Goal: Task Accomplishment & Management: Manage account settings

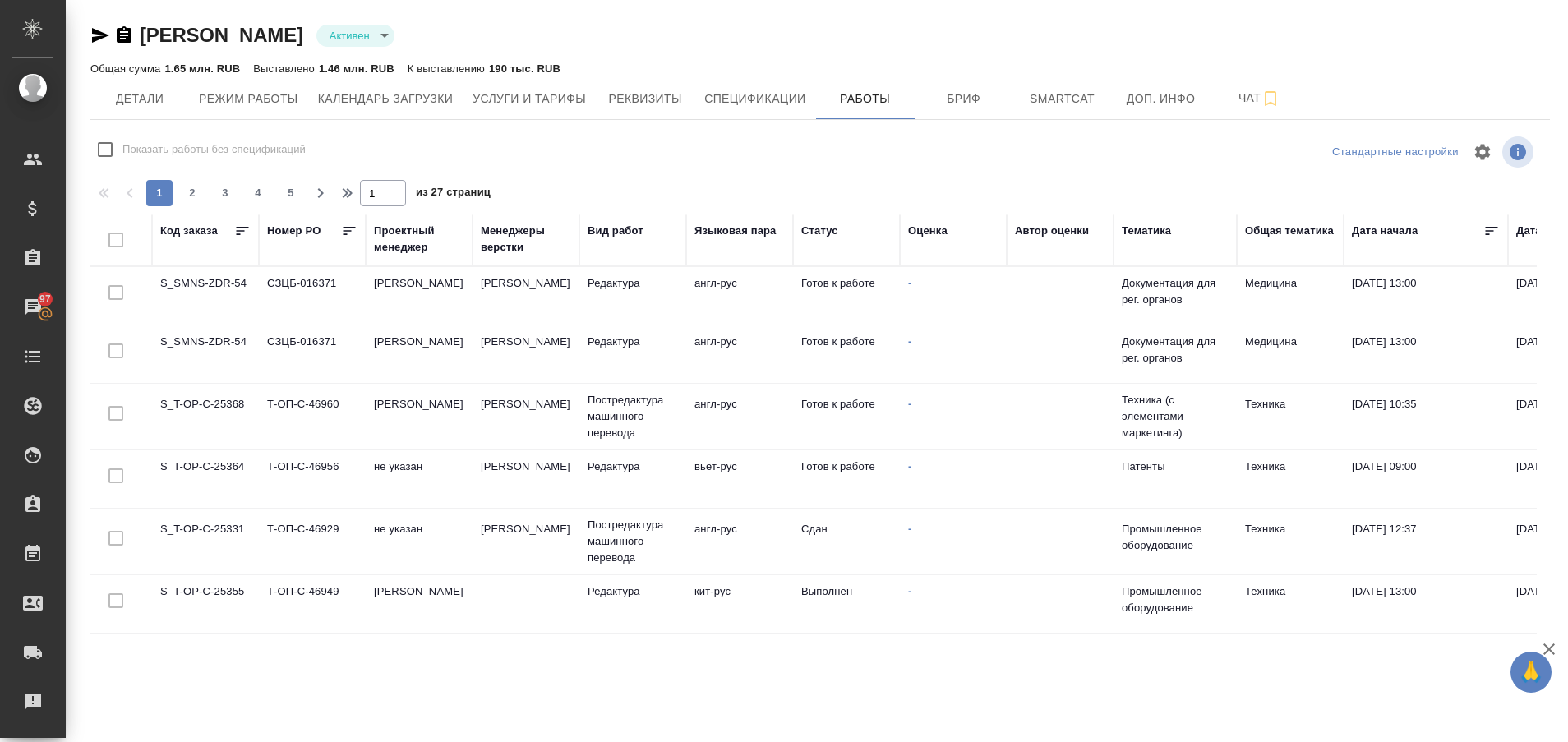
click at [229, 466] on td "S_T-OP-C-25364" at bounding box center [205, 479] width 107 height 58
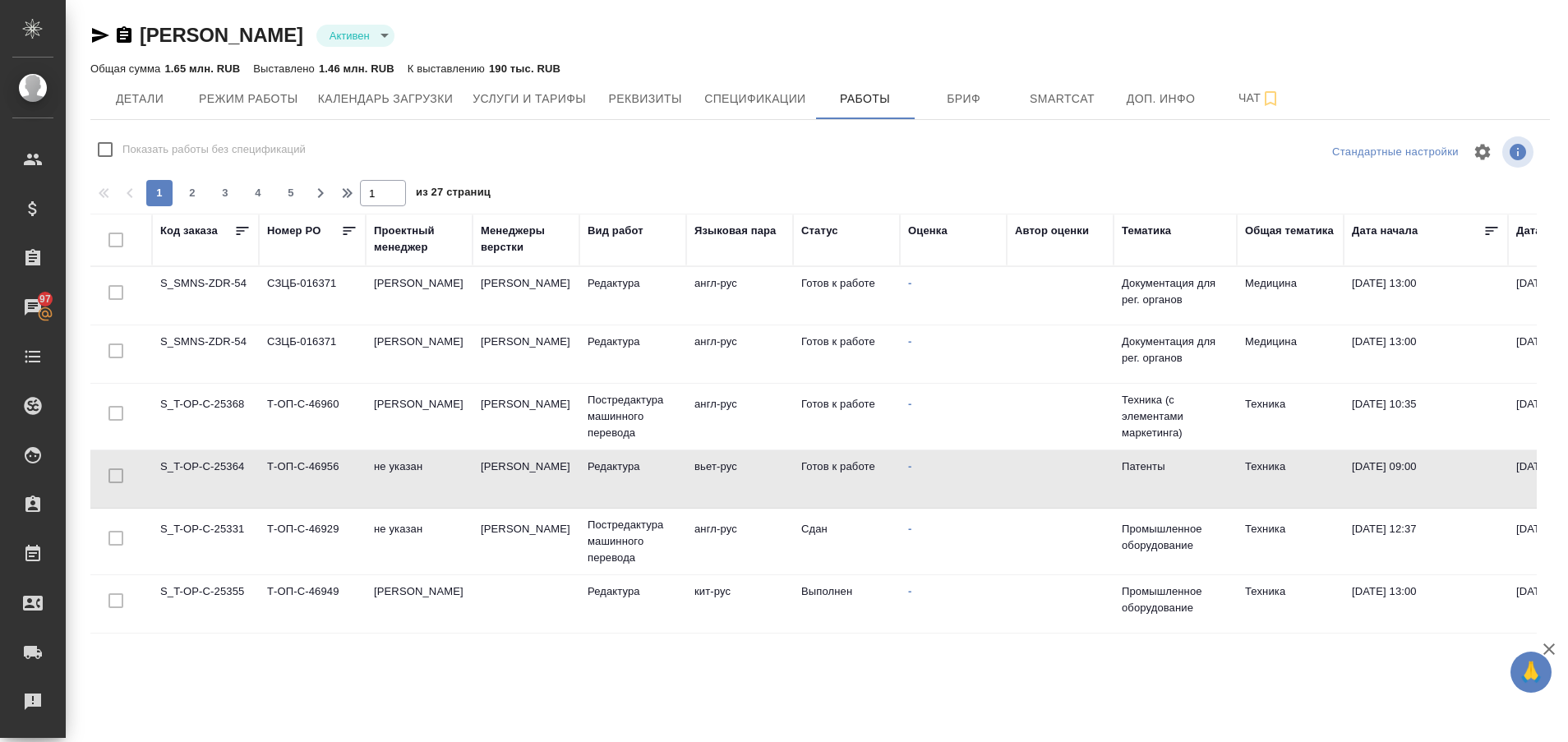
click at [229, 466] on td "S_T-OP-C-25364" at bounding box center [205, 479] width 107 height 58
click at [227, 471] on td "S_T-OP-C-25364" at bounding box center [205, 479] width 107 height 58
click at [61, 687] on link "Рекламации" at bounding box center [33, 702] width 58 height 41
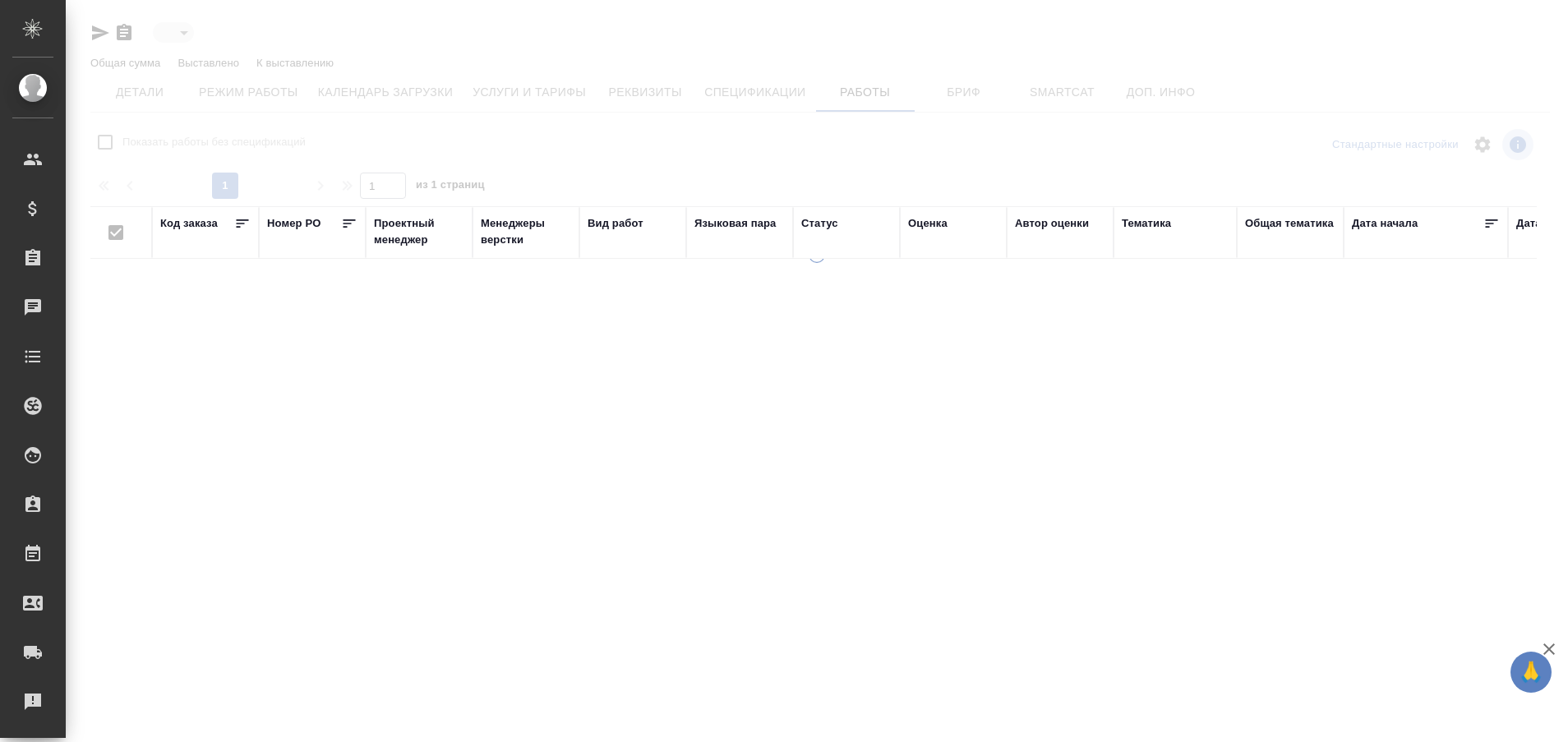
type input "active"
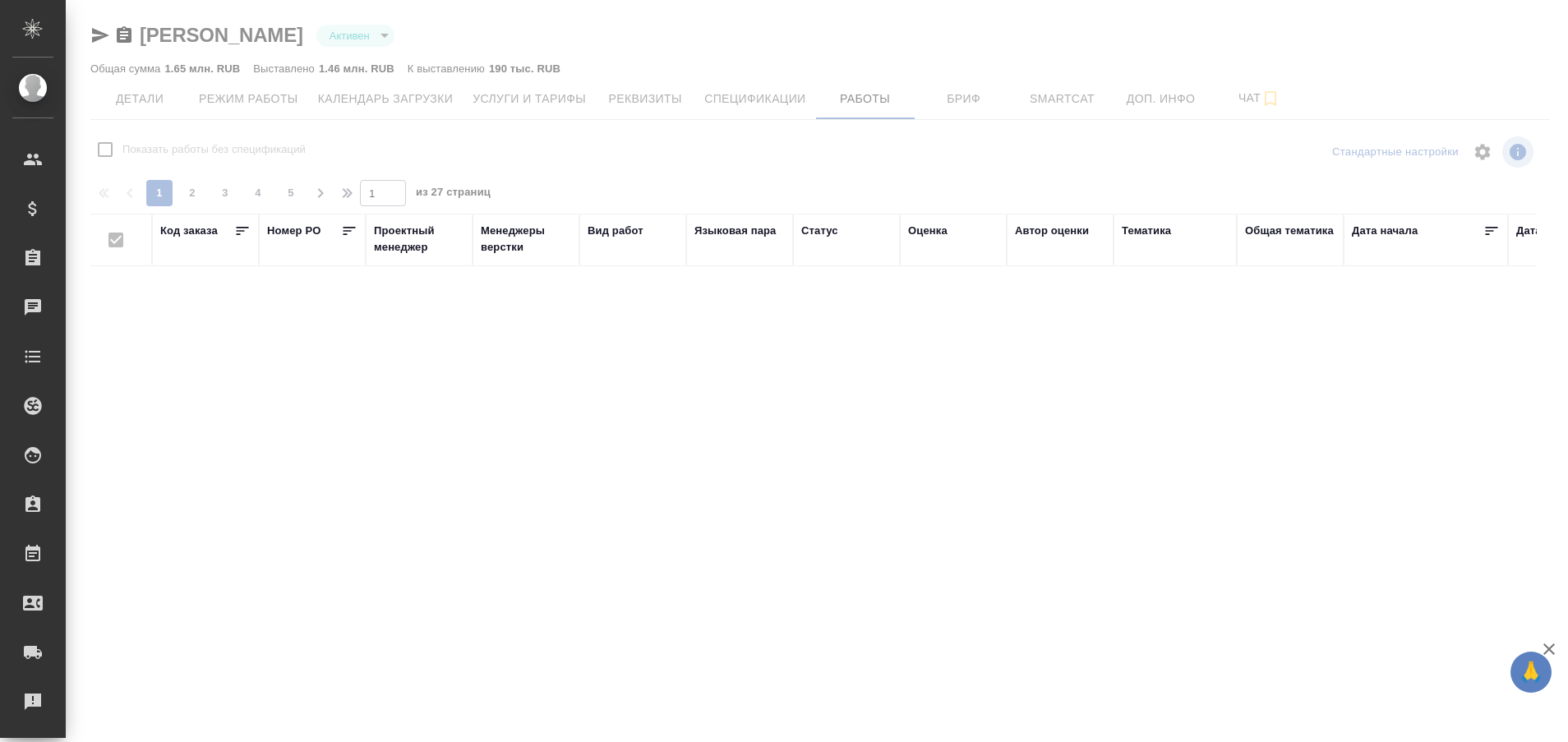
checkbox input "false"
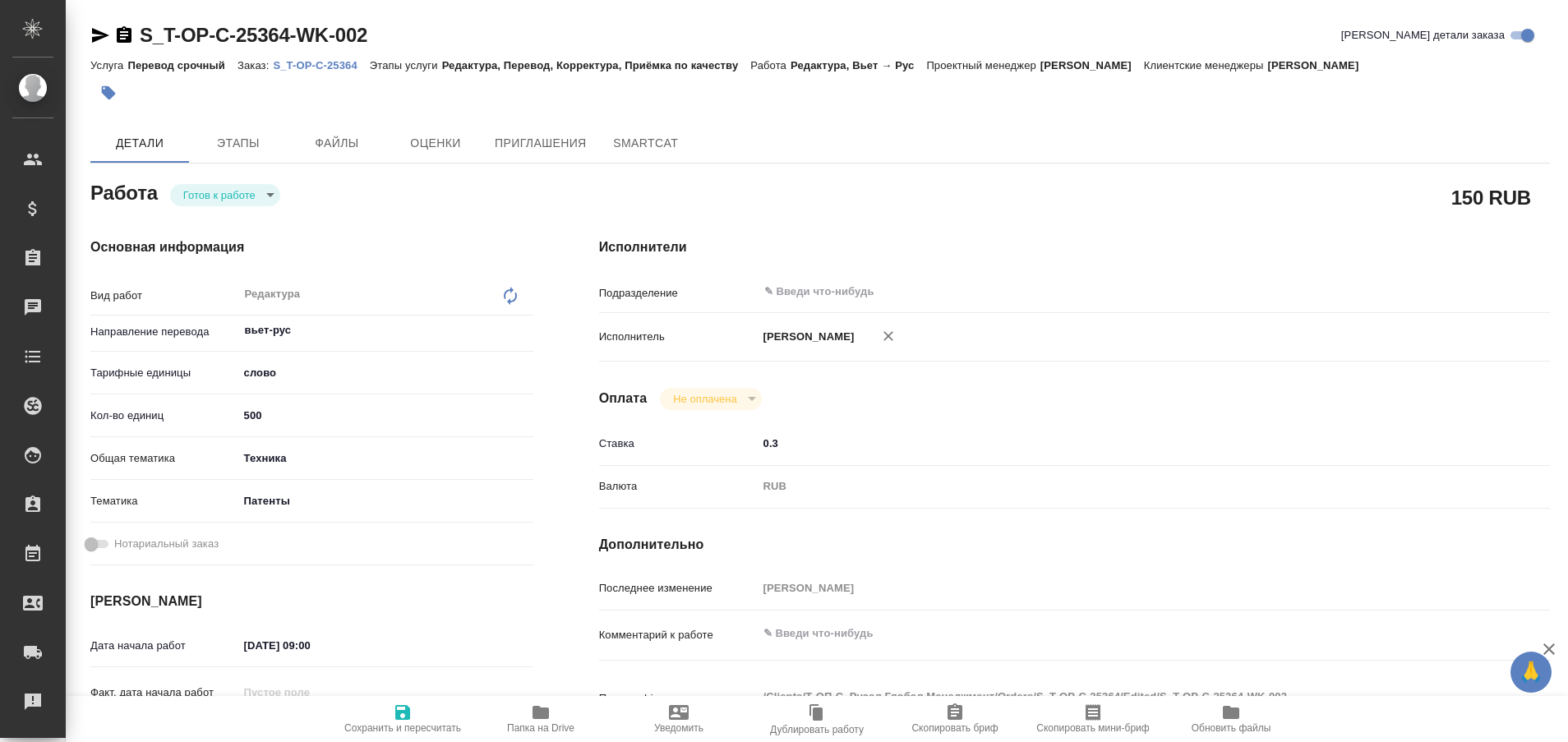
type textarea "x"
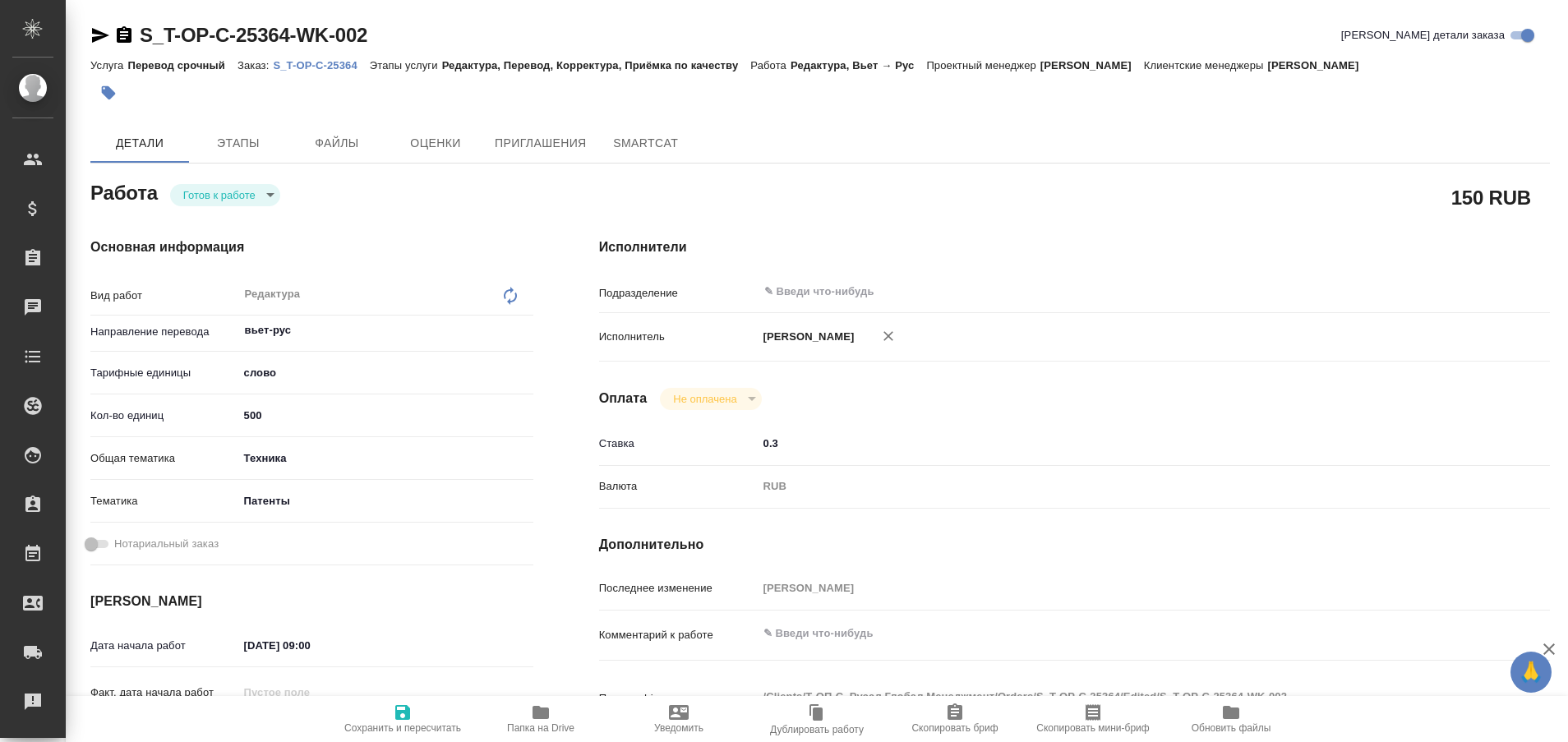
type textarea "x"
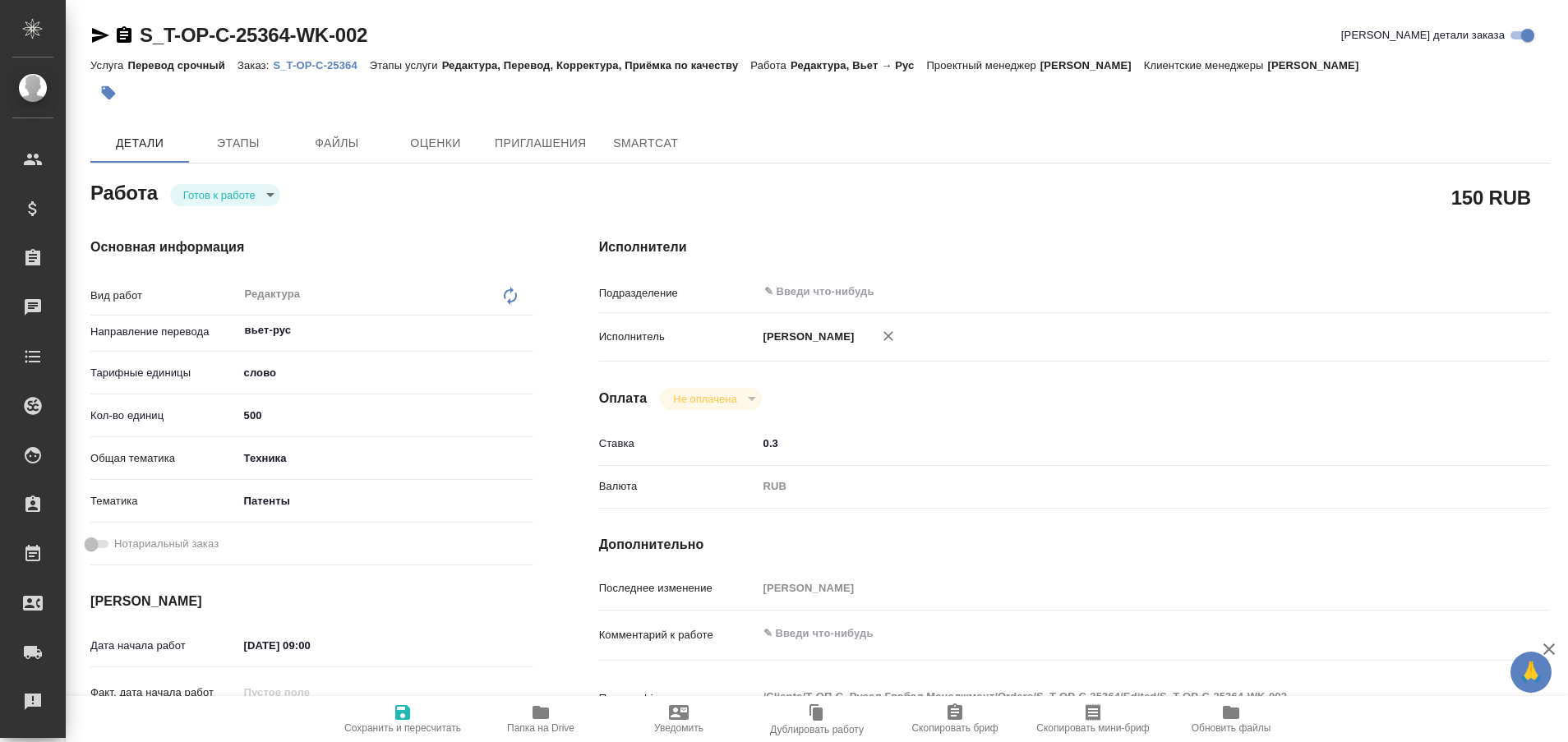
type textarea "x"
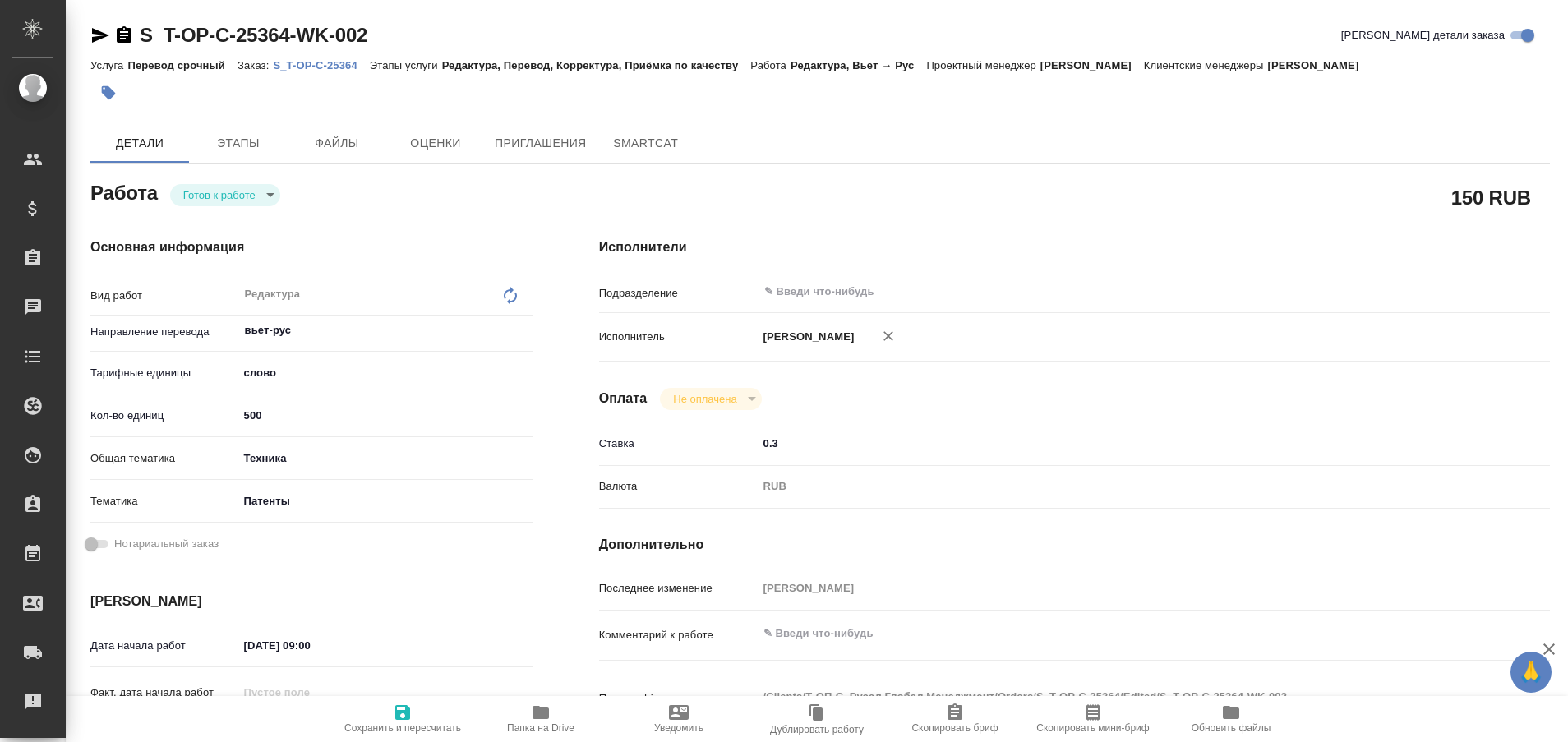
click at [333, 65] on p "S_T-OP-C-25364" at bounding box center [321, 66] width 96 height 12
type textarea "x"
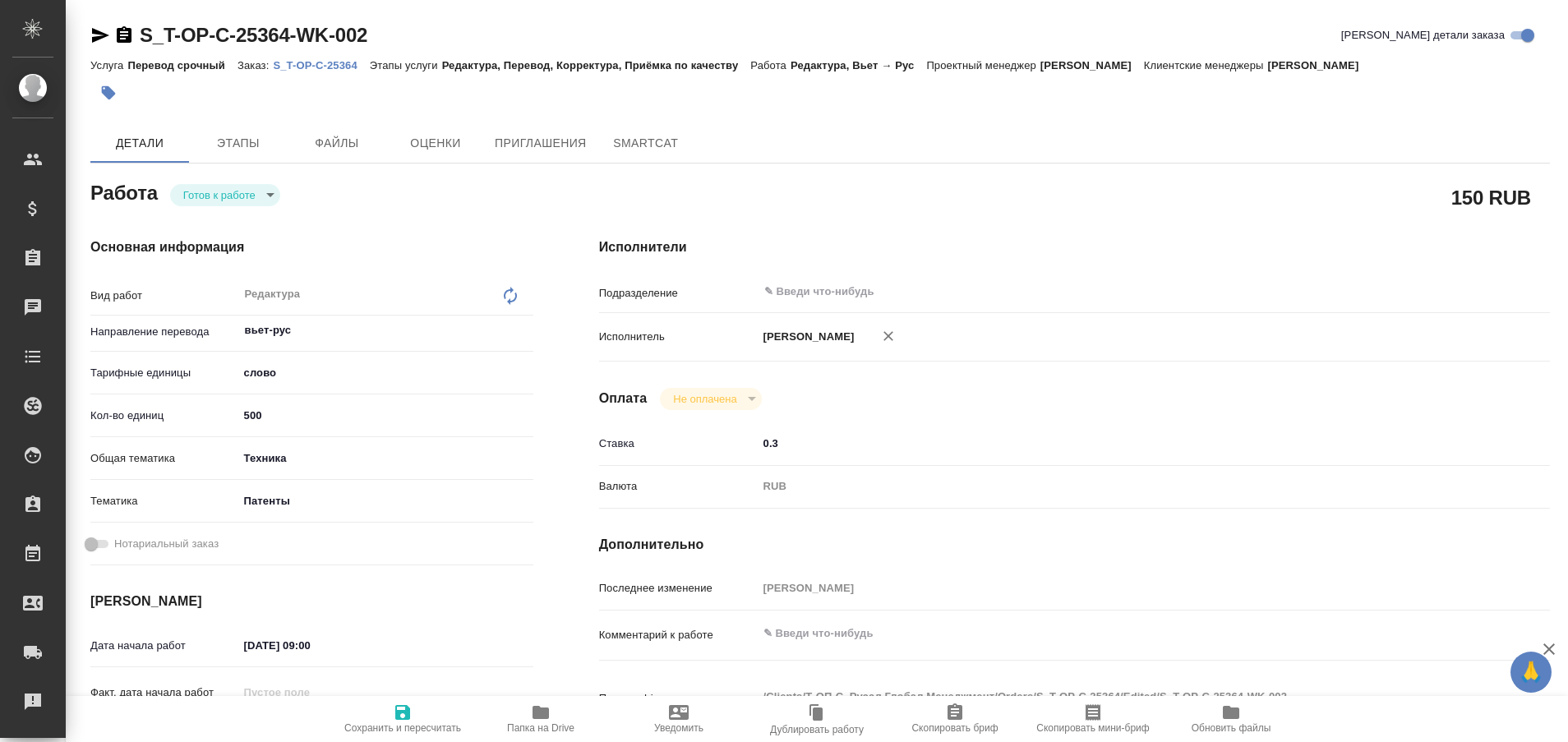
type textarea "x"
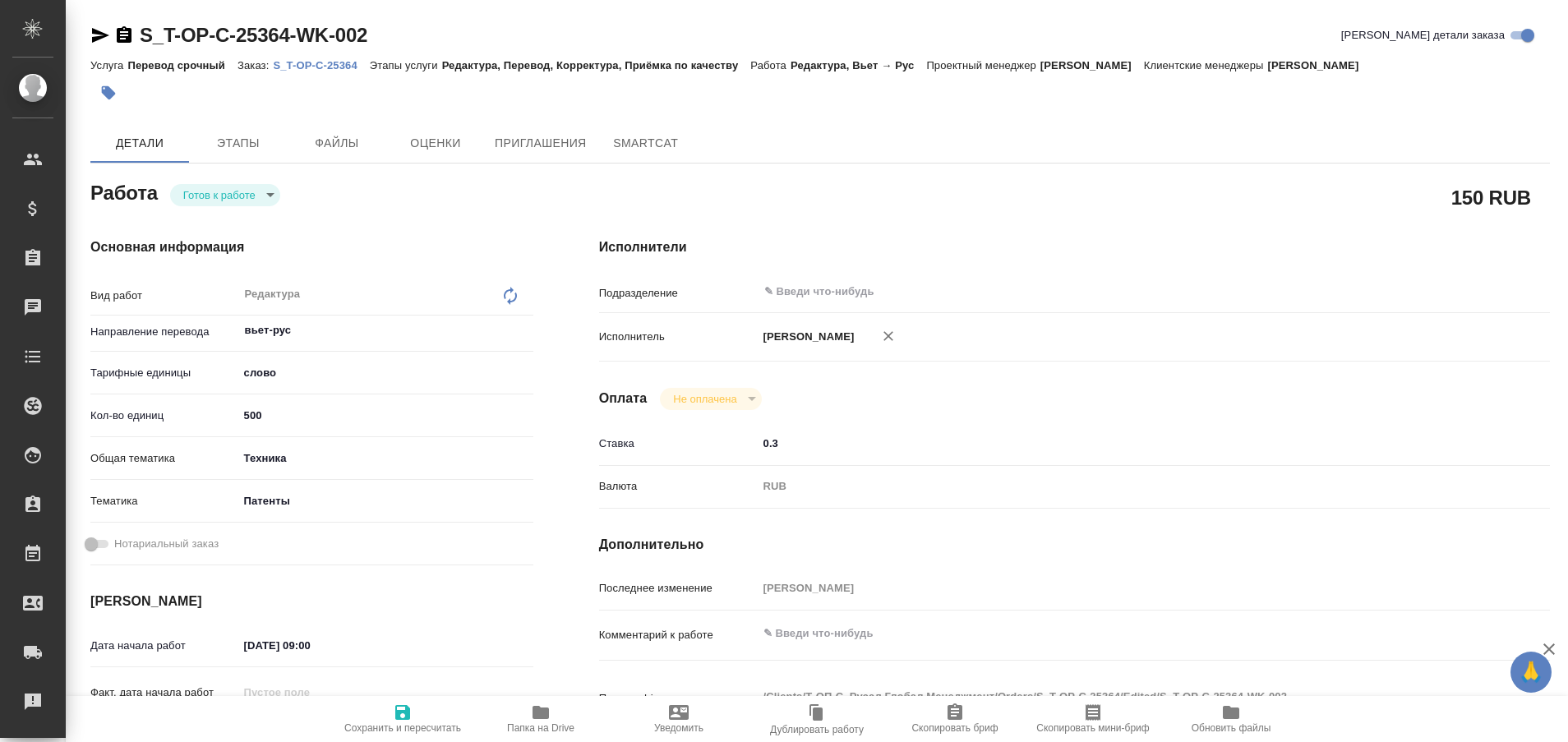
type textarea "x"
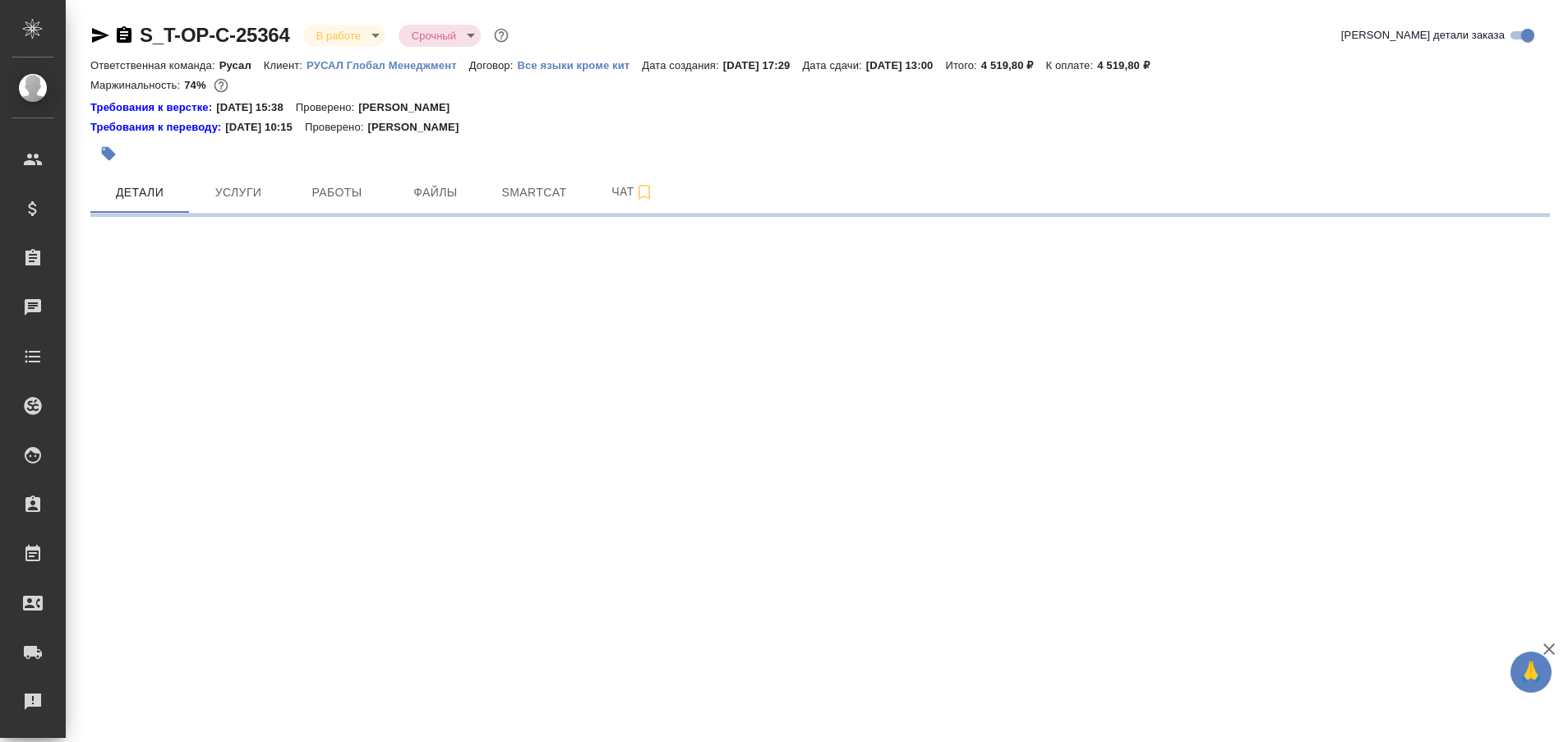
select select "RU"
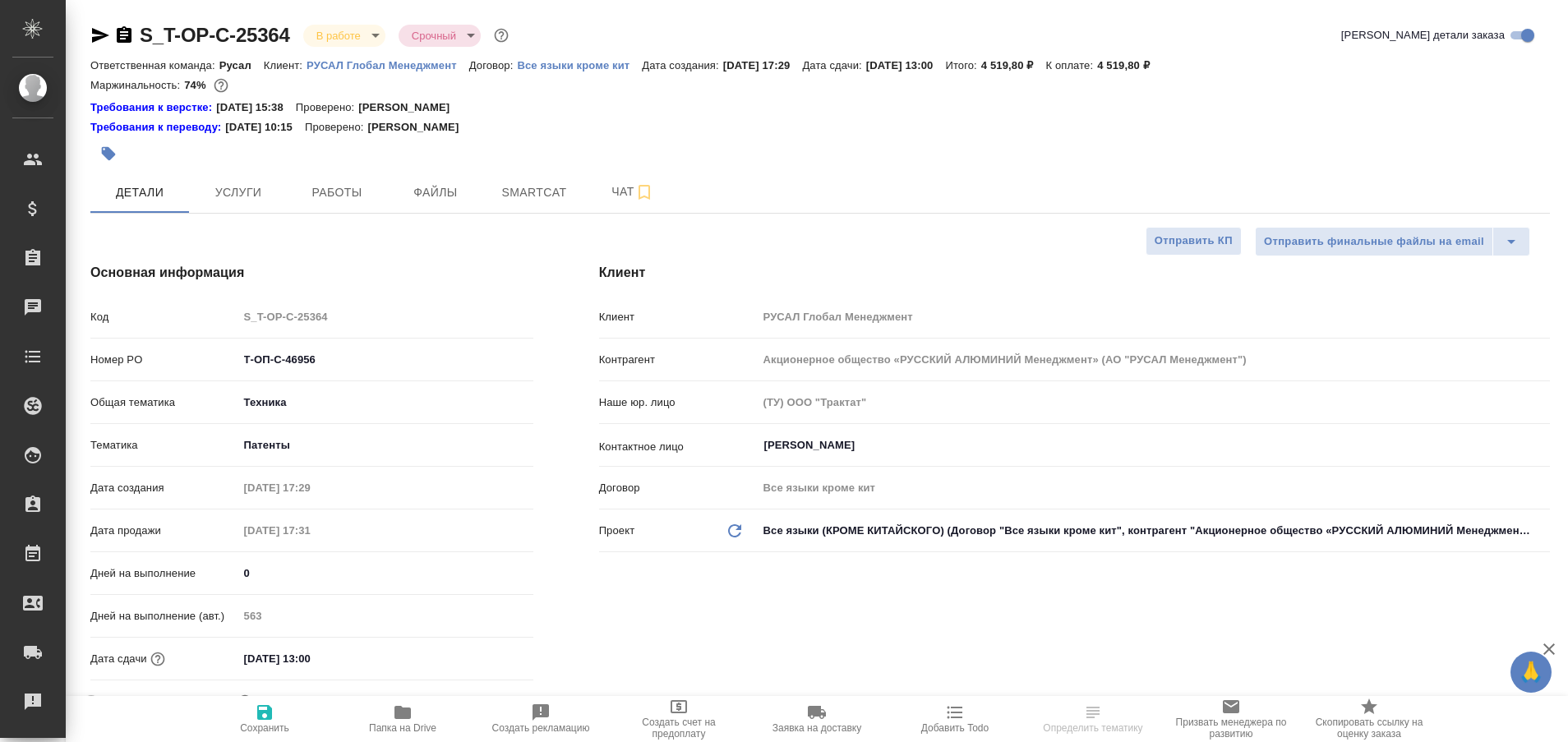
type textarea "x"
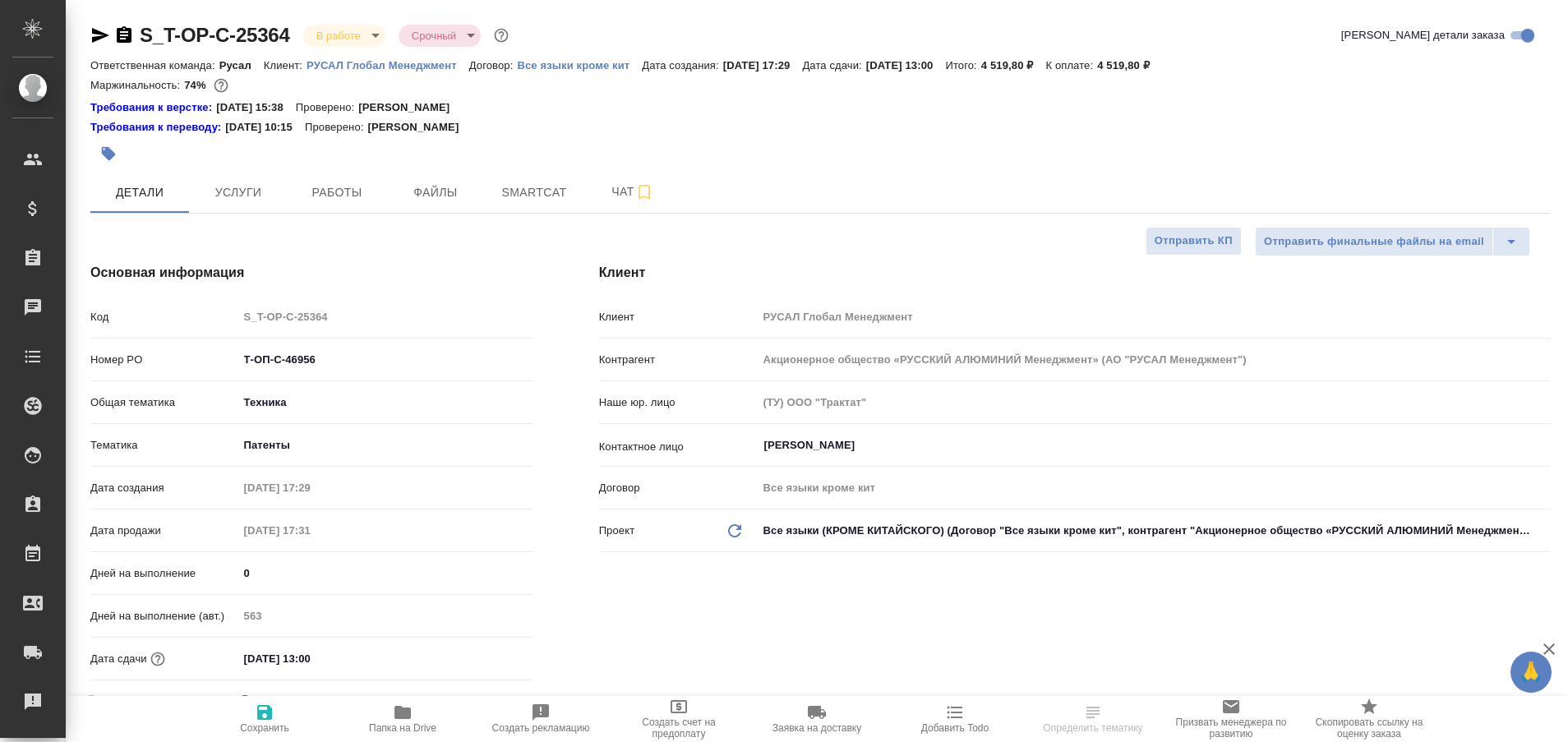
type textarea "x"
type input "Авдеенко Кирилл"
type input "Журавлева Александра"
type textarea "x"
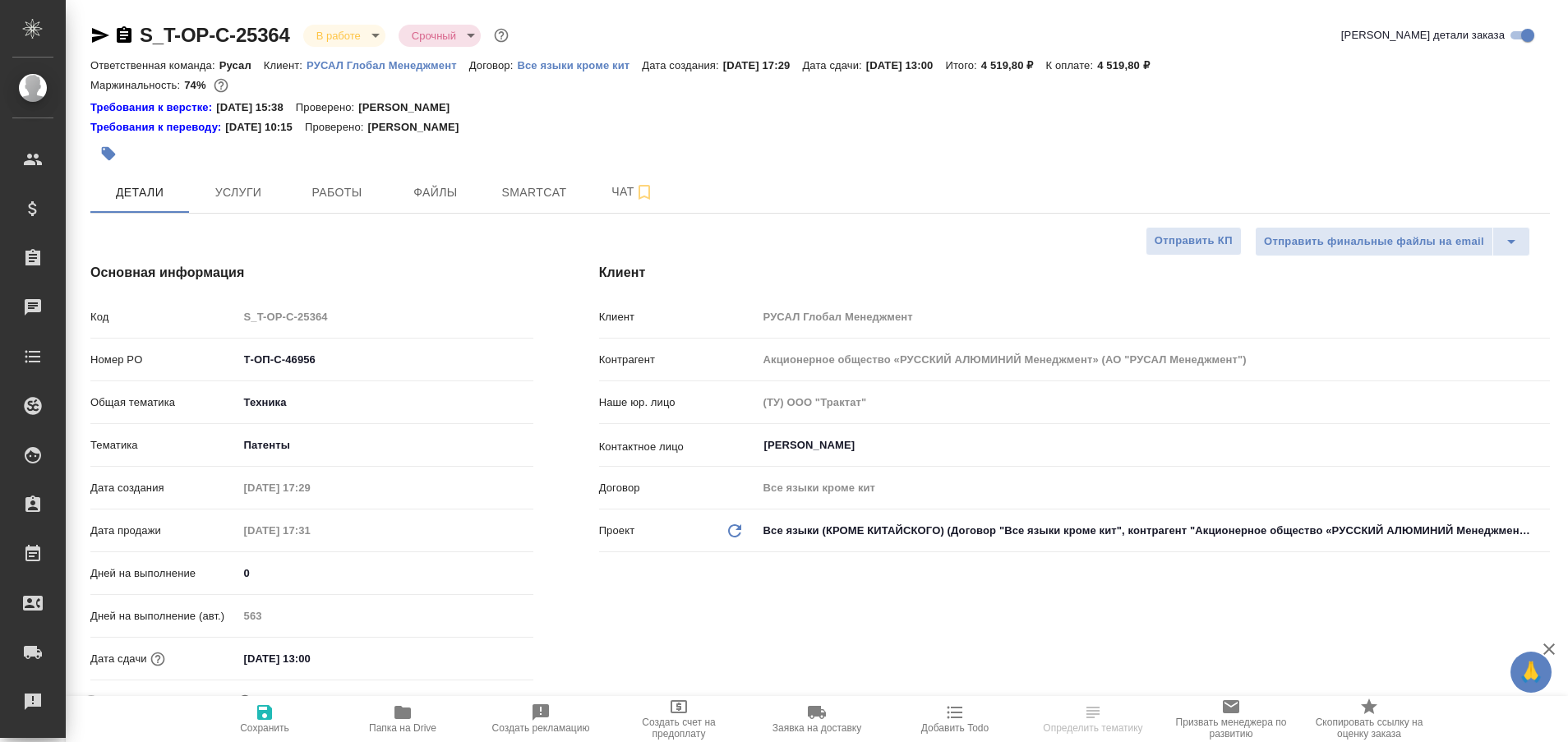
type textarea "x"
select select "RU"
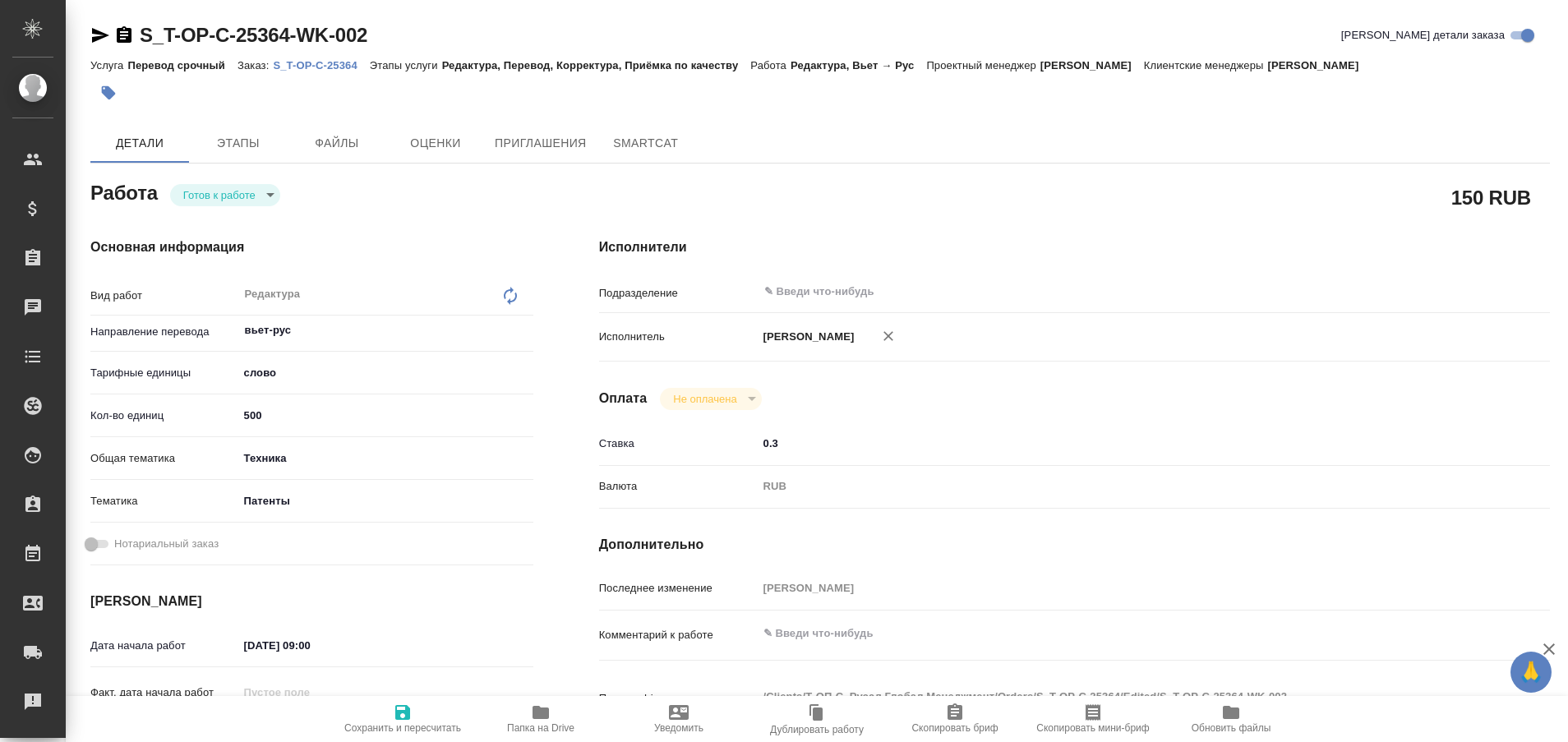
type textarea "x"
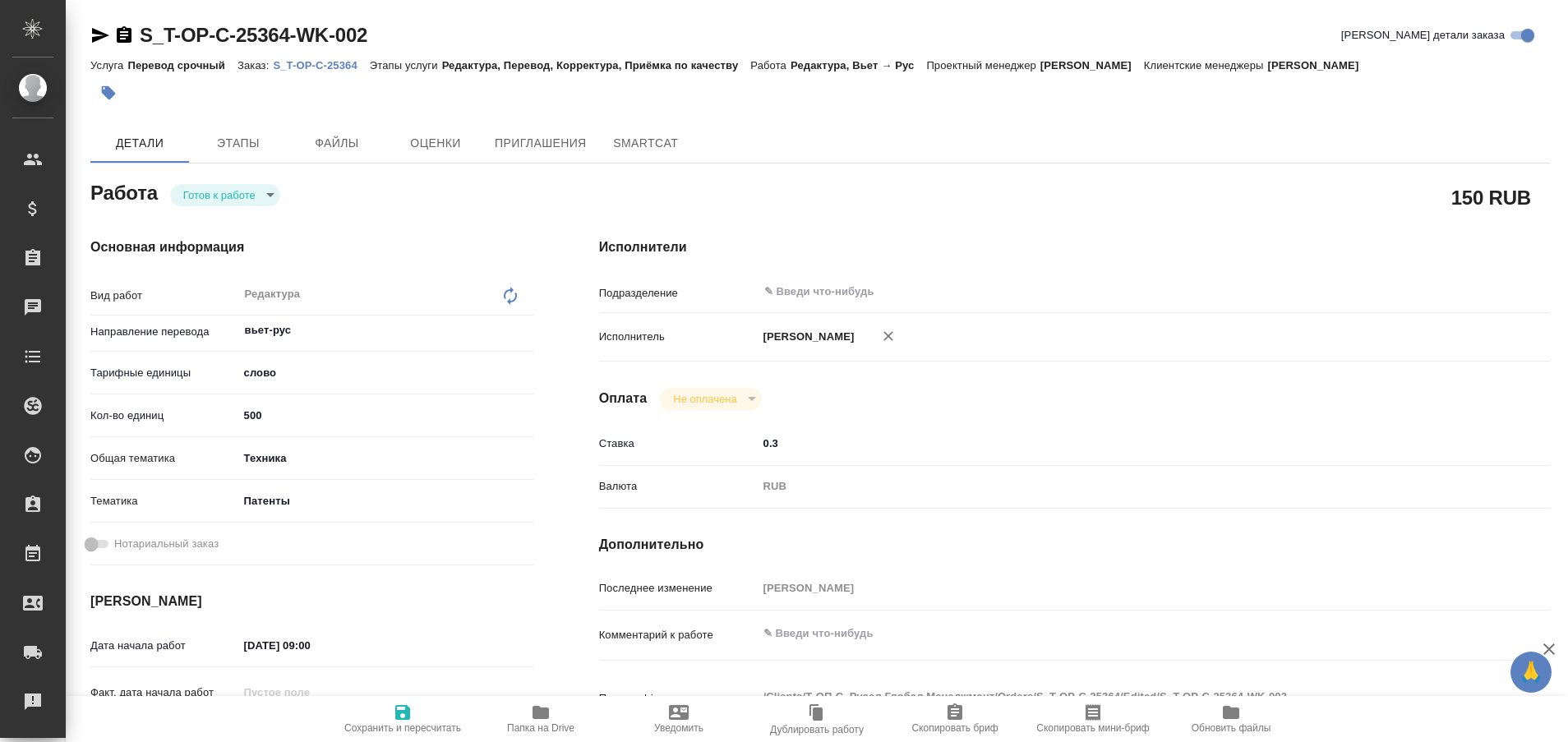
type textarea "x"
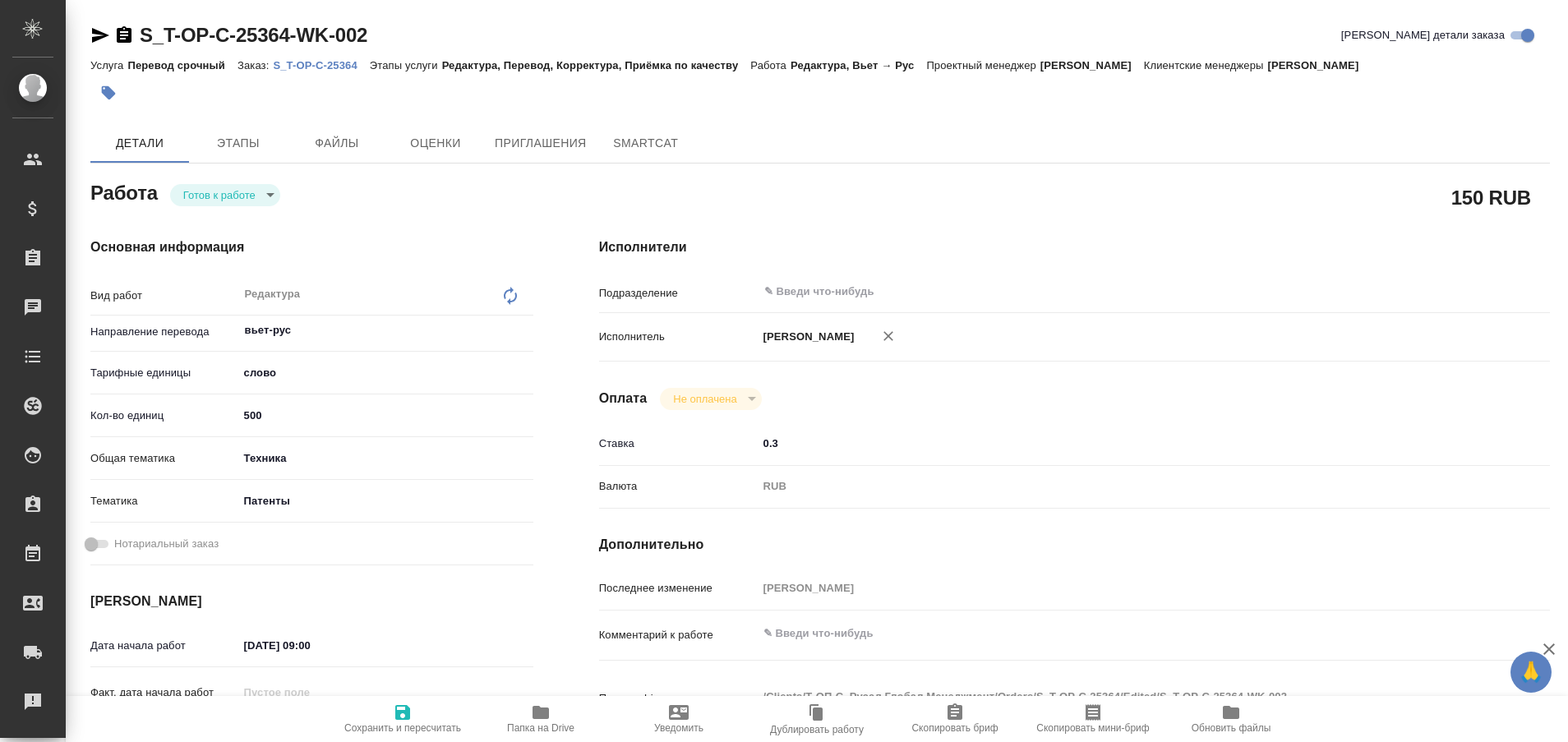
type textarea "x"
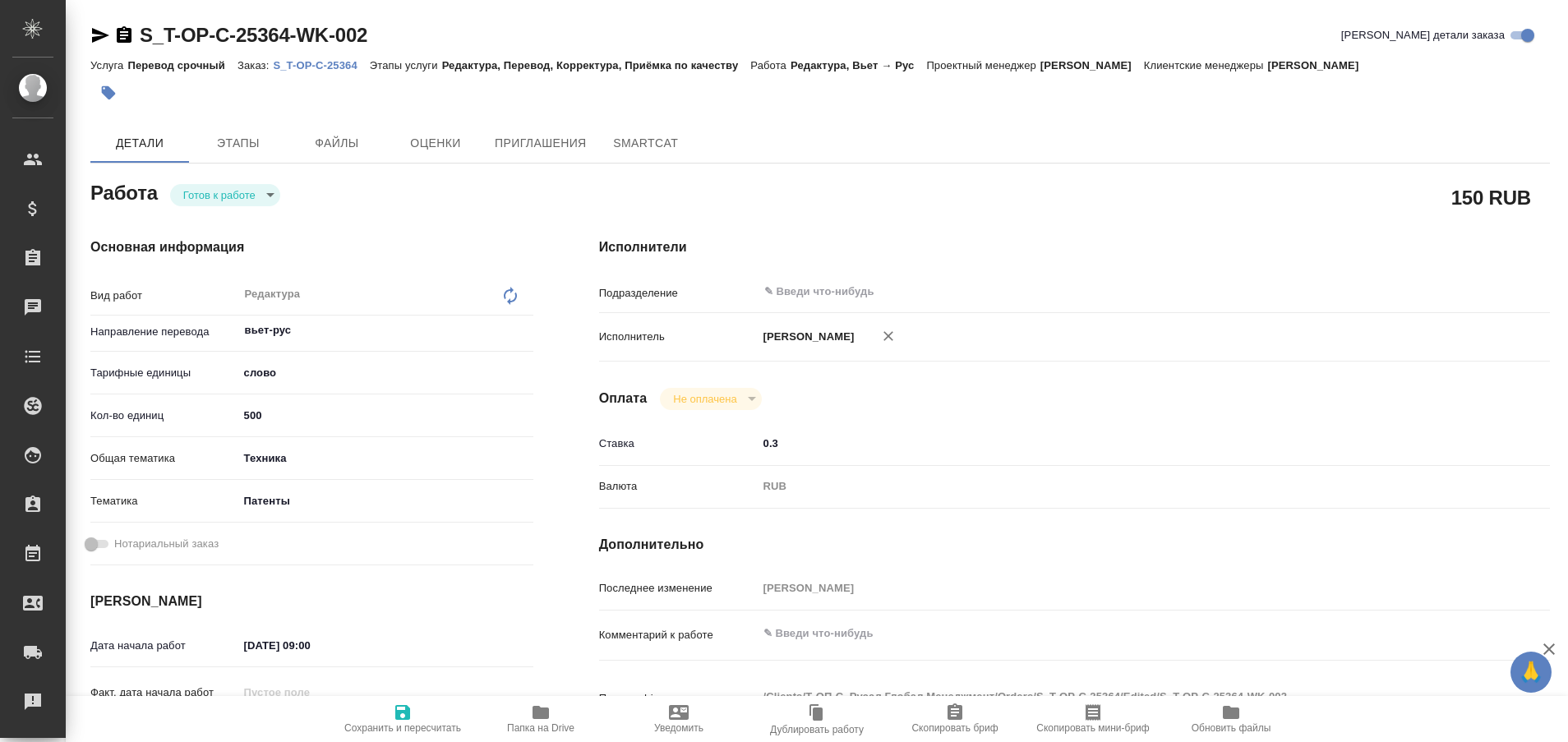
click at [335, 61] on p "S_T-OP-C-25364" at bounding box center [321, 66] width 96 height 12
type textarea "x"
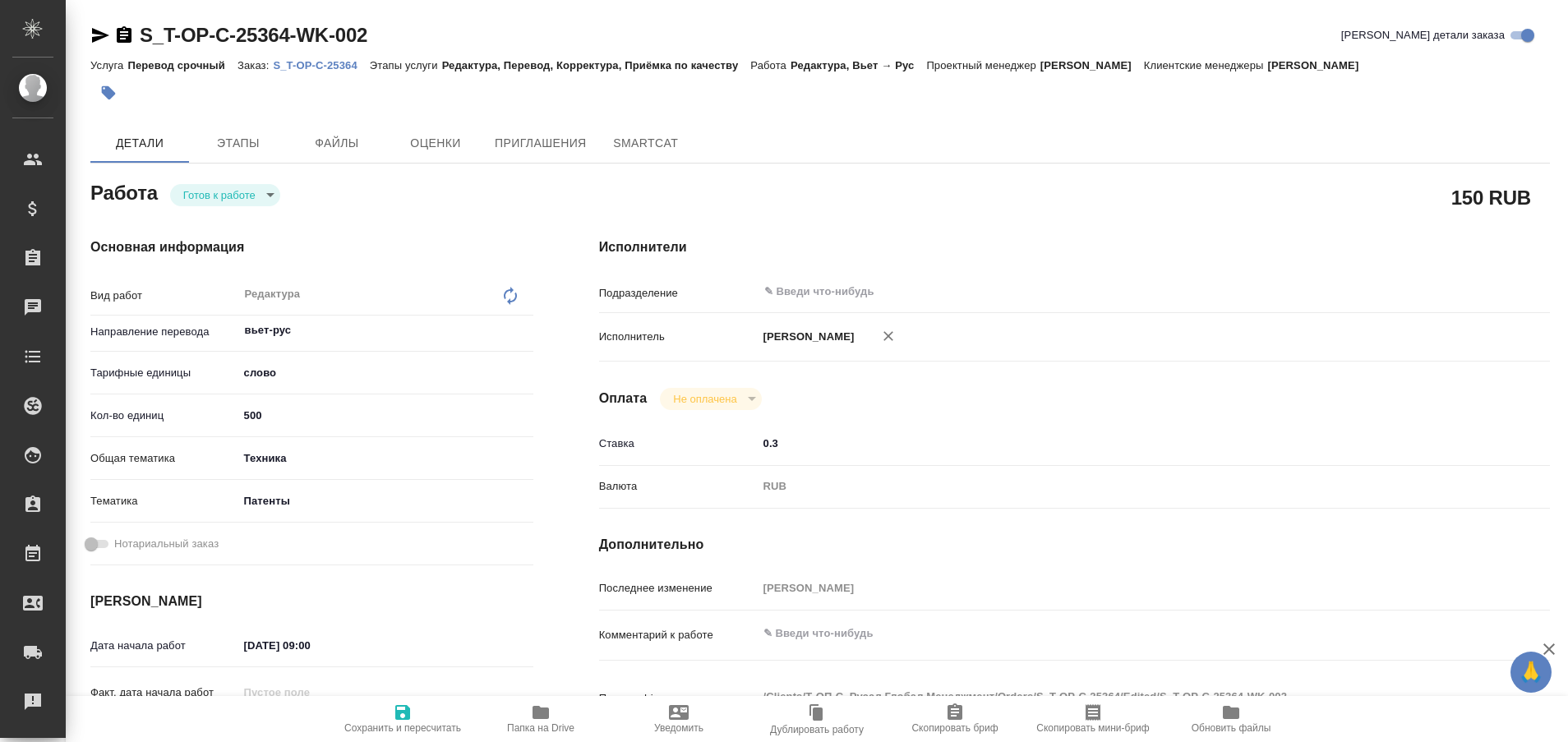
type textarea "x"
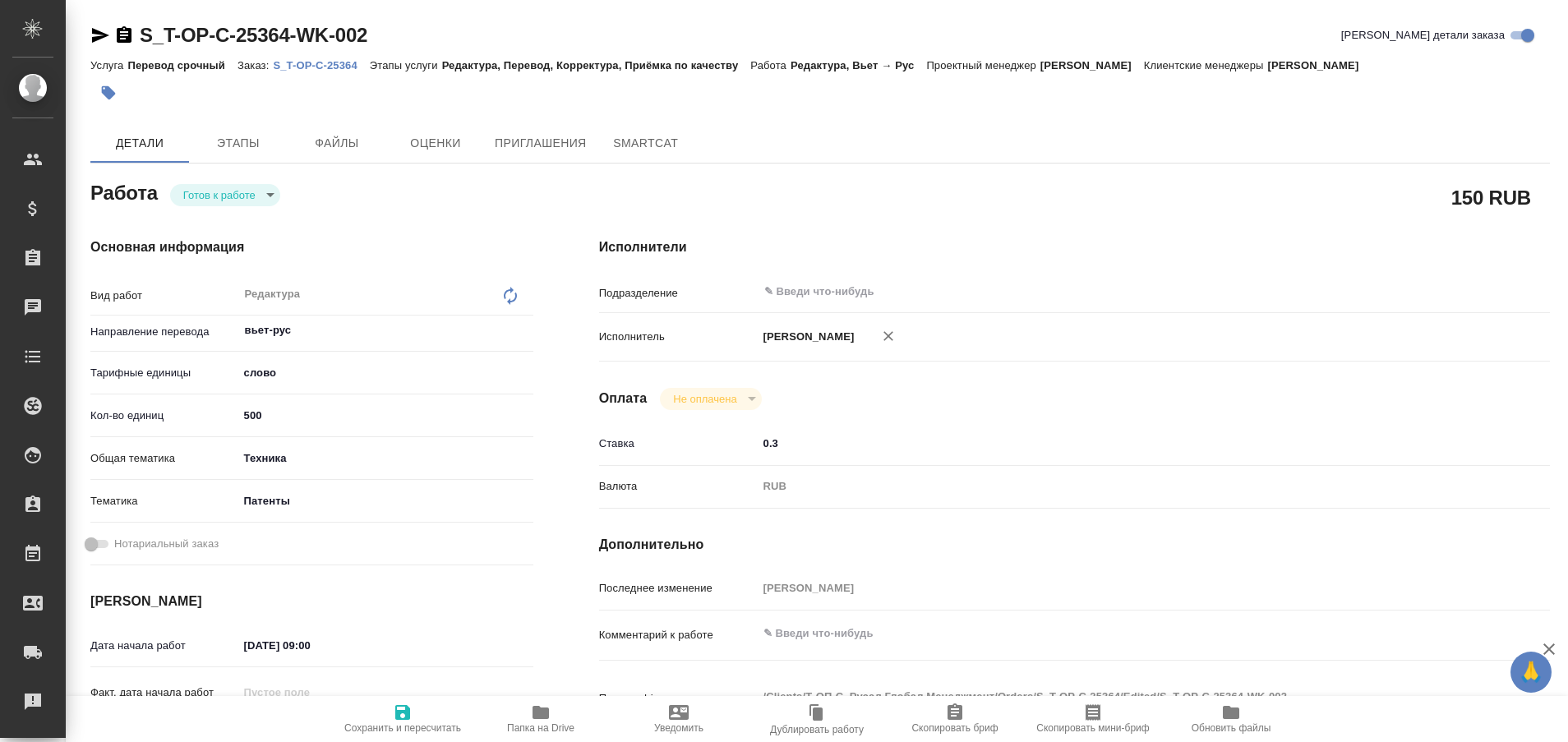
type textarea "x"
click at [551, 706] on span "Папка на Drive" at bounding box center [540, 718] width 118 height 31
click at [542, 722] on icon "button" at bounding box center [541, 713] width 20 height 20
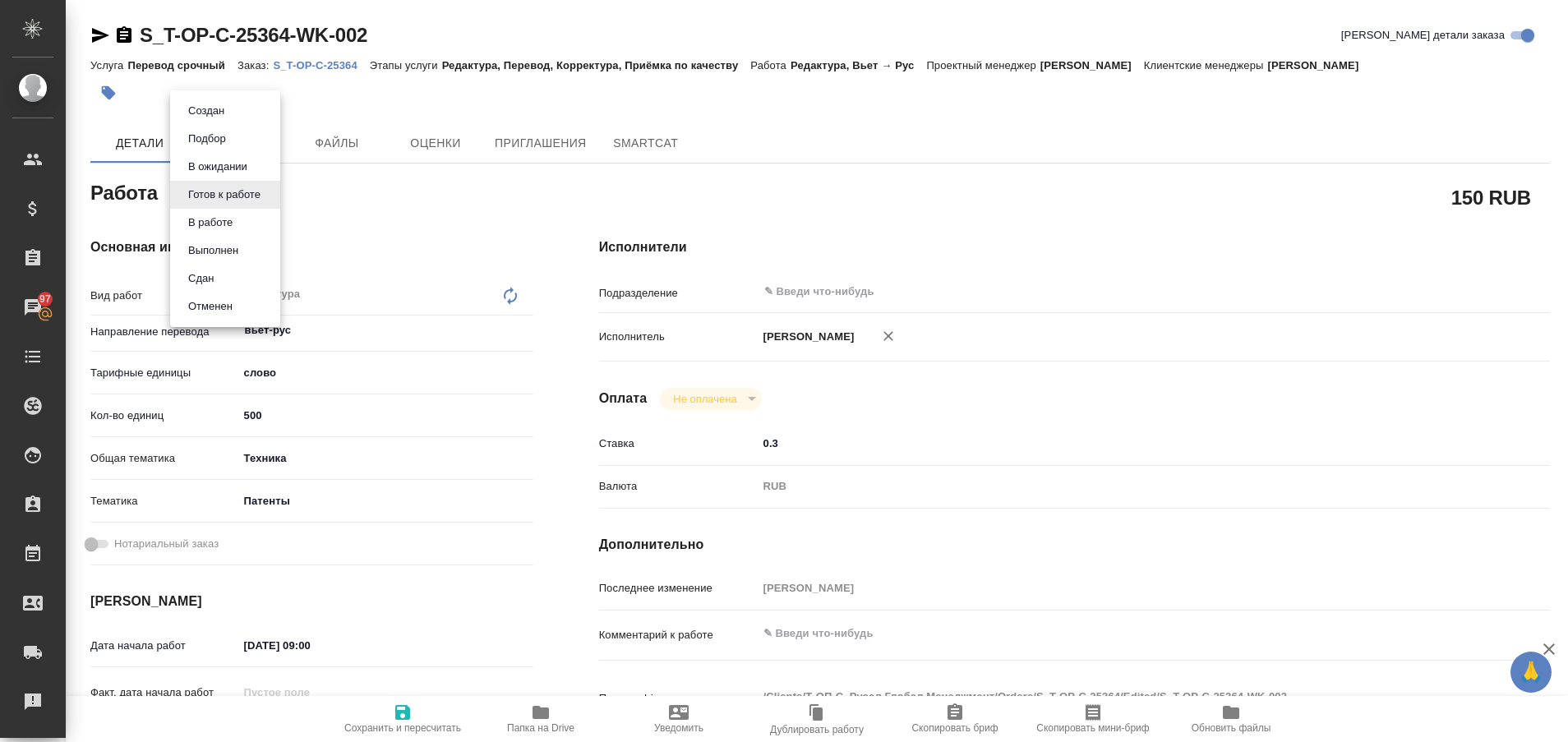
click at [267, 195] on body "🙏 .cls-1 fill:#fff; AWATERA Plastinina Anastasia Клиенты Спецификации Заказы 97…" at bounding box center [784, 371] width 1568 height 742
click at [235, 248] on button "Выполнен" at bounding box center [213, 251] width 60 height 18
type textarea "x"
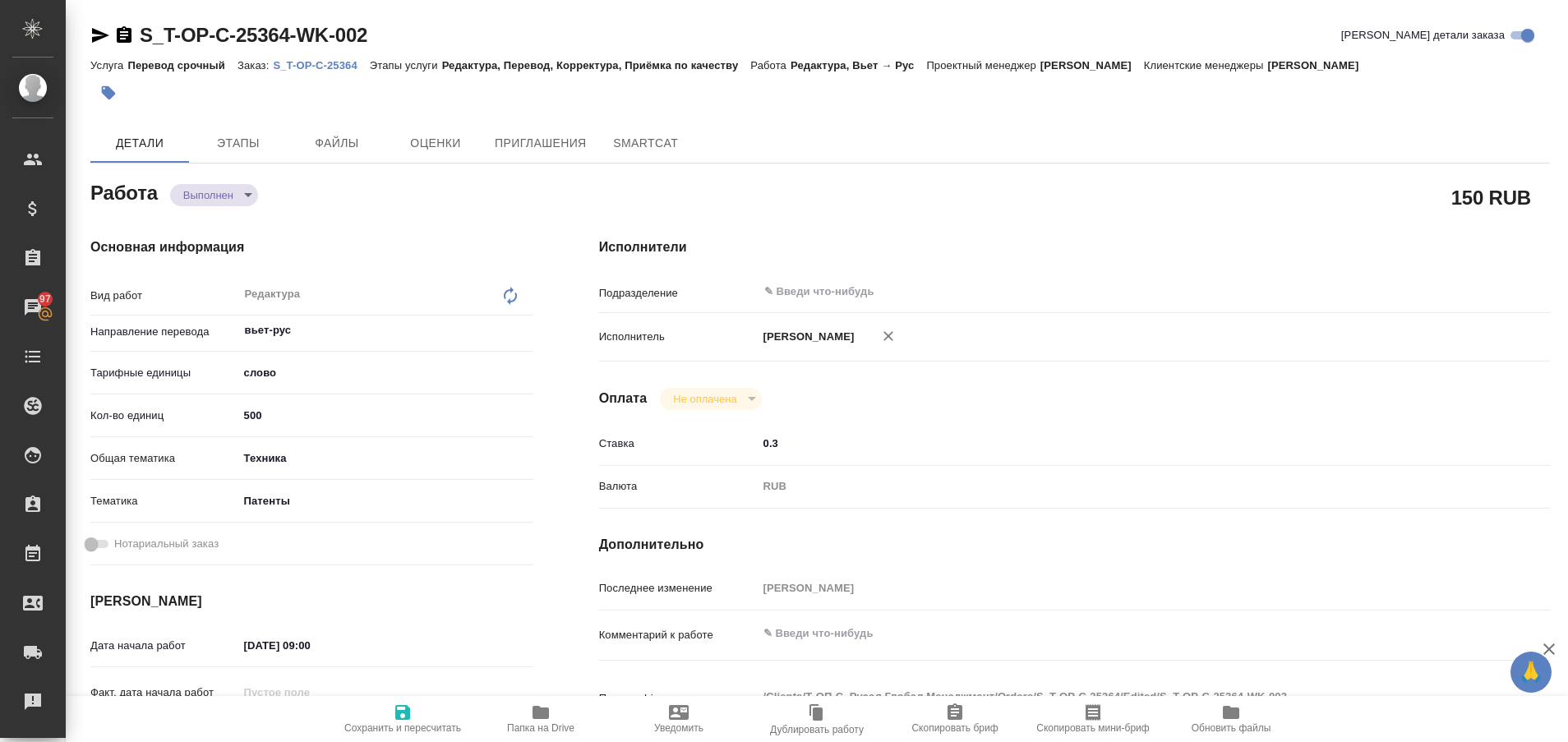
type textarea "x"
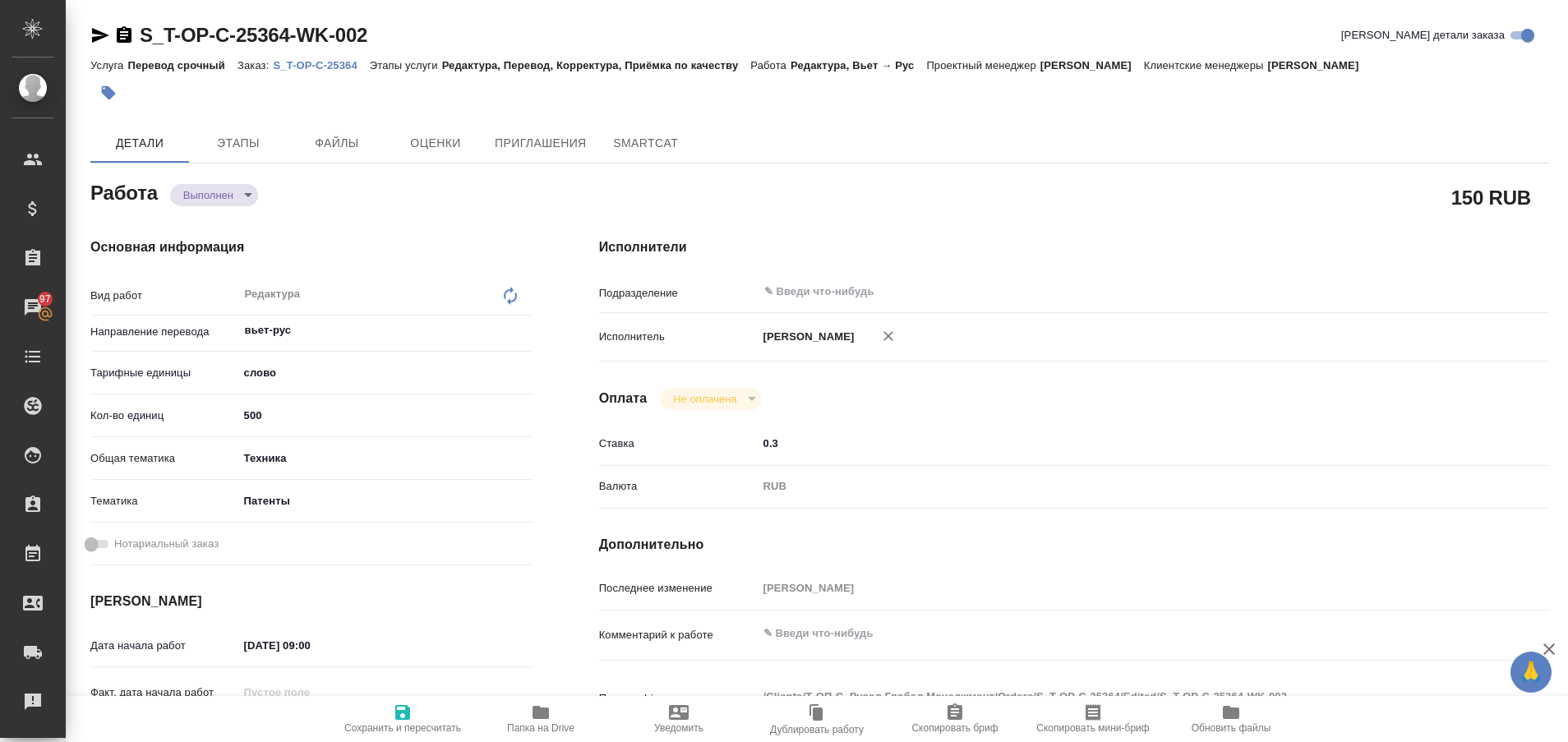
type textarea "x"
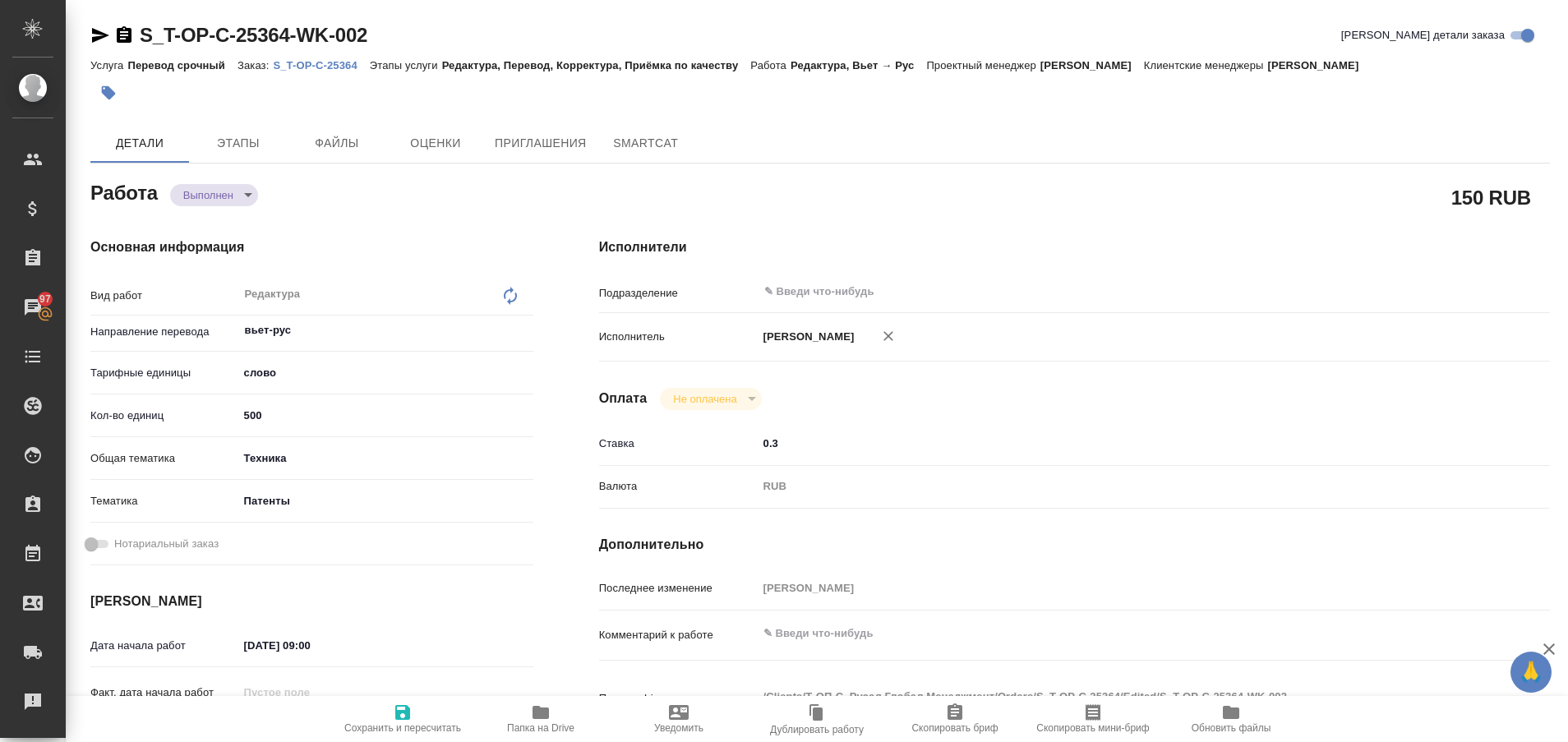
type textarea "x"
click at [99, 31] on icon "button" at bounding box center [100, 35] width 17 height 15
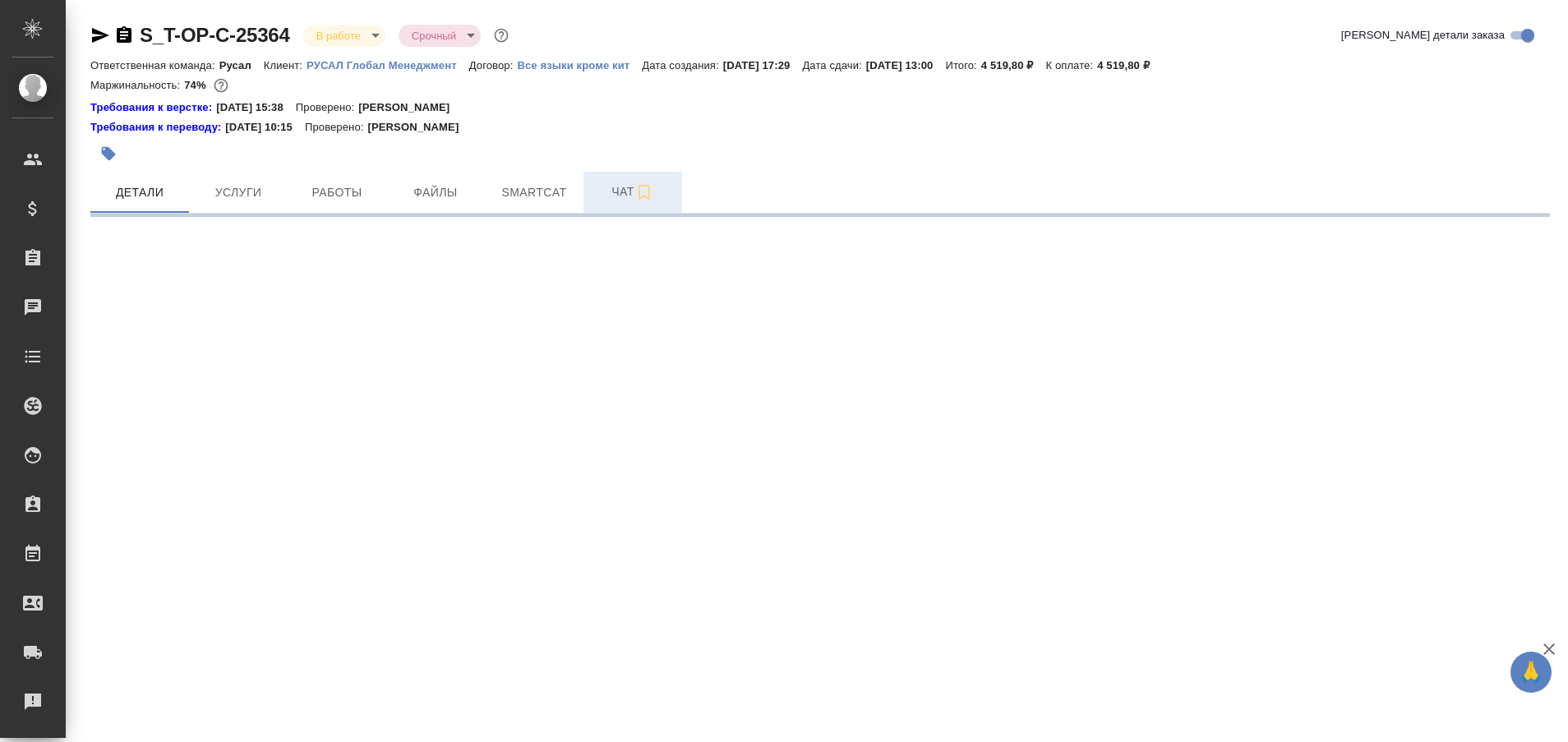
select select "RU"
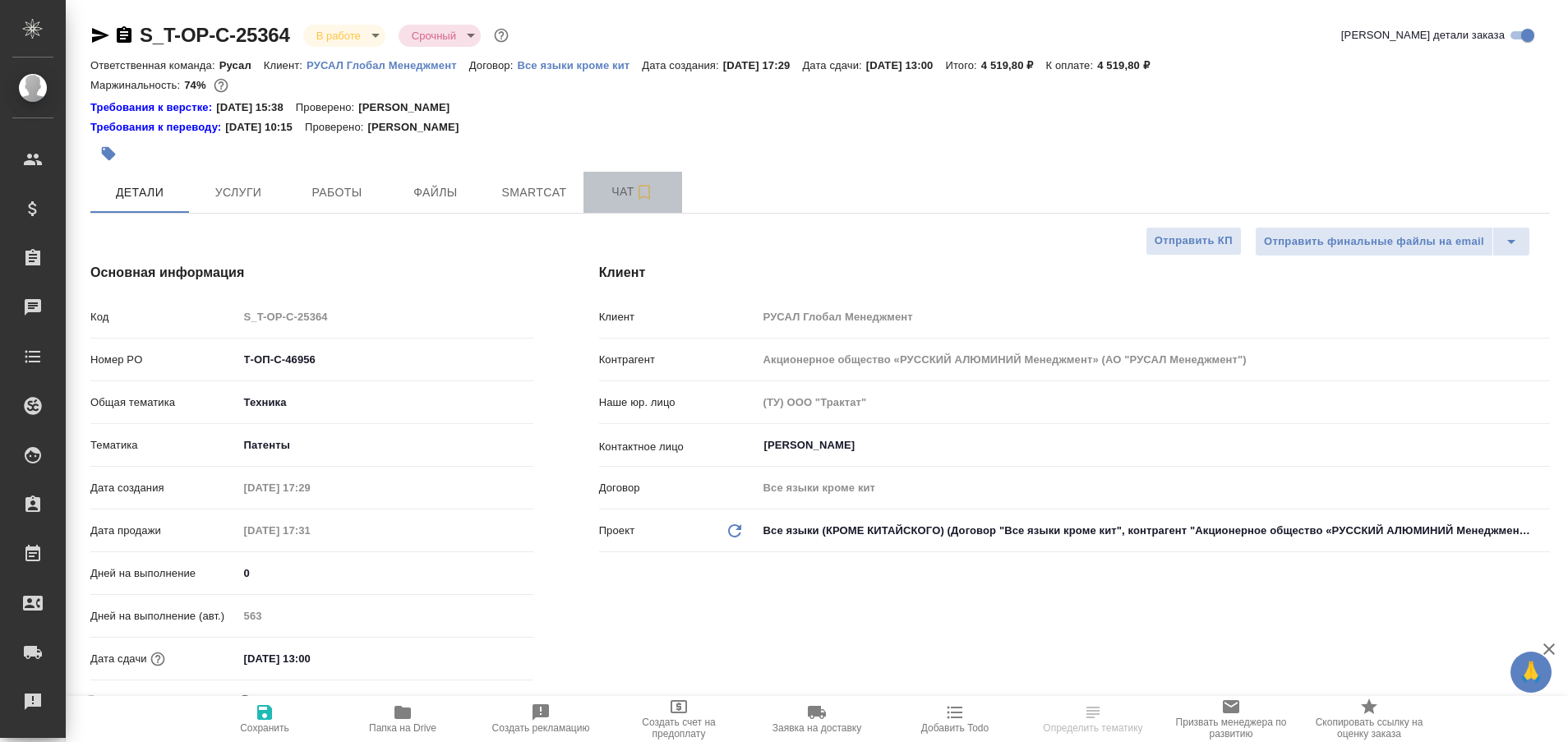
click at [617, 201] on span "Чат" at bounding box center [633, 191] width 79 height 20
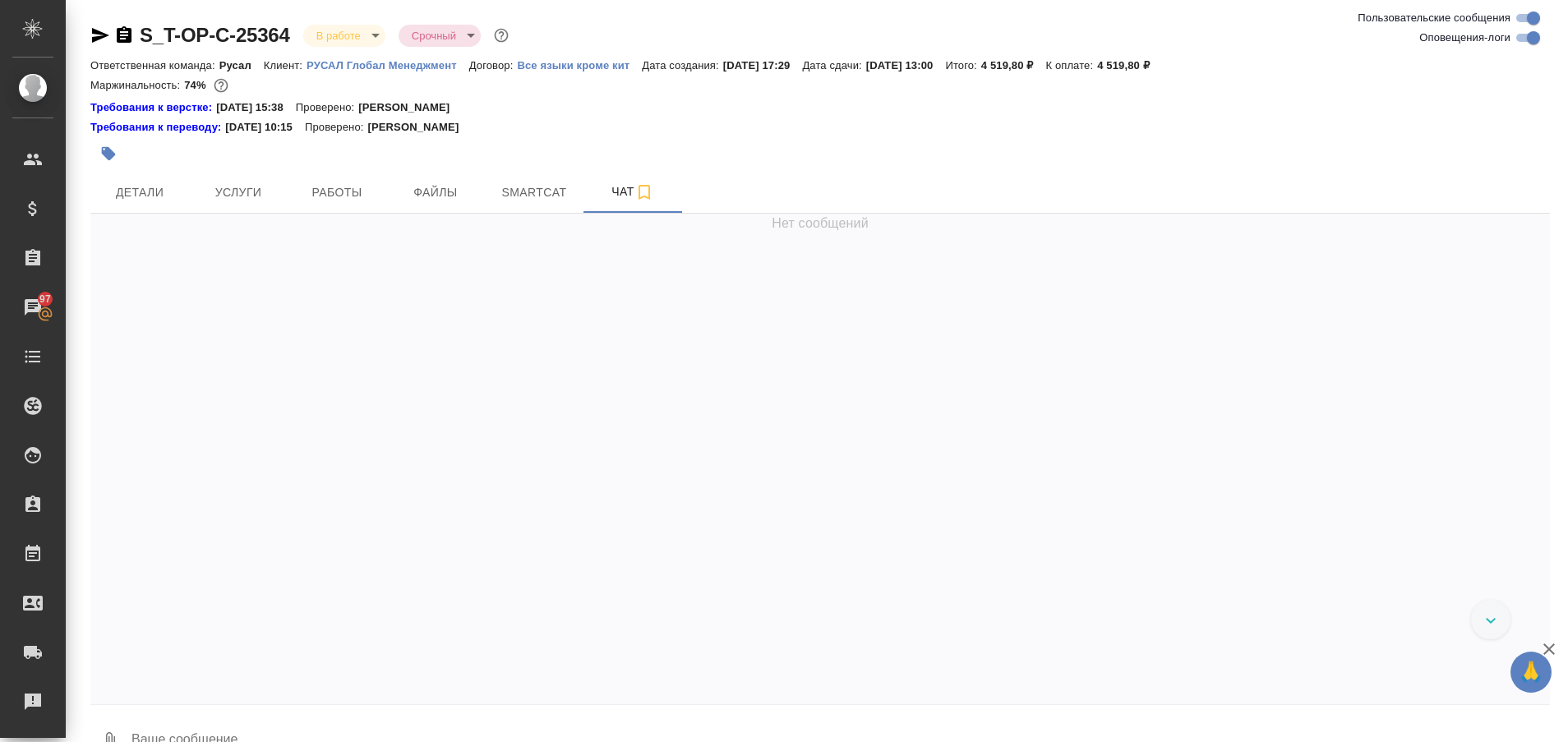
scroll to position [9348, 0]
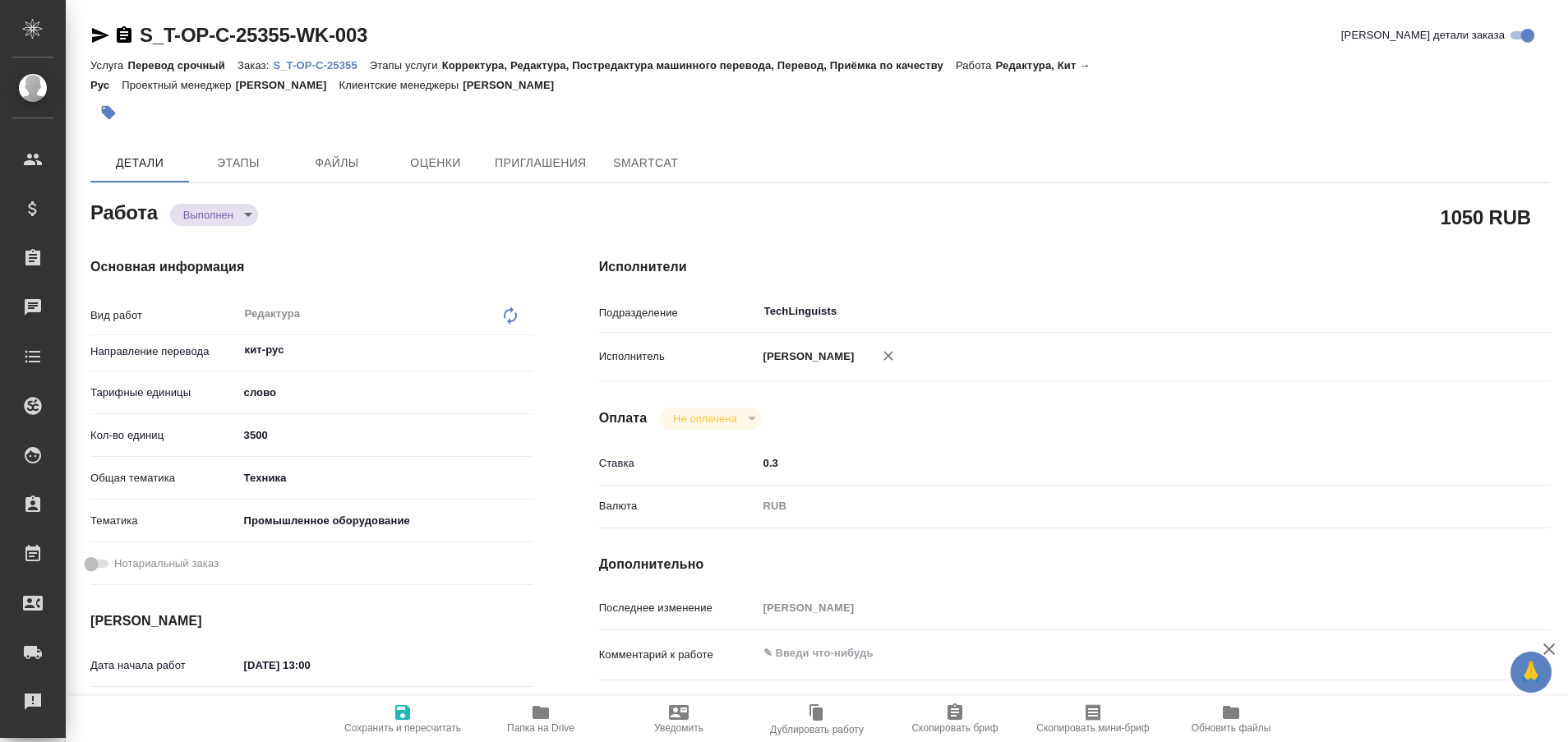
type textarea "x"
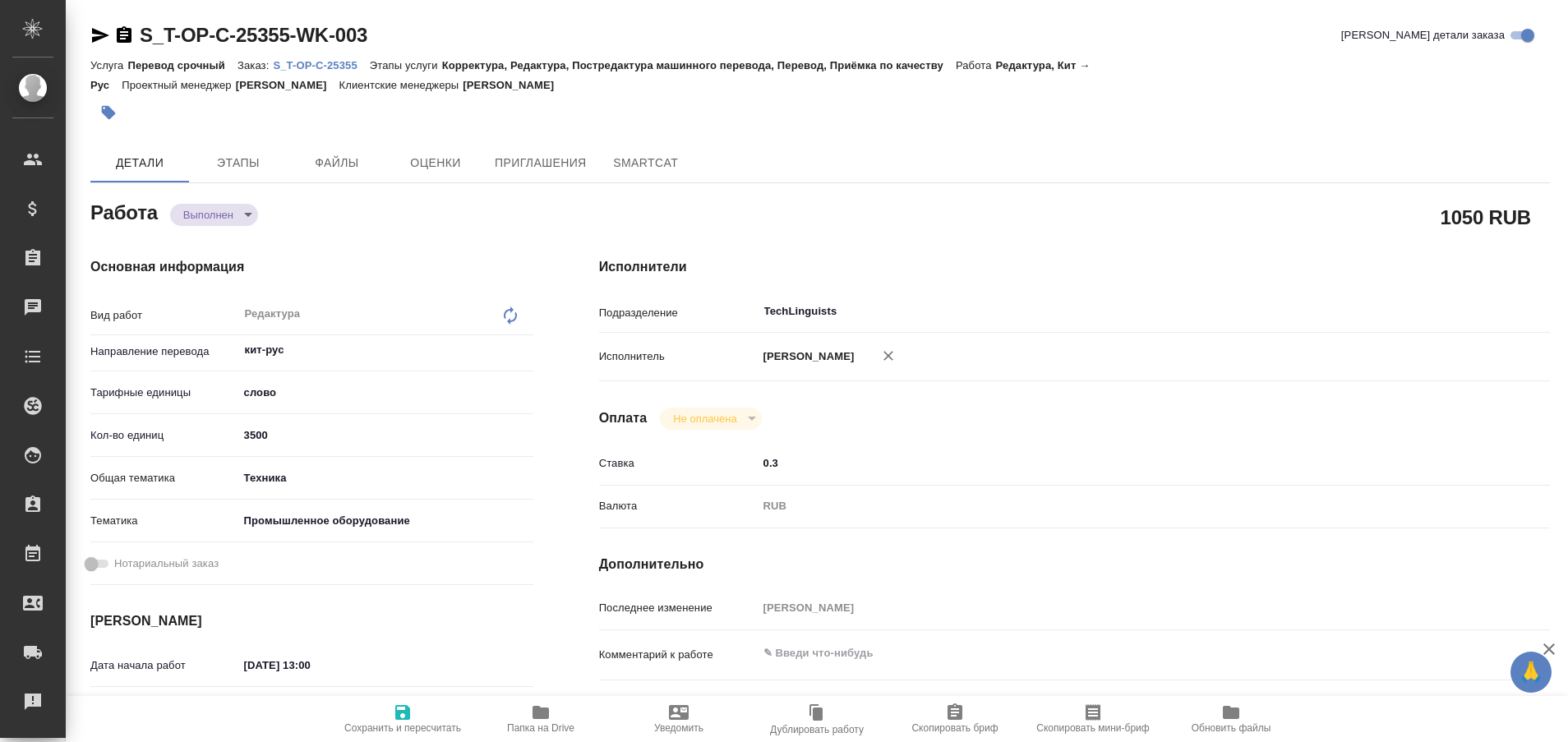
type textarea "x"
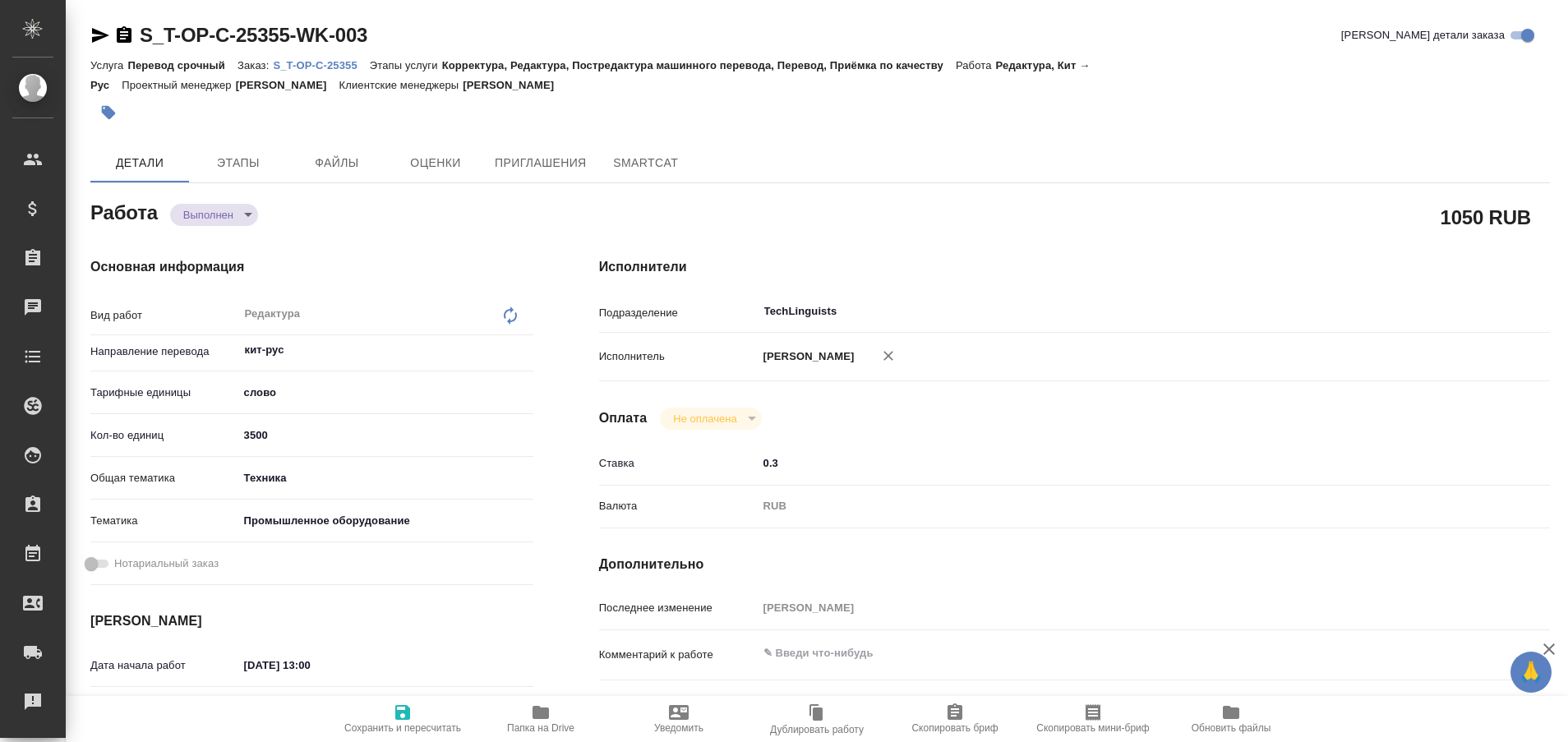
type textarea "x"
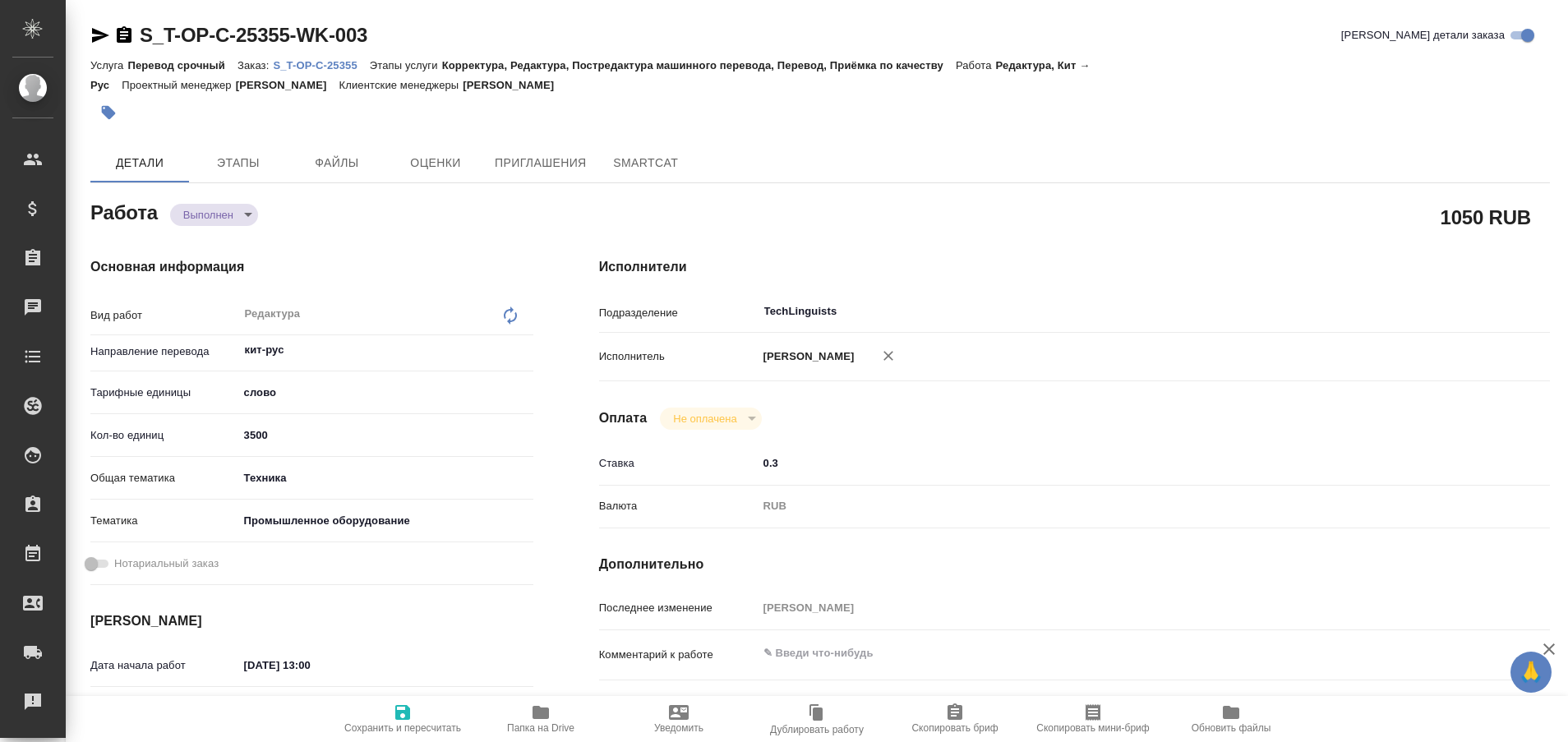
type textarea "x"
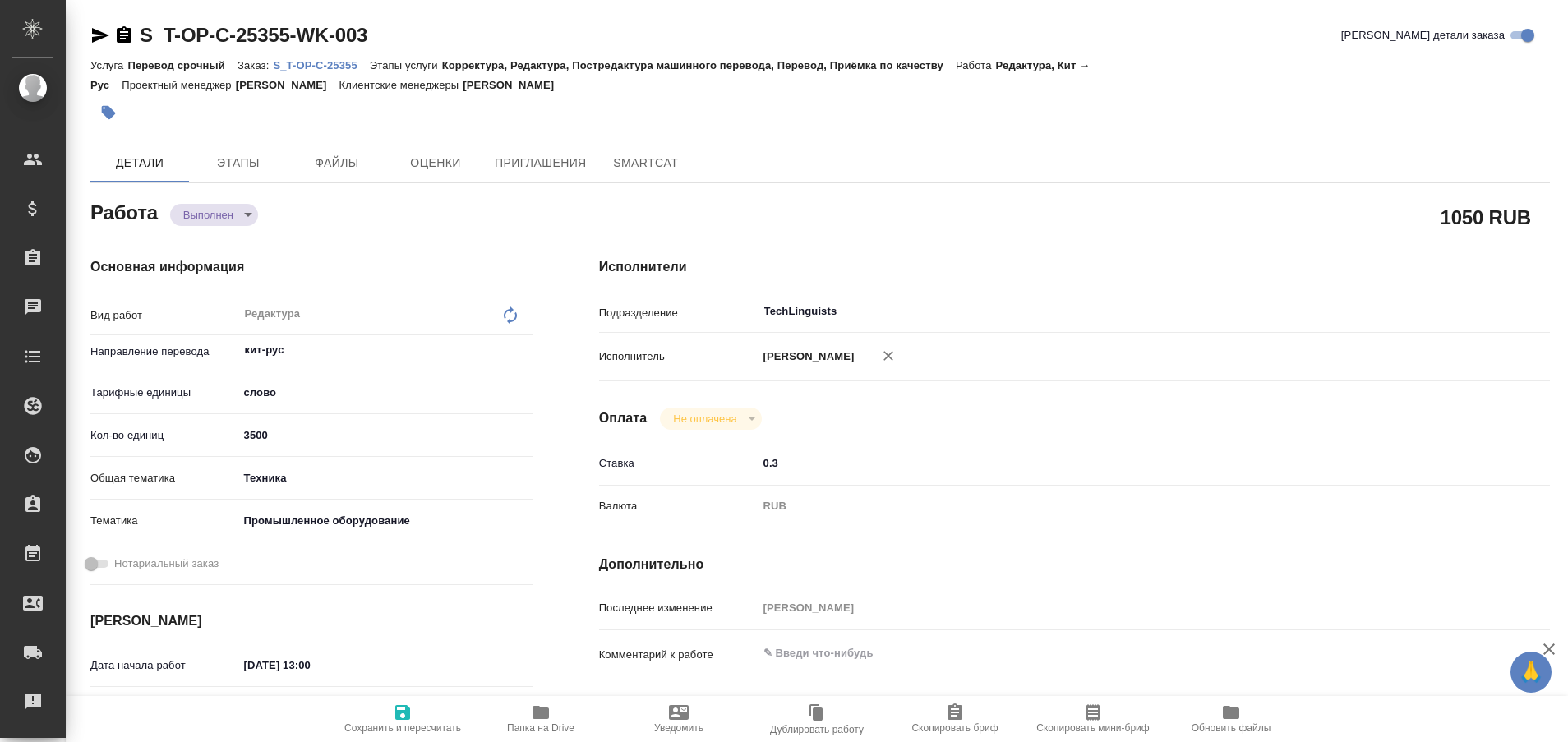
type textarea "x"
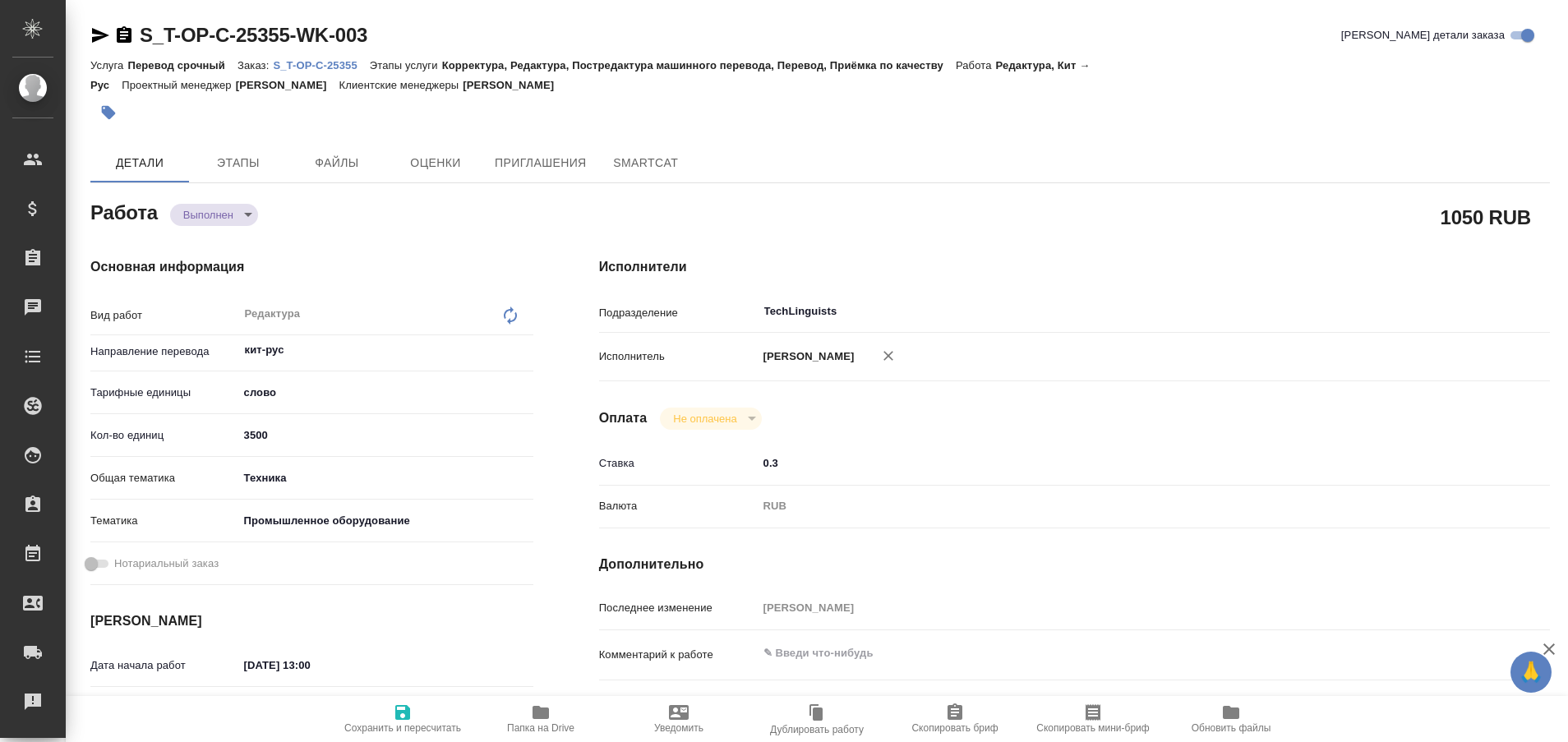
click at [309, 60] on p "S_T-OP-C-25355" at bounding box center [321, 66] width 96 height 12
type textarea "x"
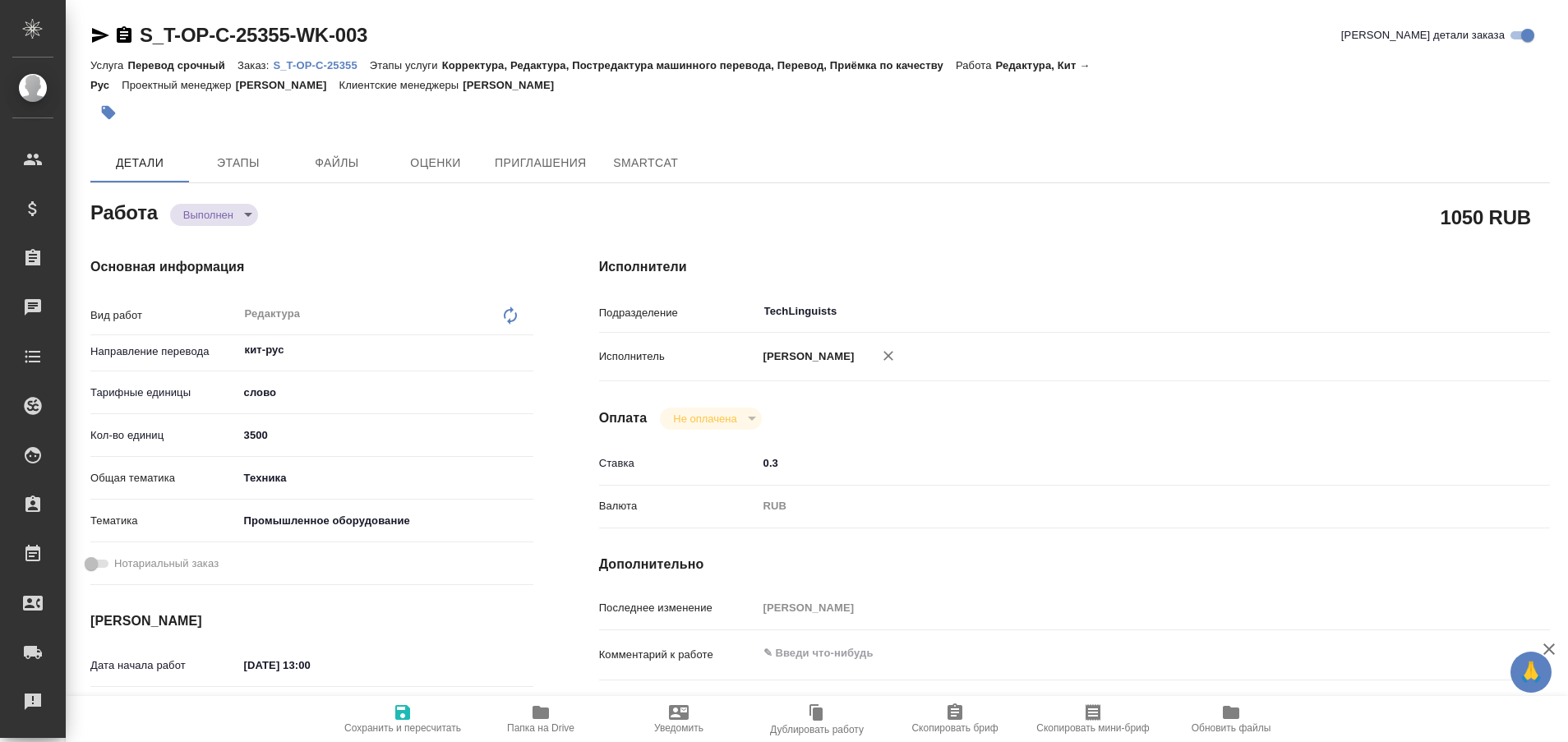
type textarea "x"
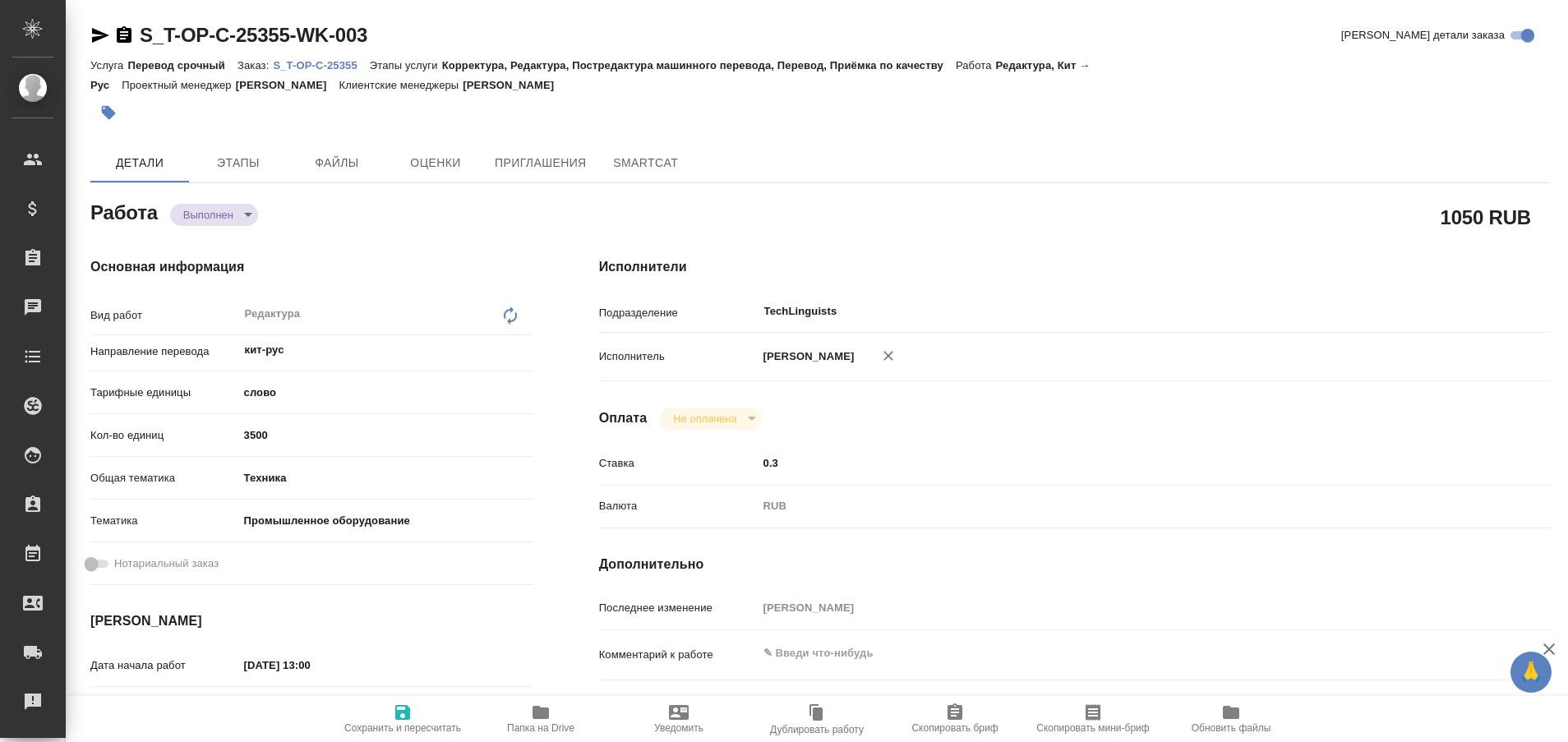
type textarea "x"
click at [349, 60] on p "S_T-OP-C-25355" at bounding box center [321, 66] width 96 height 12
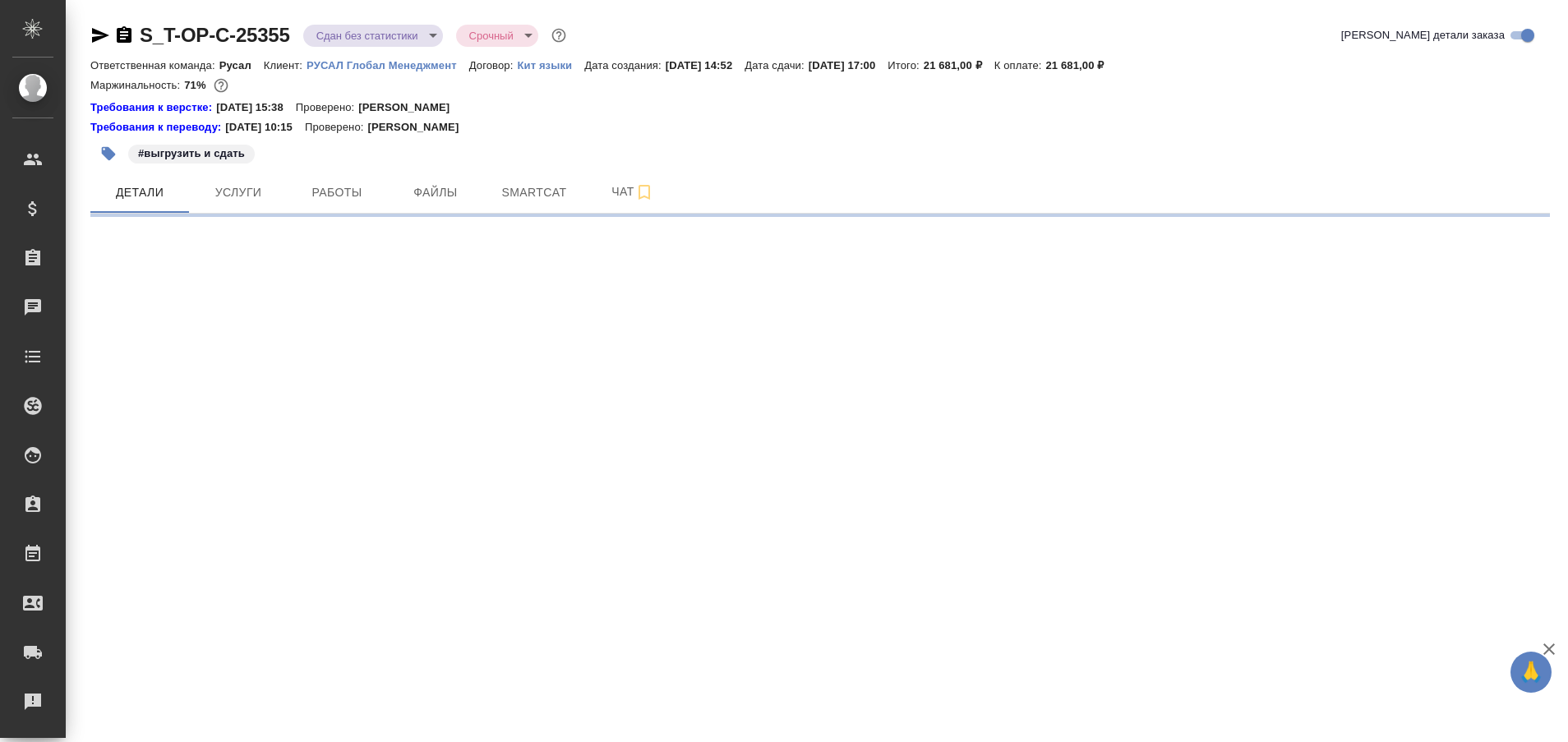
select select "RU"
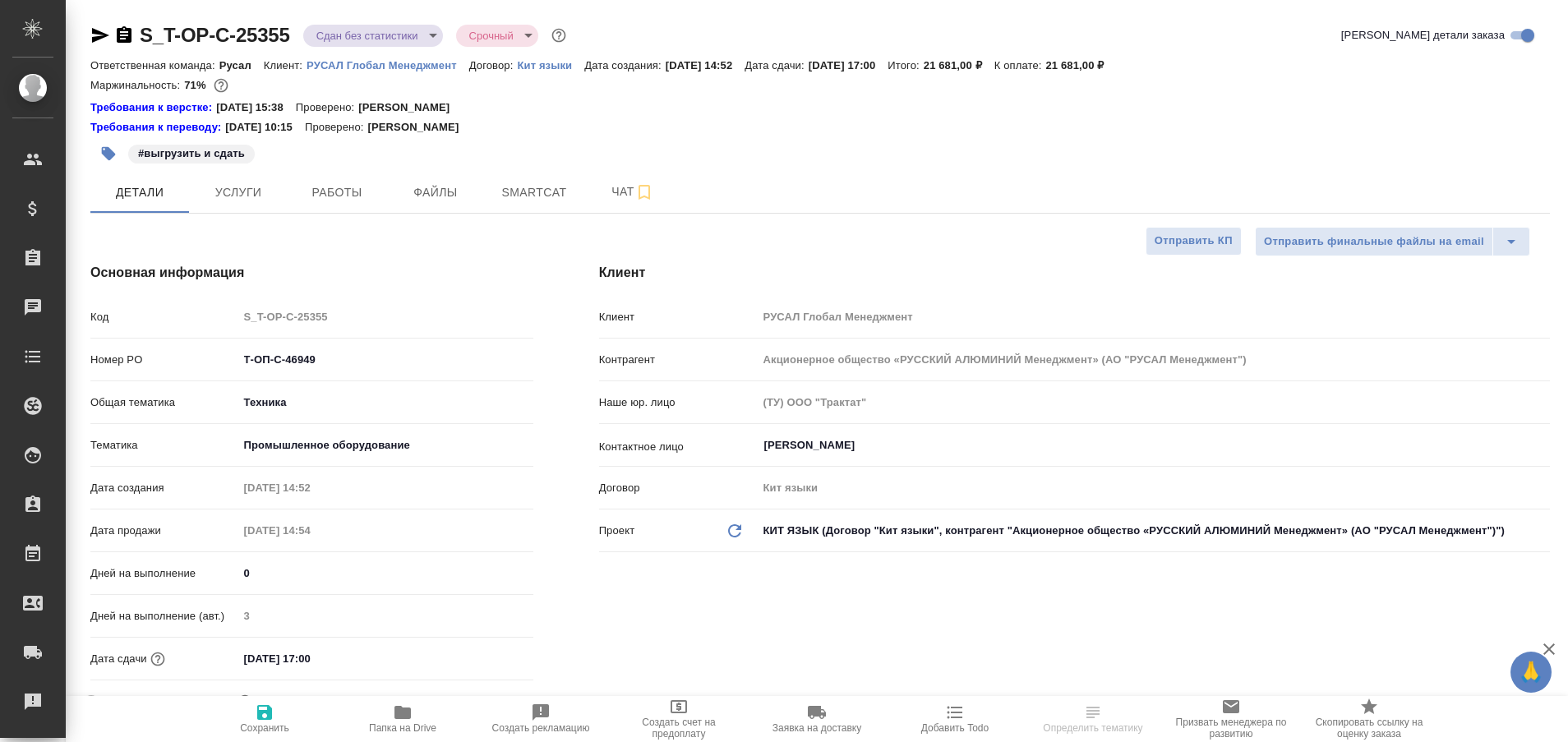
type textarea "x"
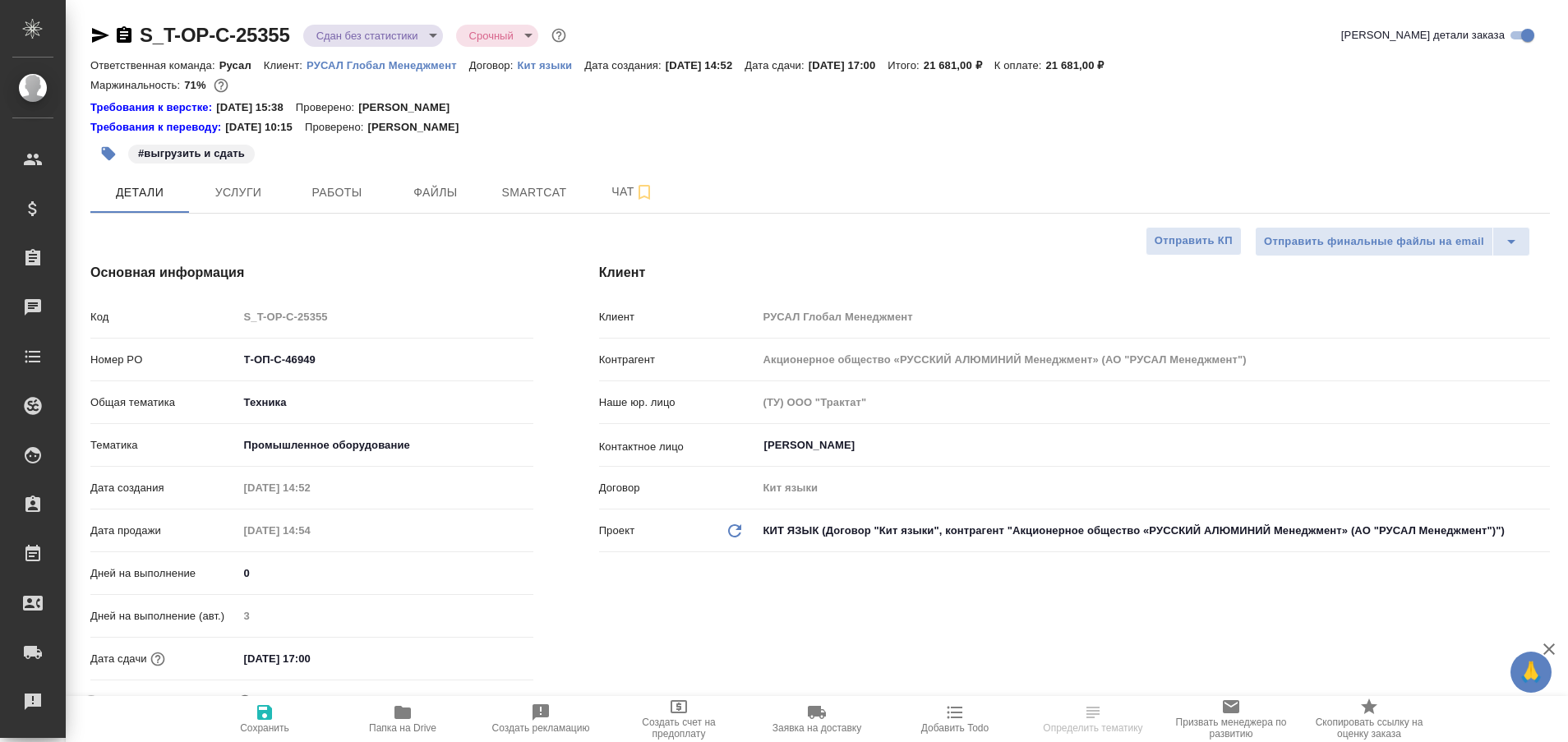
type textarea "x"
click at [605, 189] on span "Чат" at bounding box center [633, 191] width 79 height 20
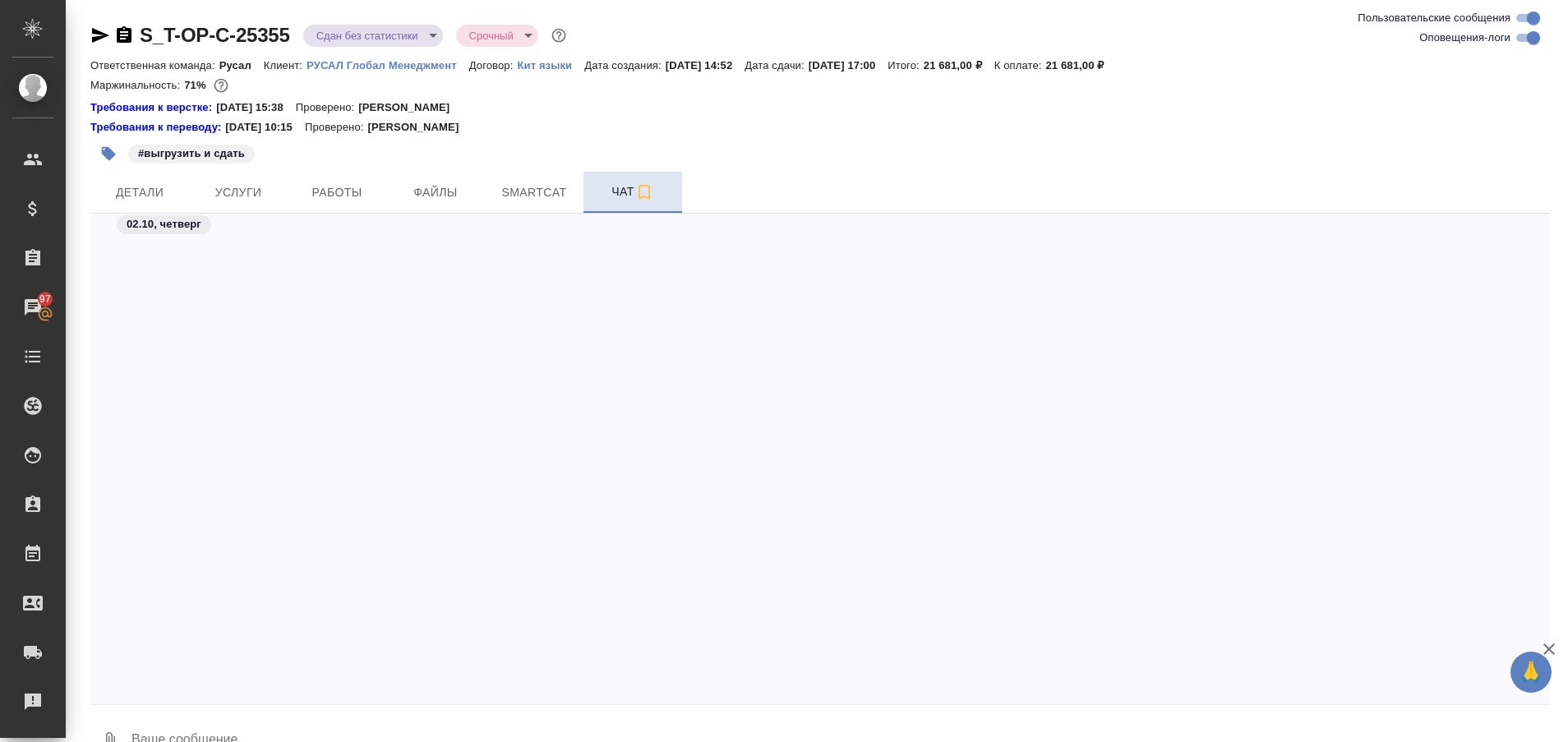
scroll to position [8829, 0]
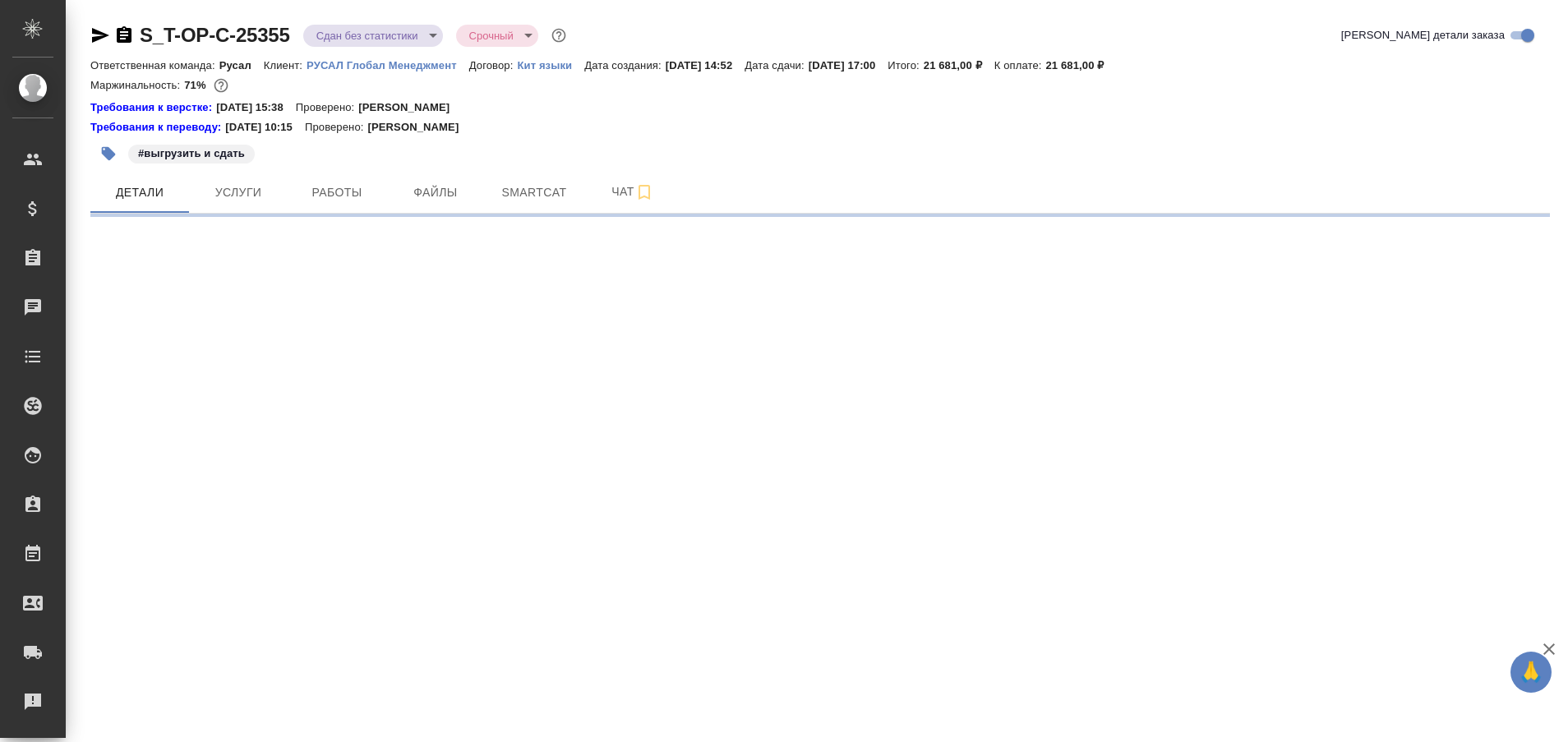
select select "RU"
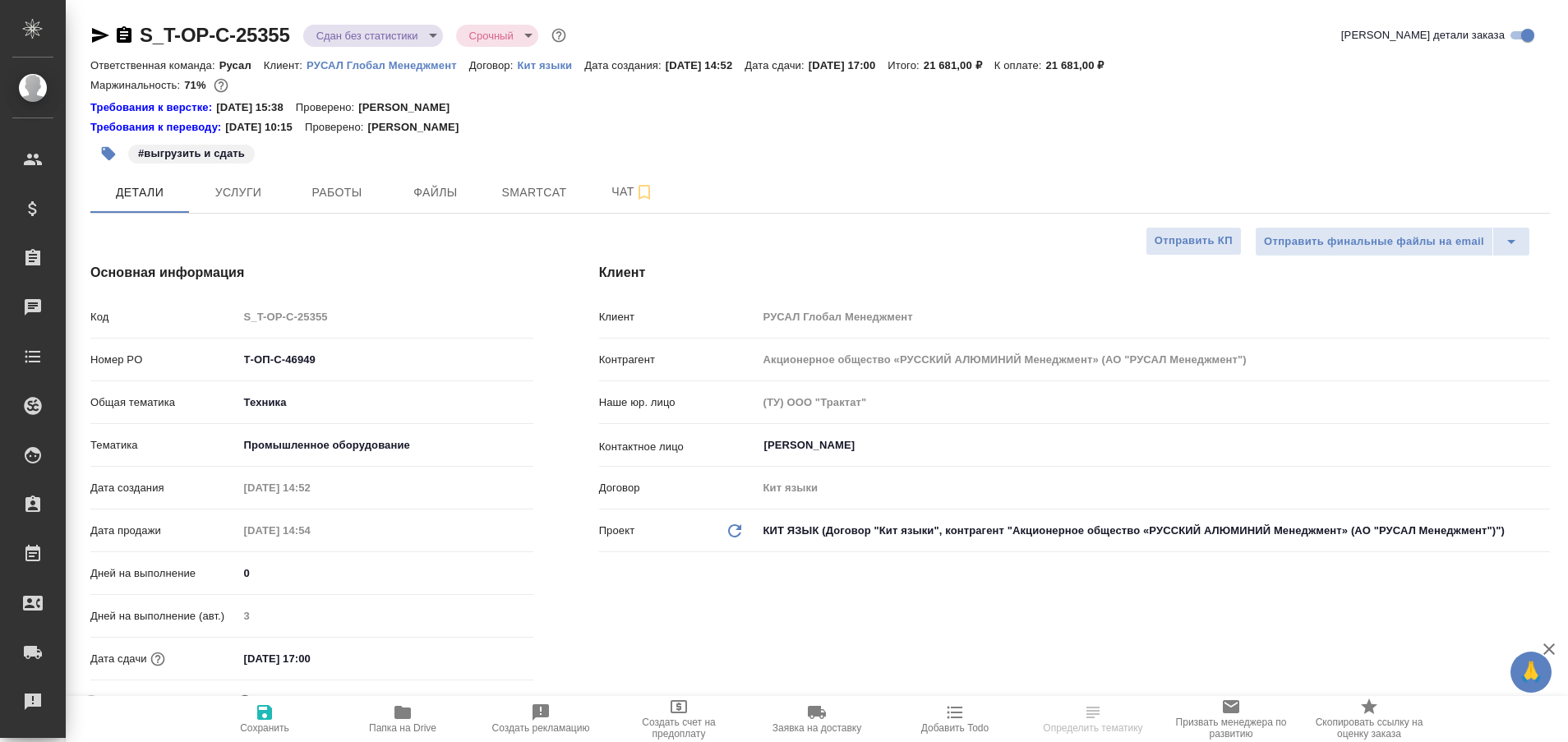
type textarea "x"
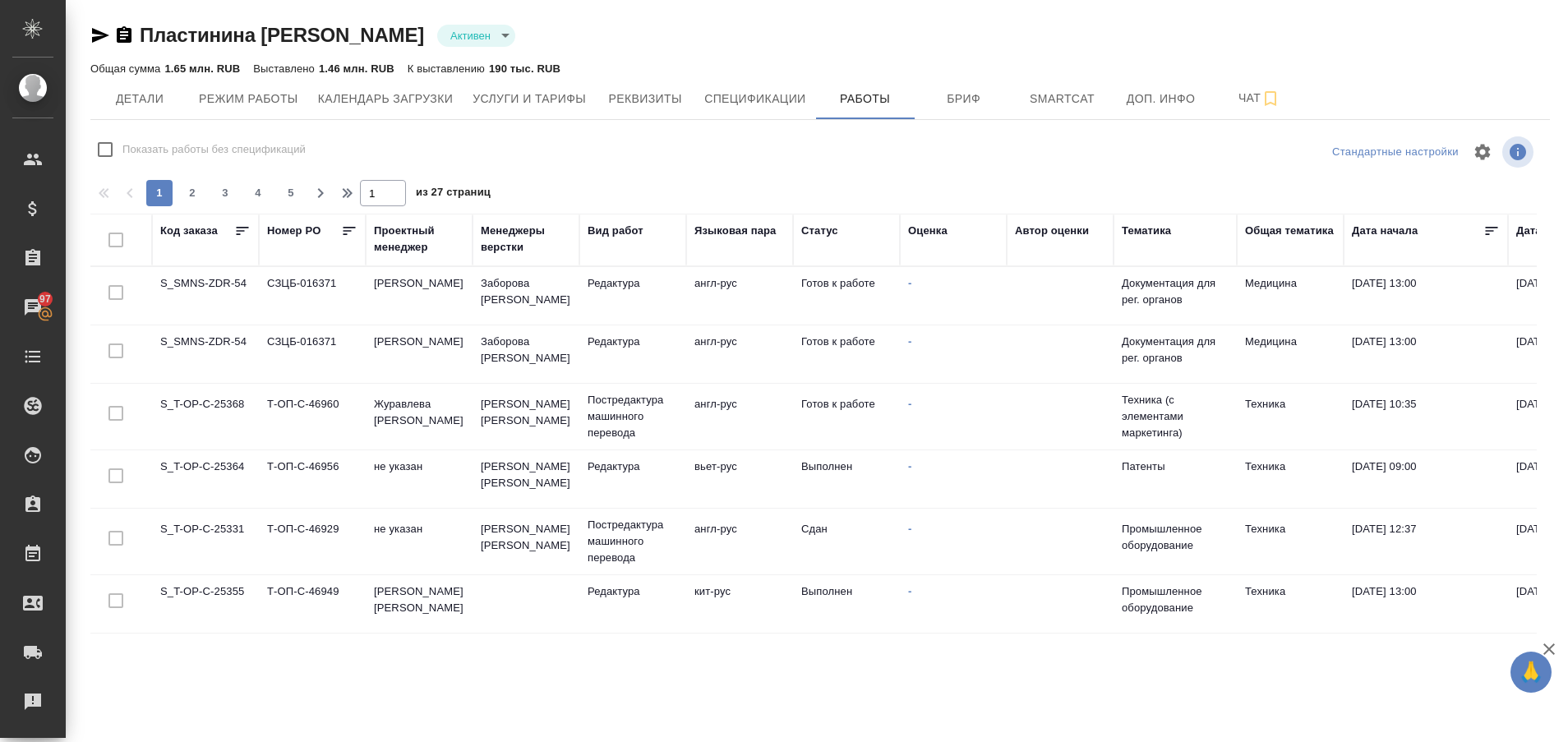
click at [219, 470] on td "S_T-OP-C-25364" at bounding box center [205, 479] width 107 height 58
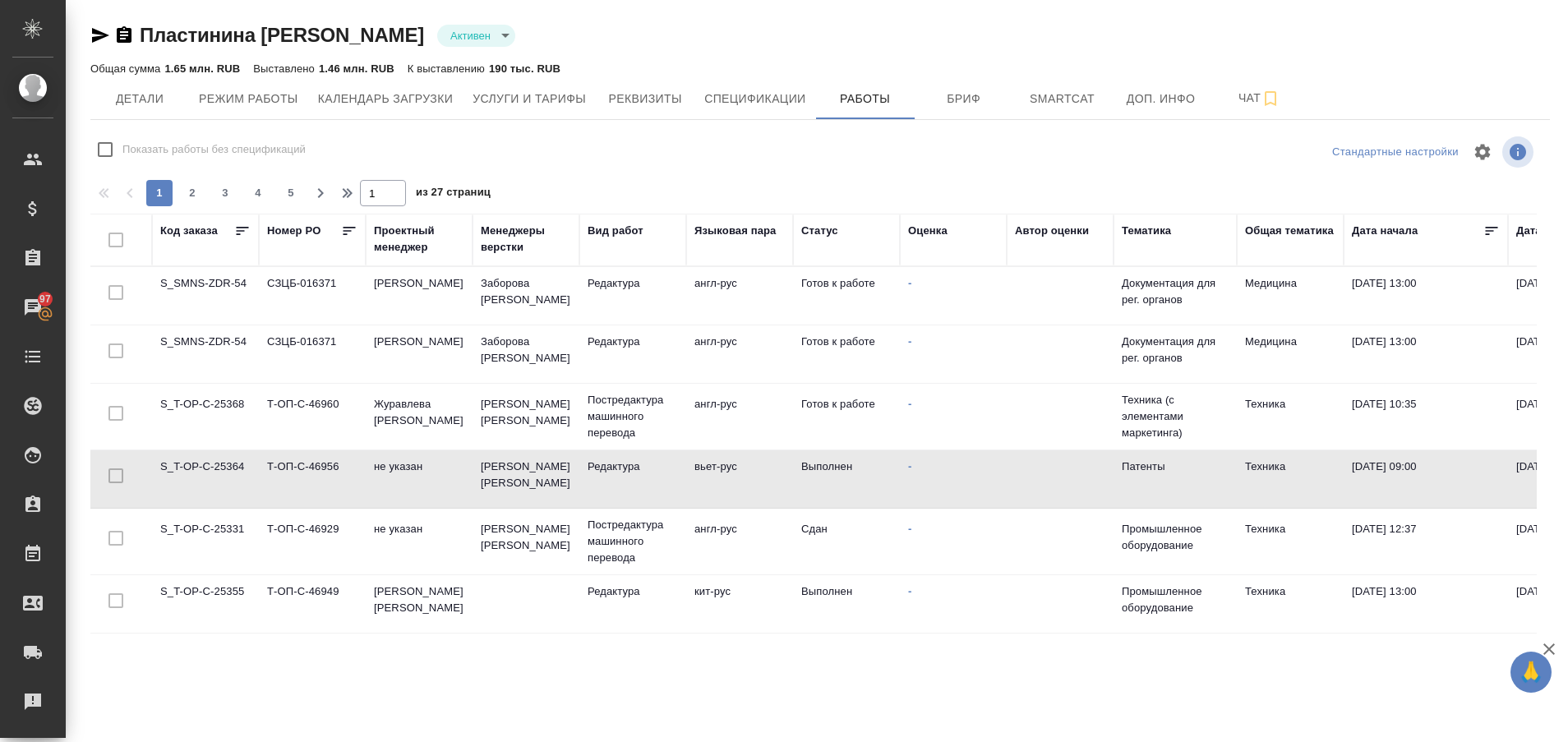
click at [219, 470] on td "S_T-OP-C-25364" at bounding box center [205, 479] width 107 height 58
click at [201, 459] on td "S_T-OP-C-25364" at bounding box center [205, 479] width 107 height 58
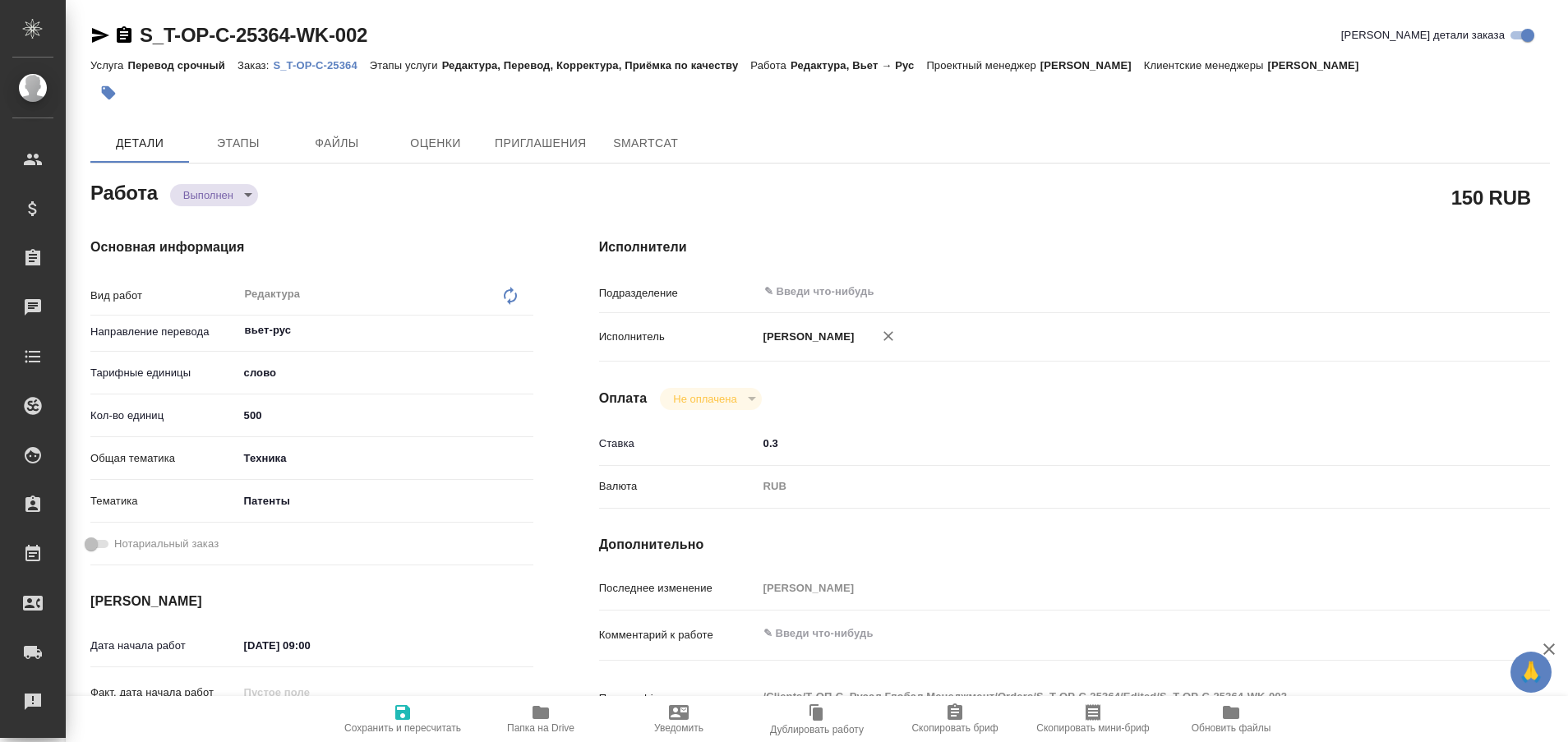
type textarea "x"
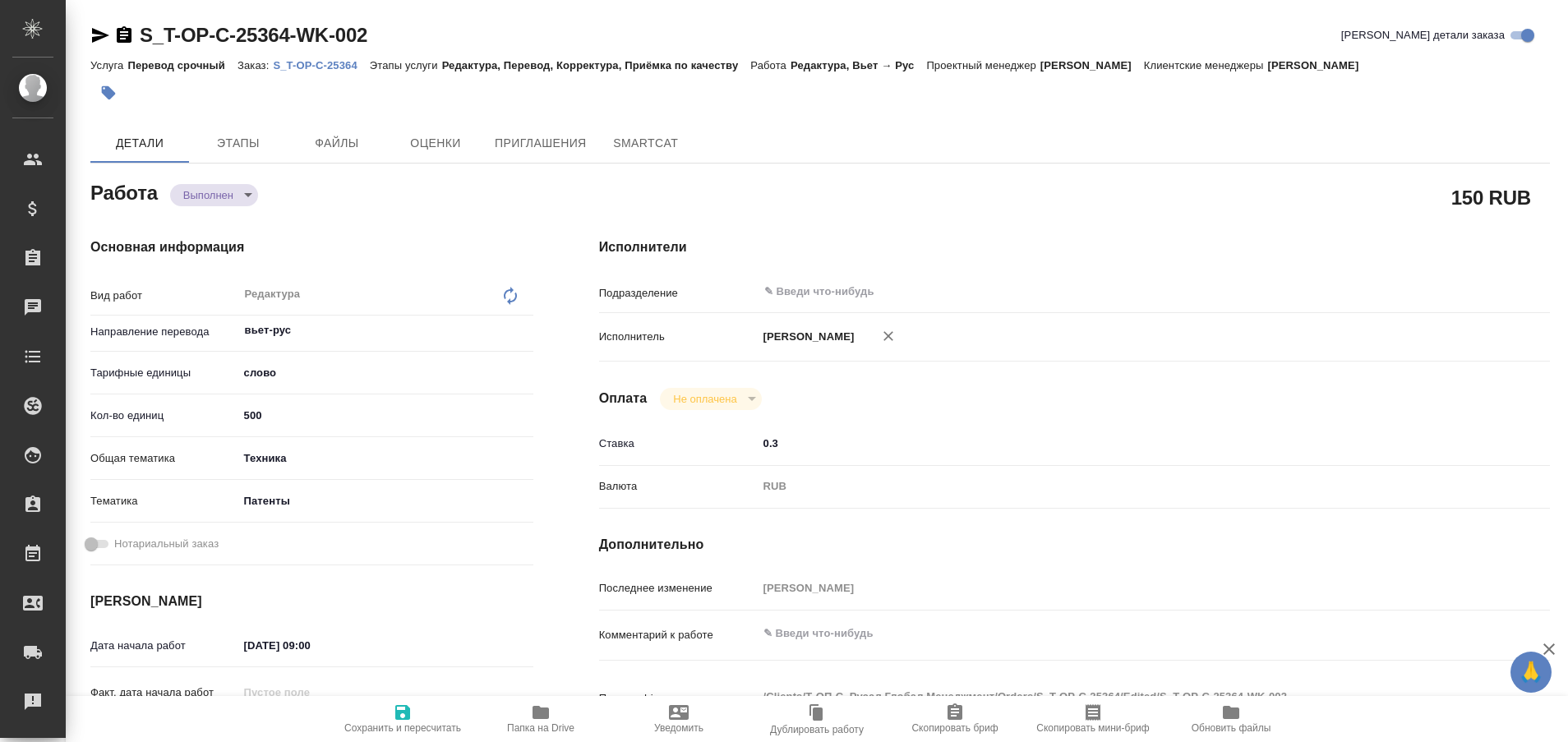
type textarea "x"
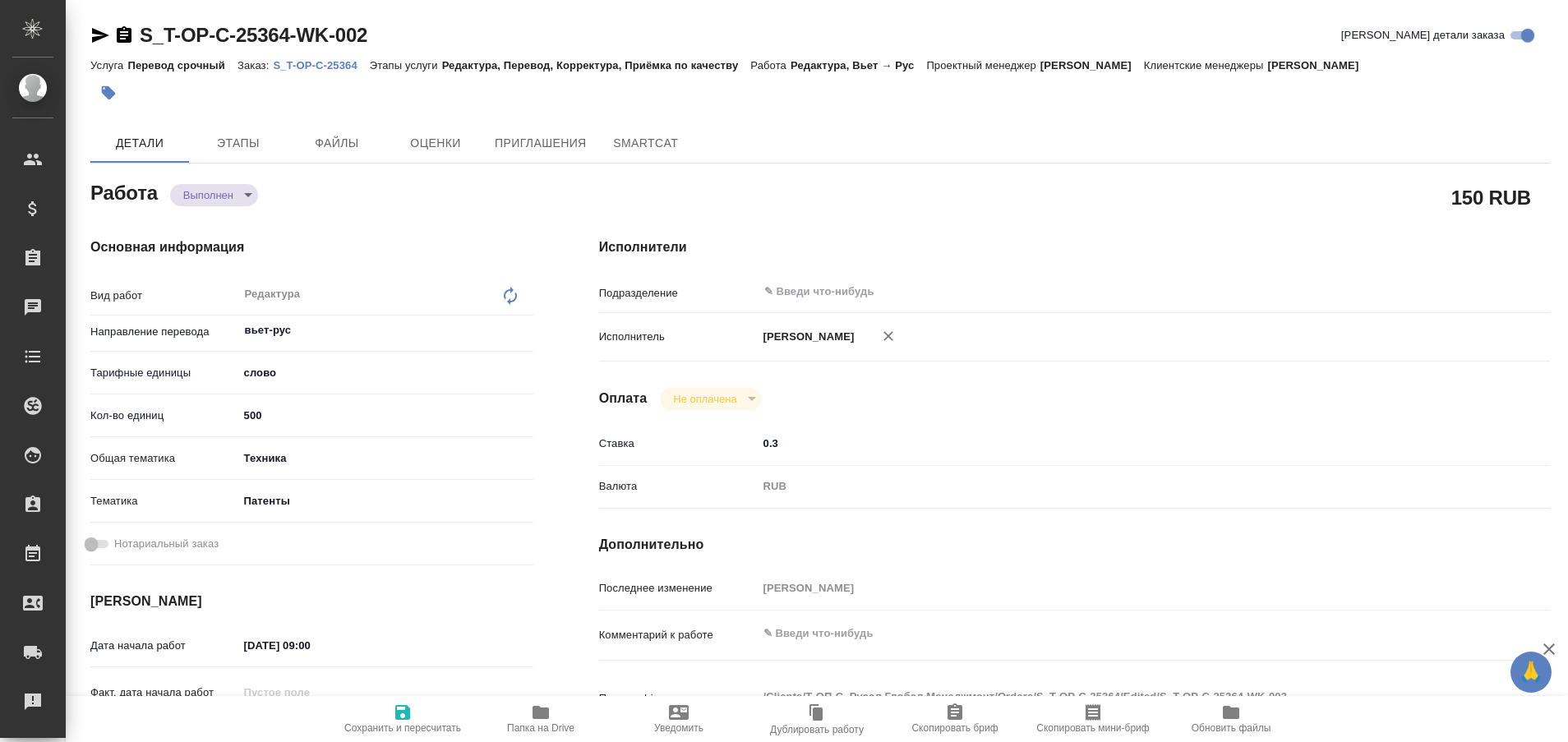
type textarea "x"
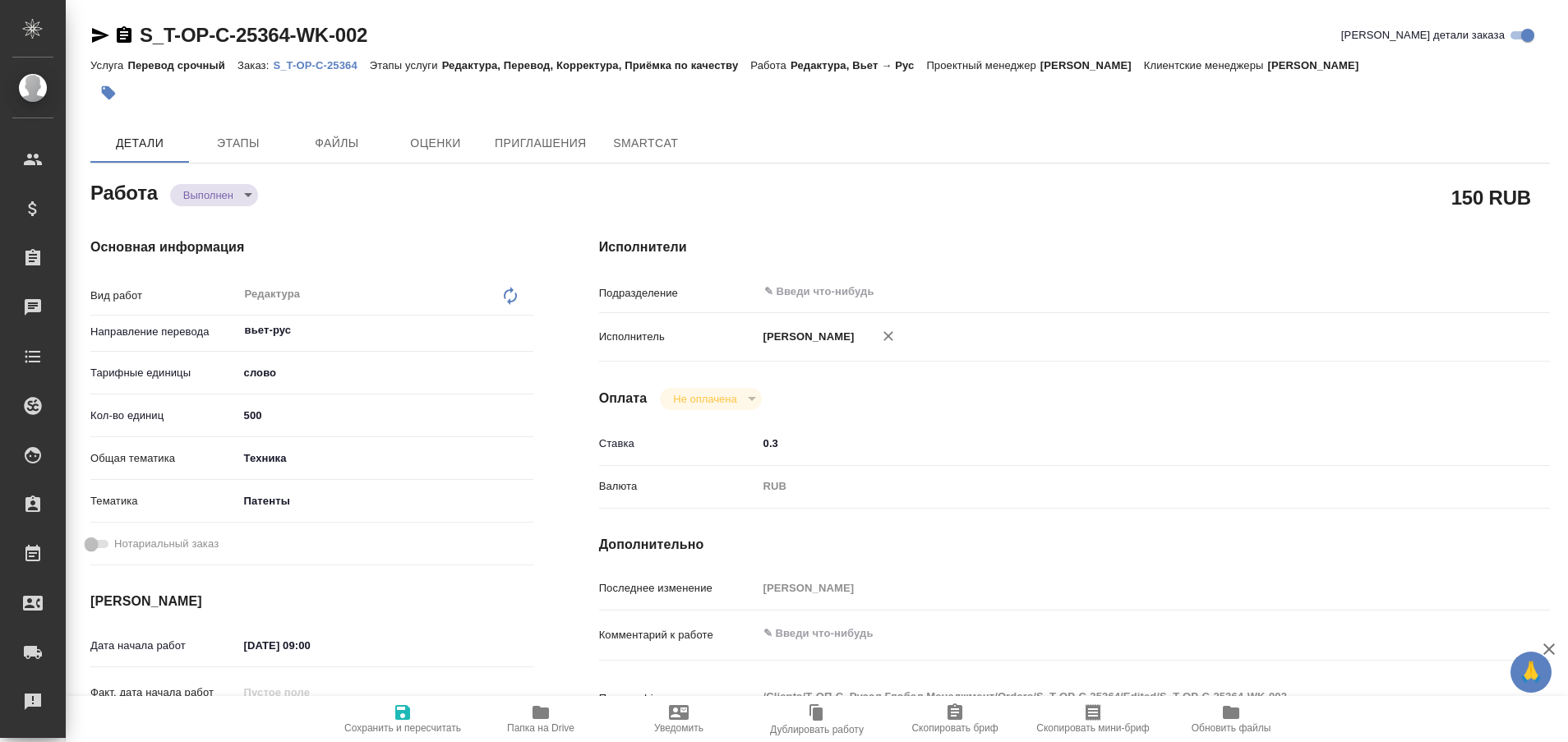
type textarea "x"
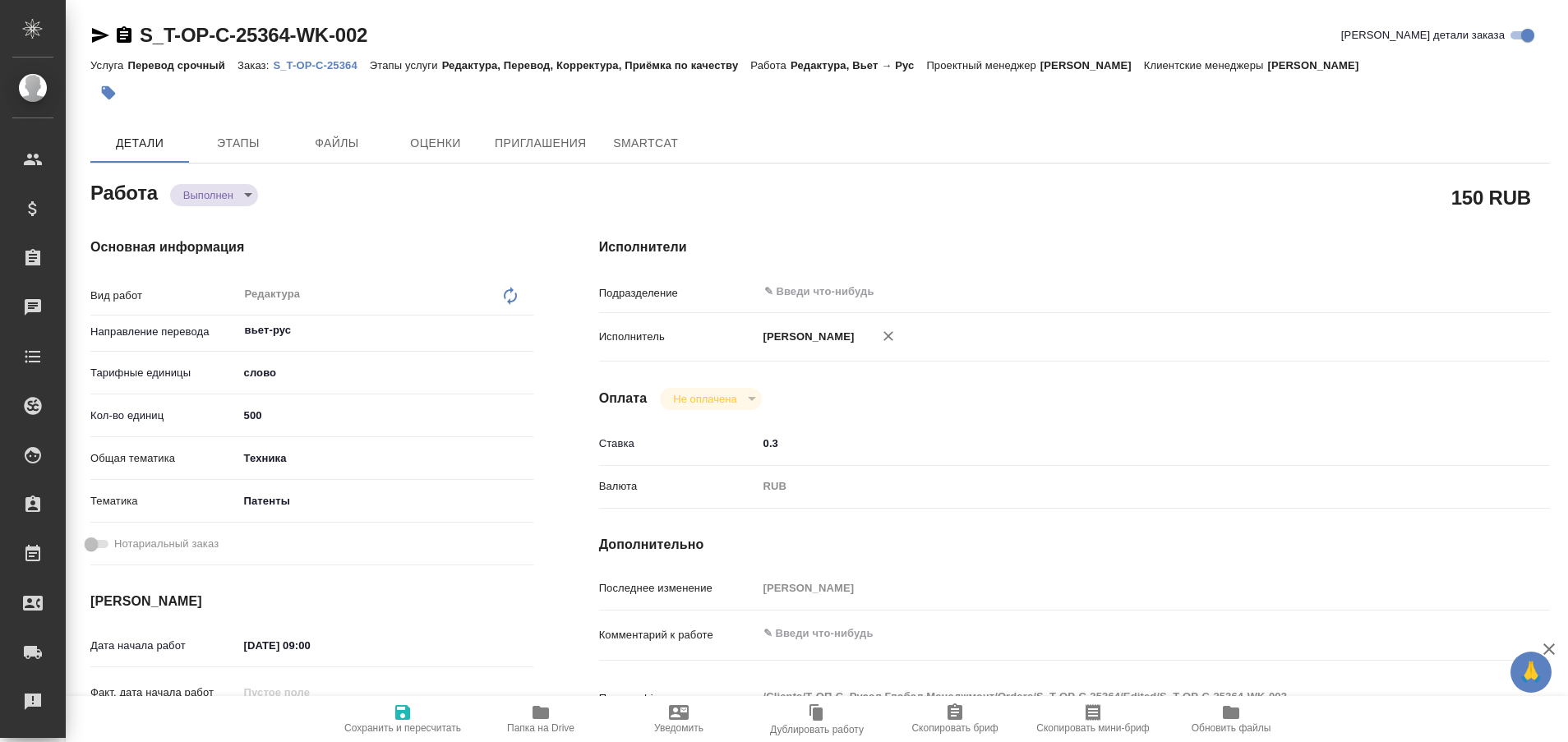
type textarea "x"
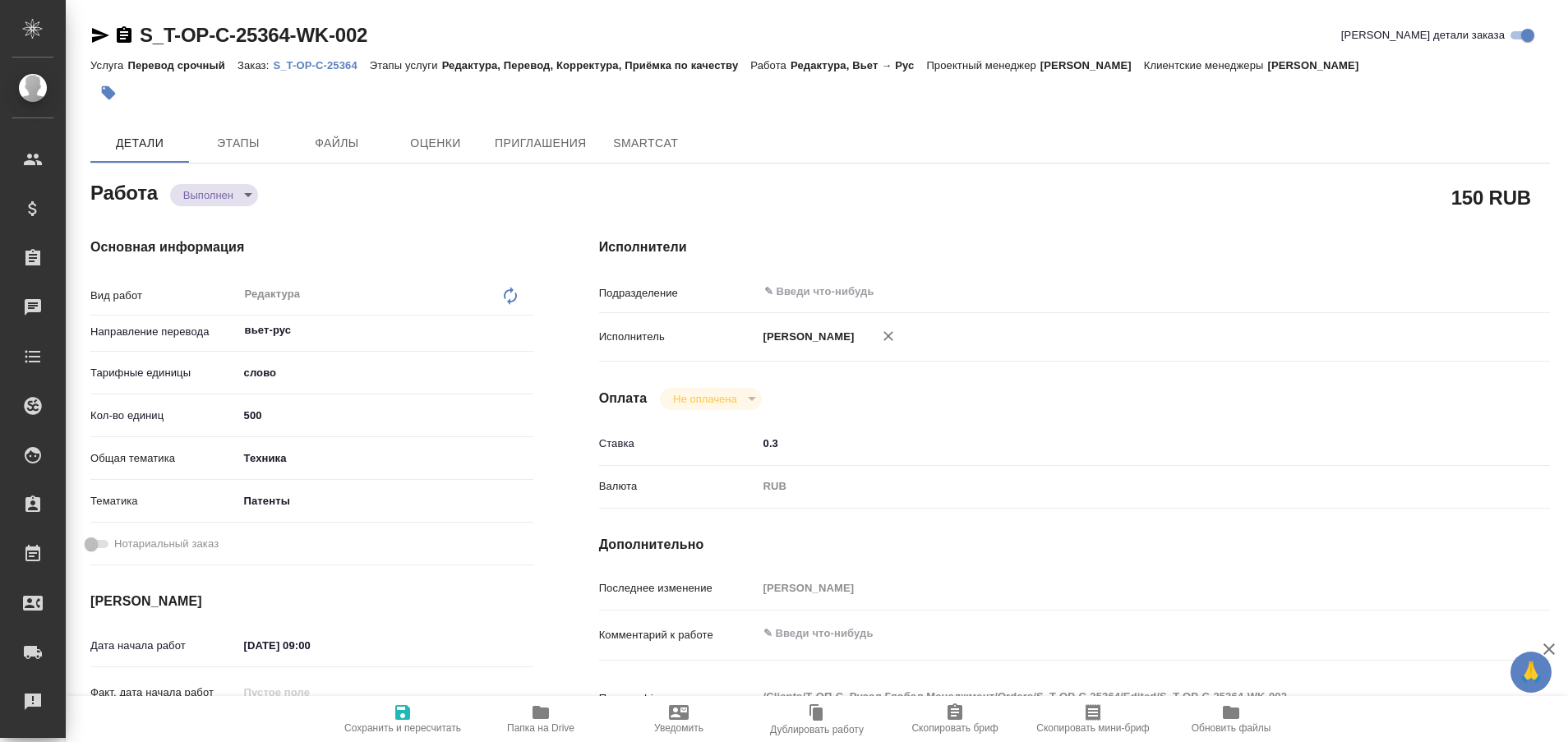
click at [313, 67] on p "S_T-OP-C-25364" at bounding box center [321, 66] width 96 height 12
type textarea "x"
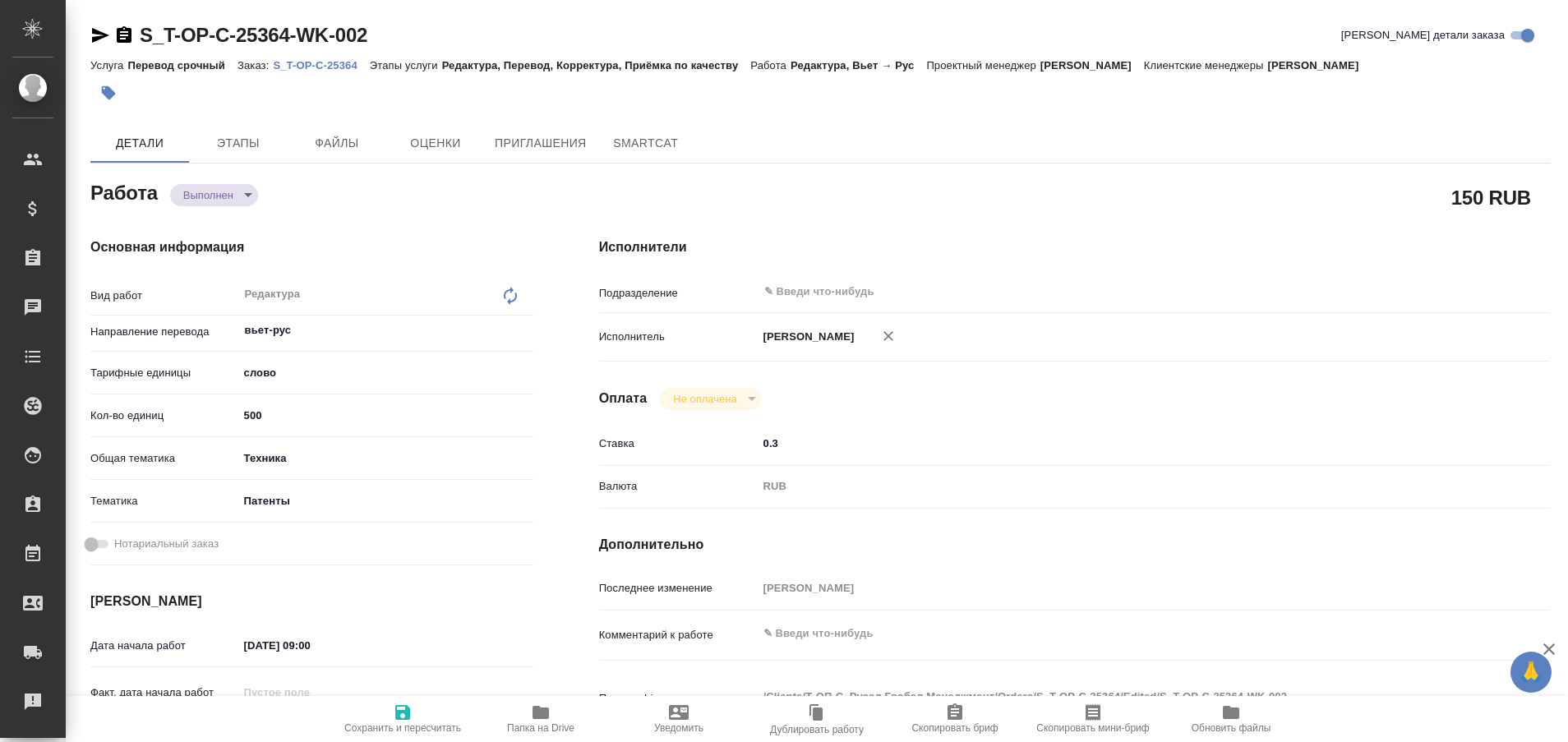
type textarea "x"
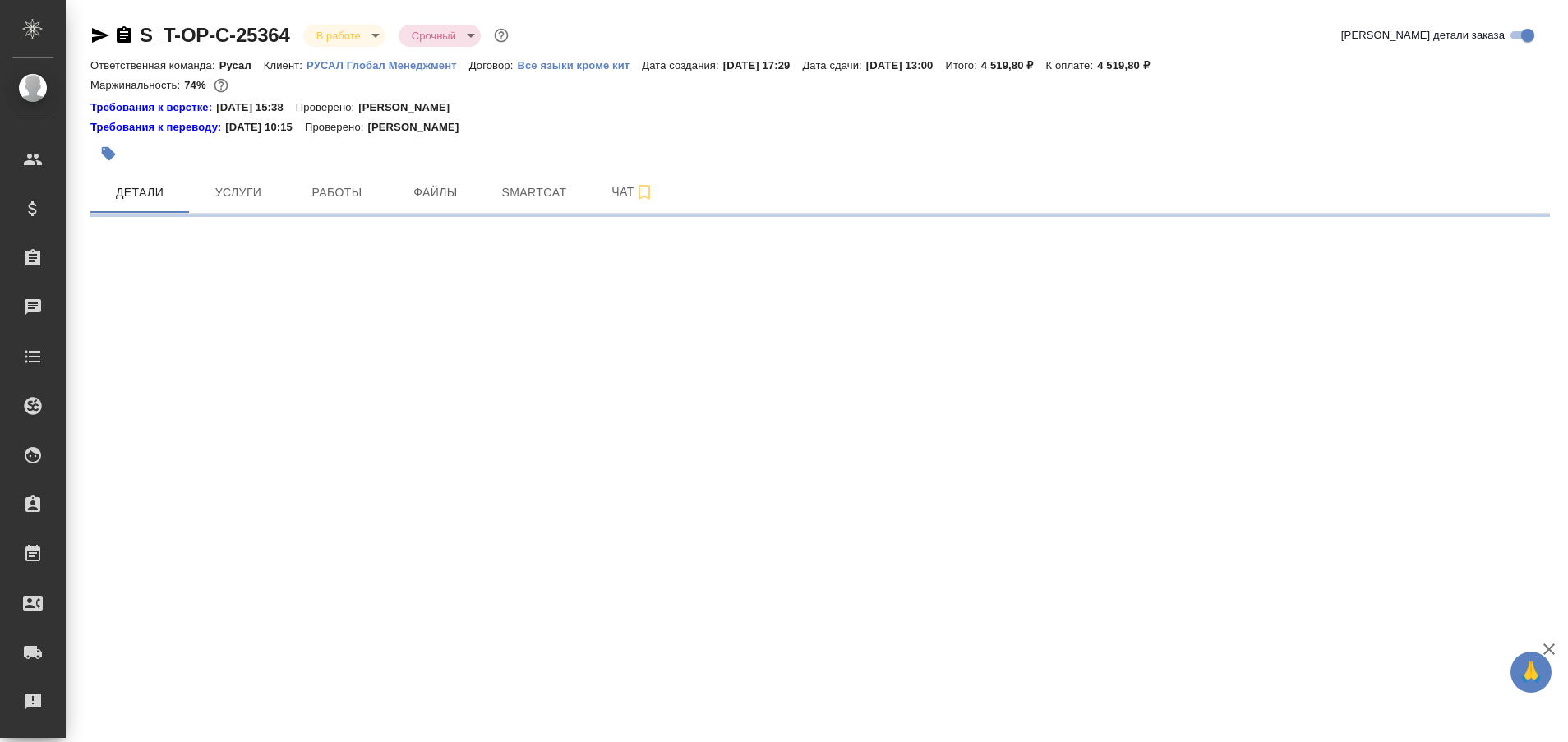
select select "RU"
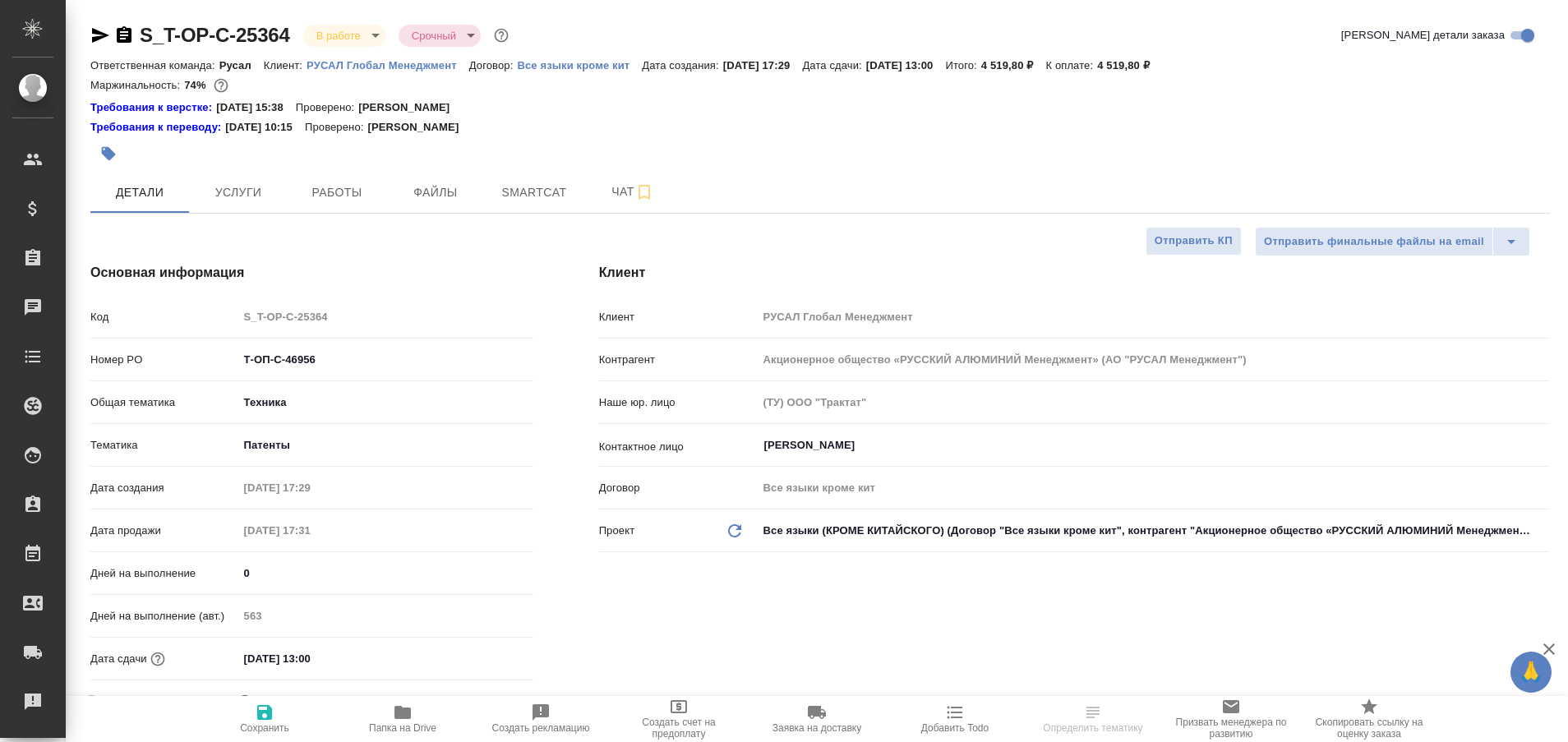
type textarea "x"
click at [619, 200] on span "Чат" at bounding box center [633, 191] width 79 height 20
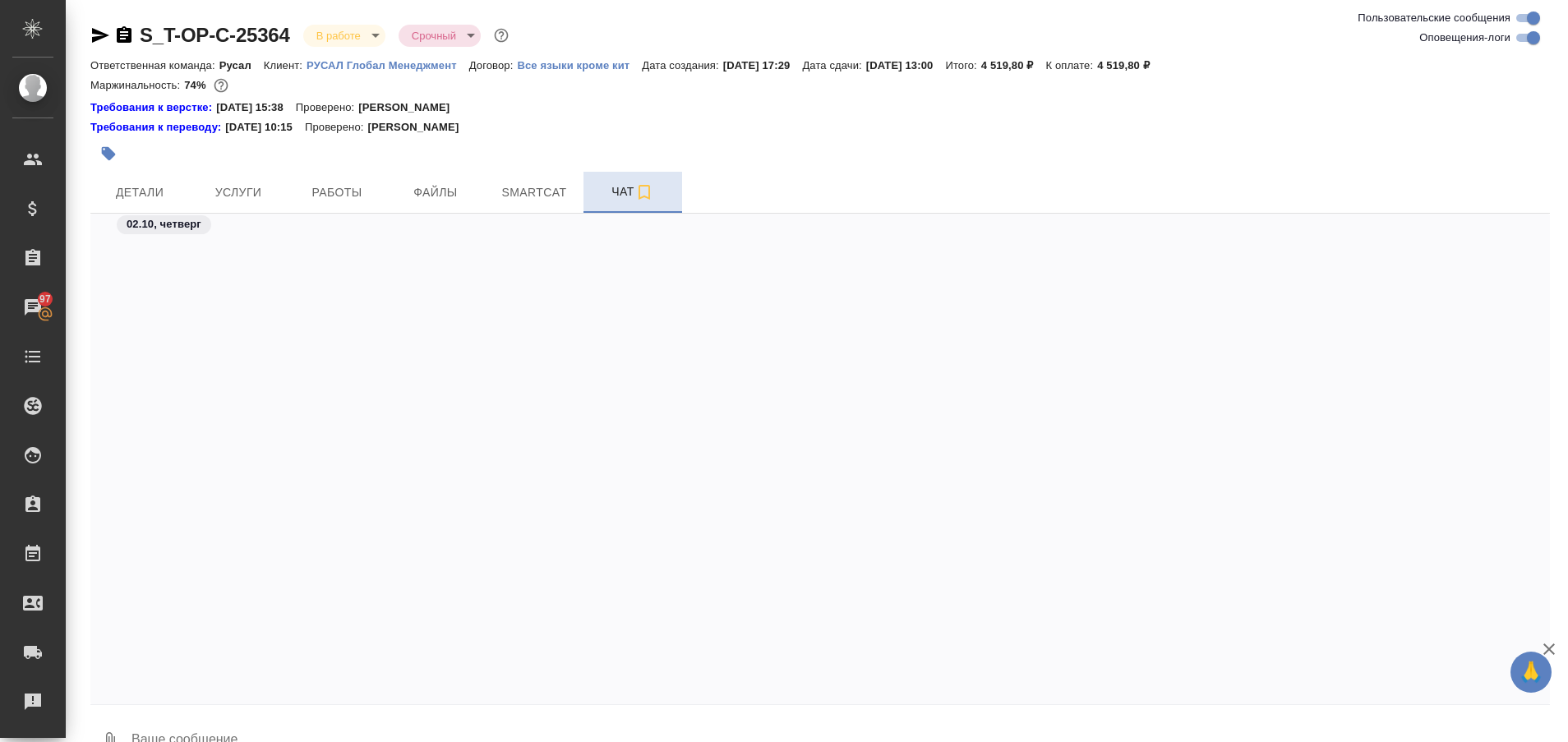
scroll to position [9557, 0]
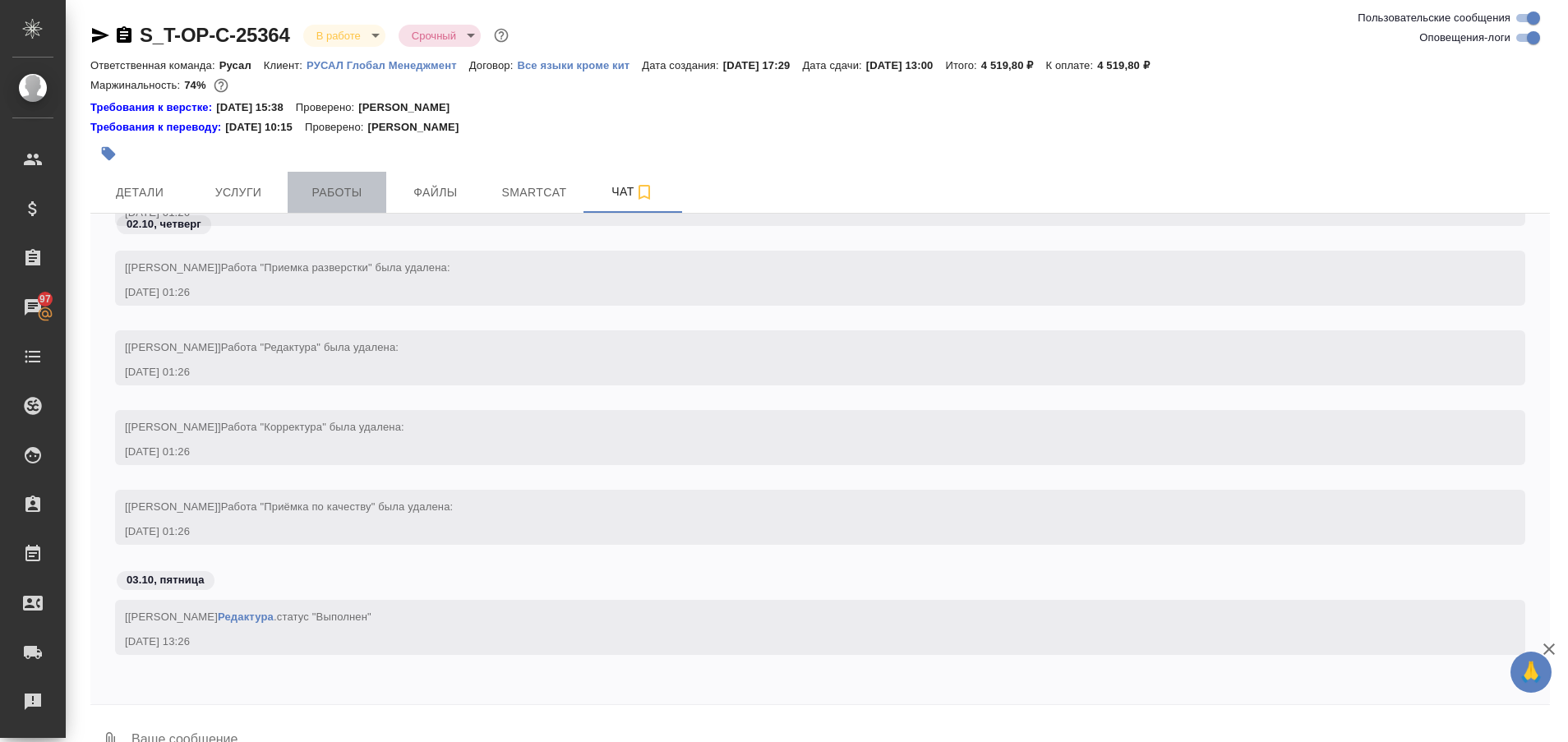
click at [338, 195] on span "Работы" at bounding box center [337, 192] width 79 height 20
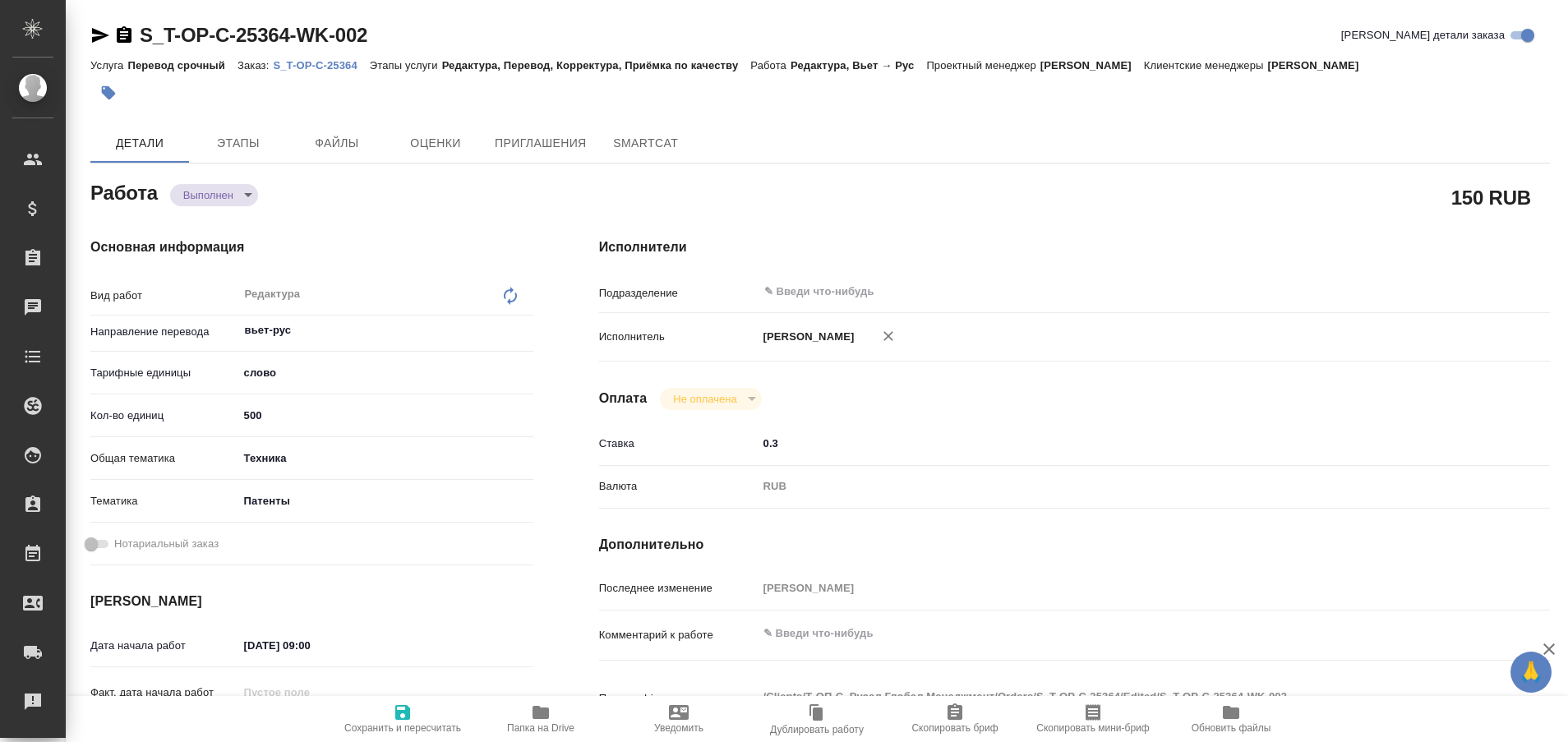
type textarea "x"
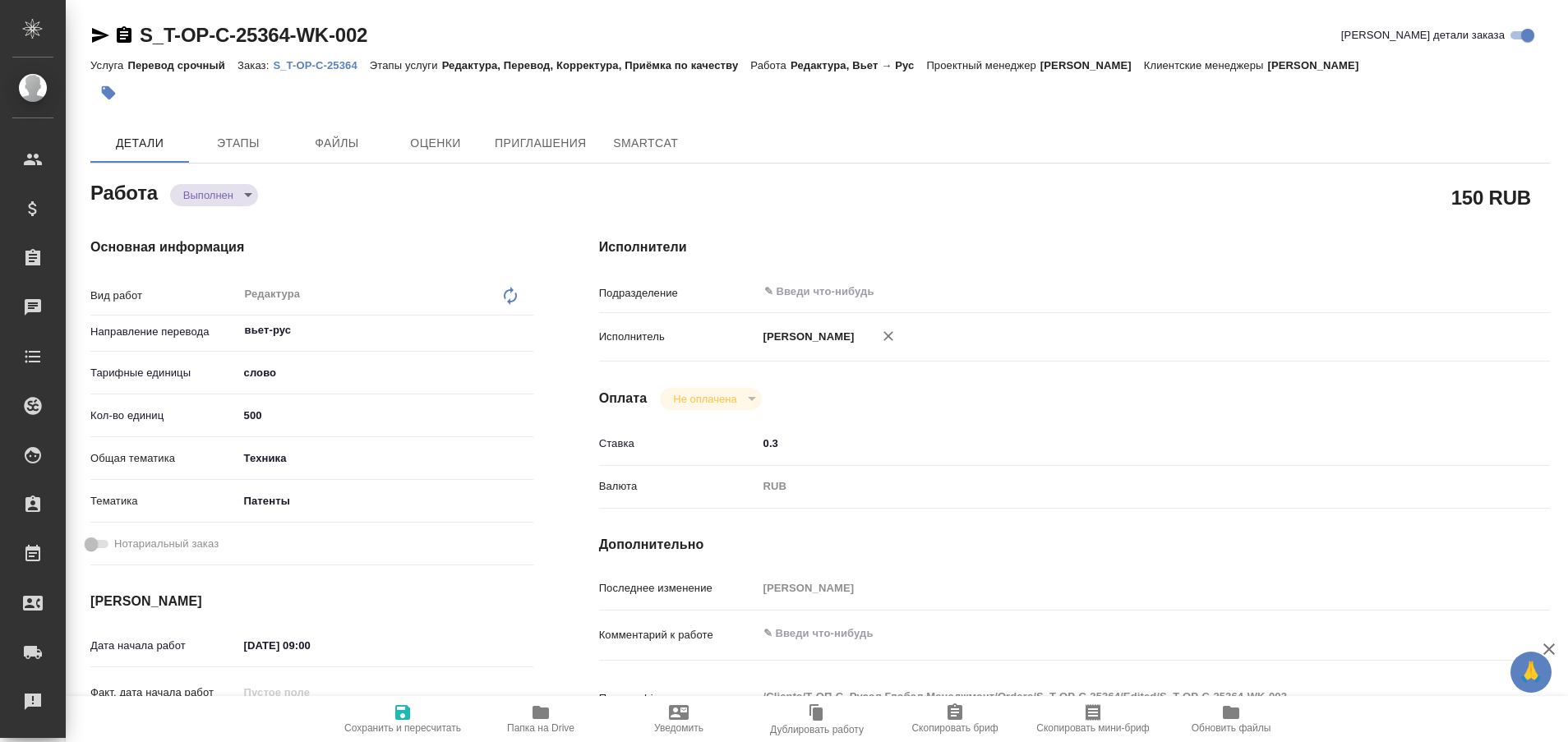
type textarea "x"
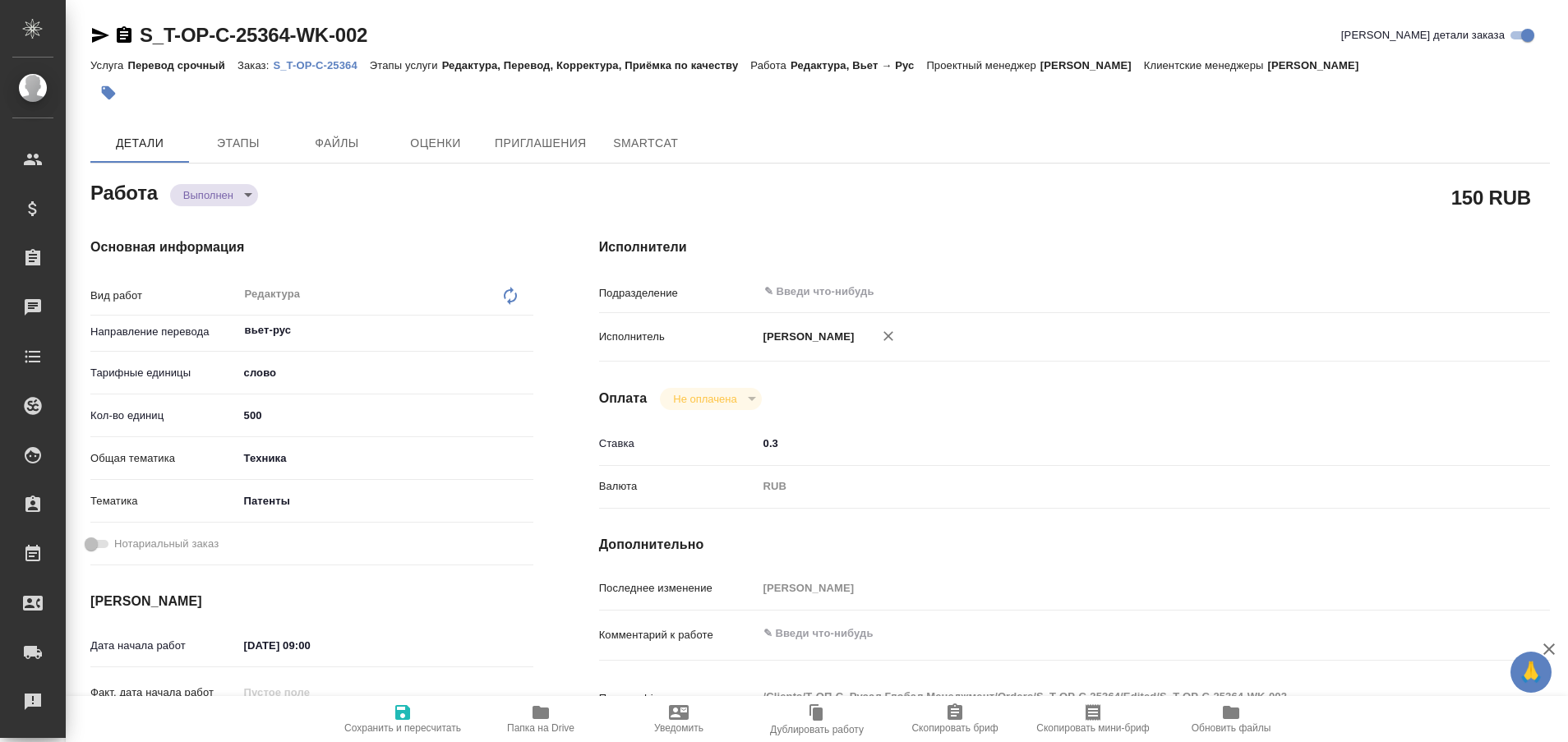
type textarea "x"
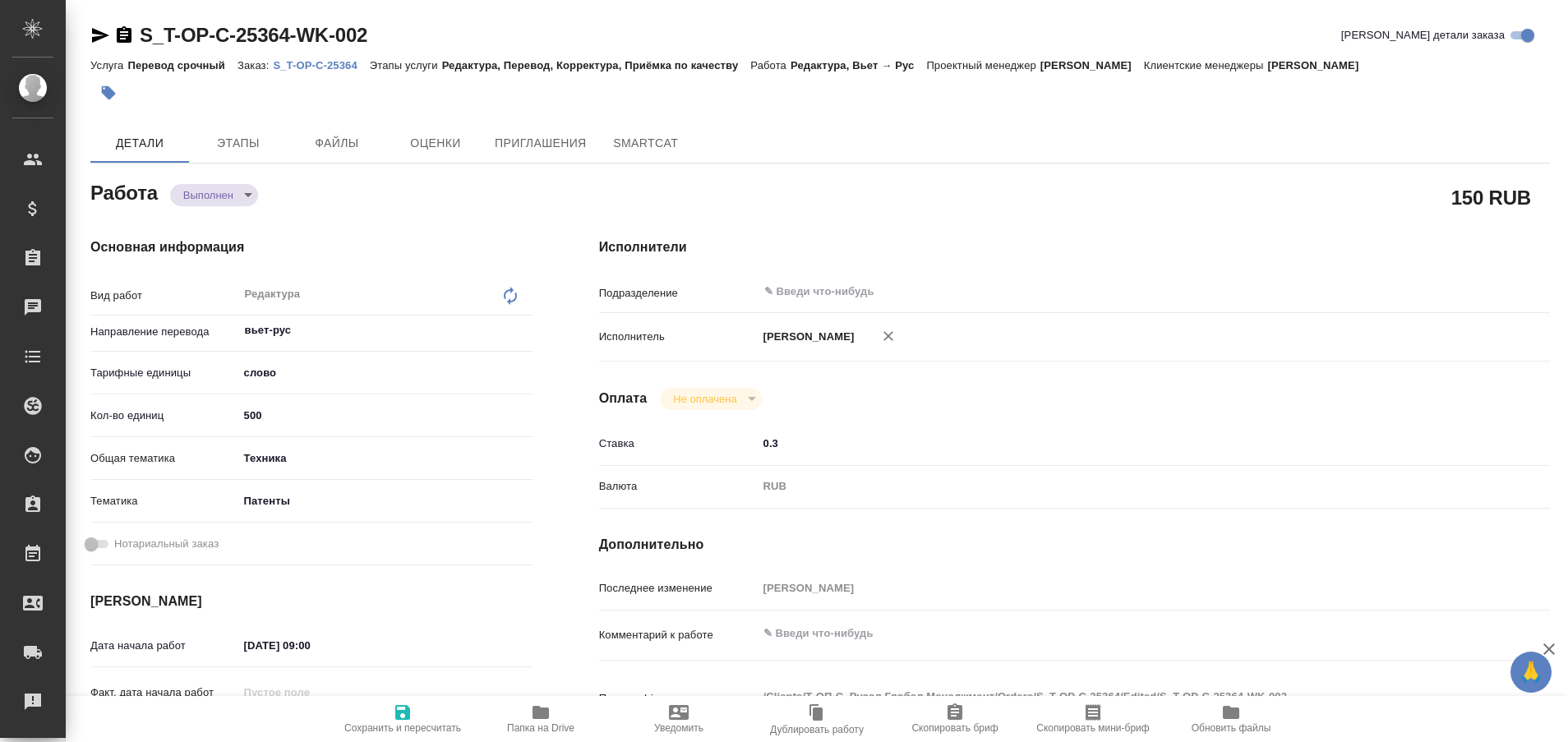
type textarea "x"
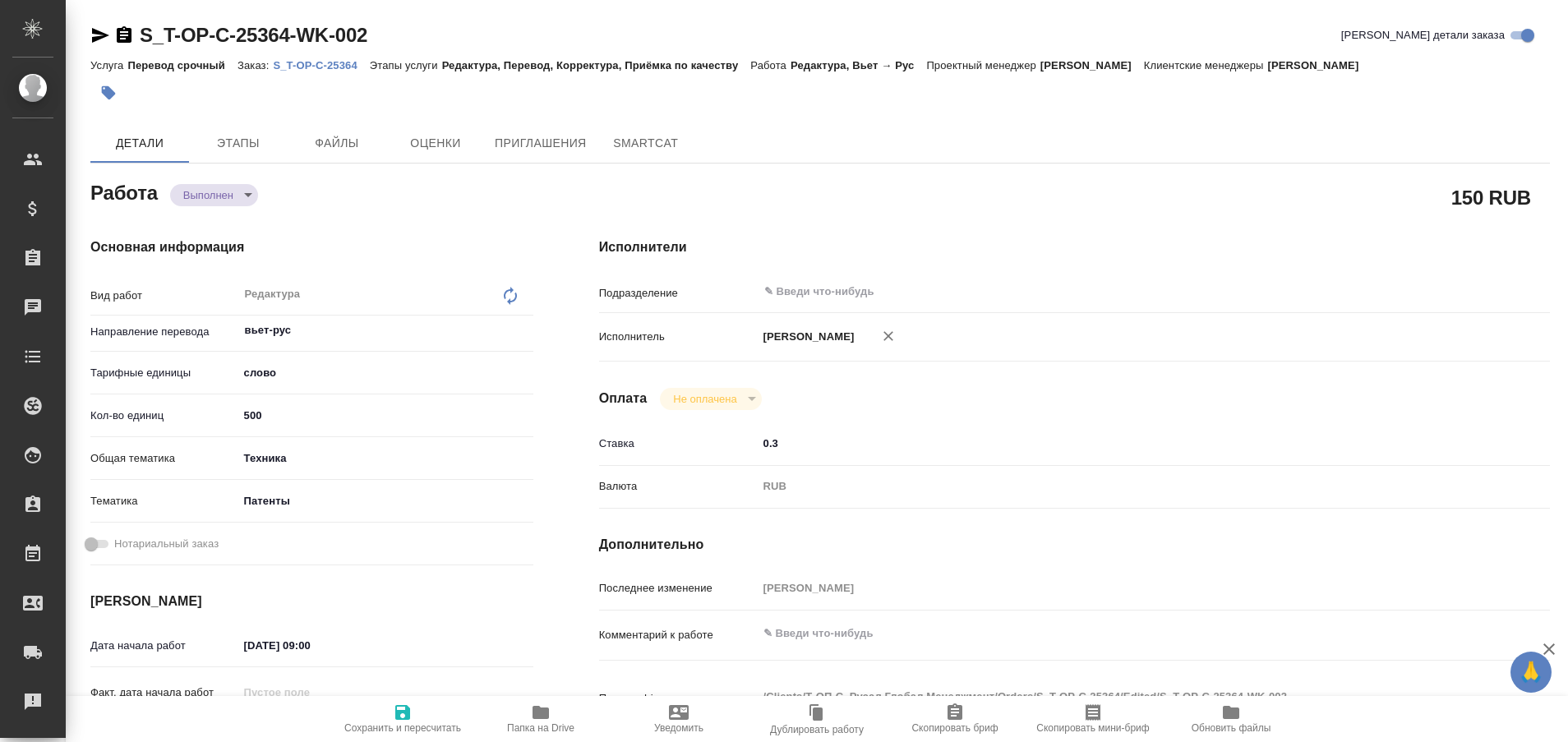
click at [323, 65] on p "S_T-OP-C-25364" at bounding box center [321, 66] width 96 height 12
type textarea "x"
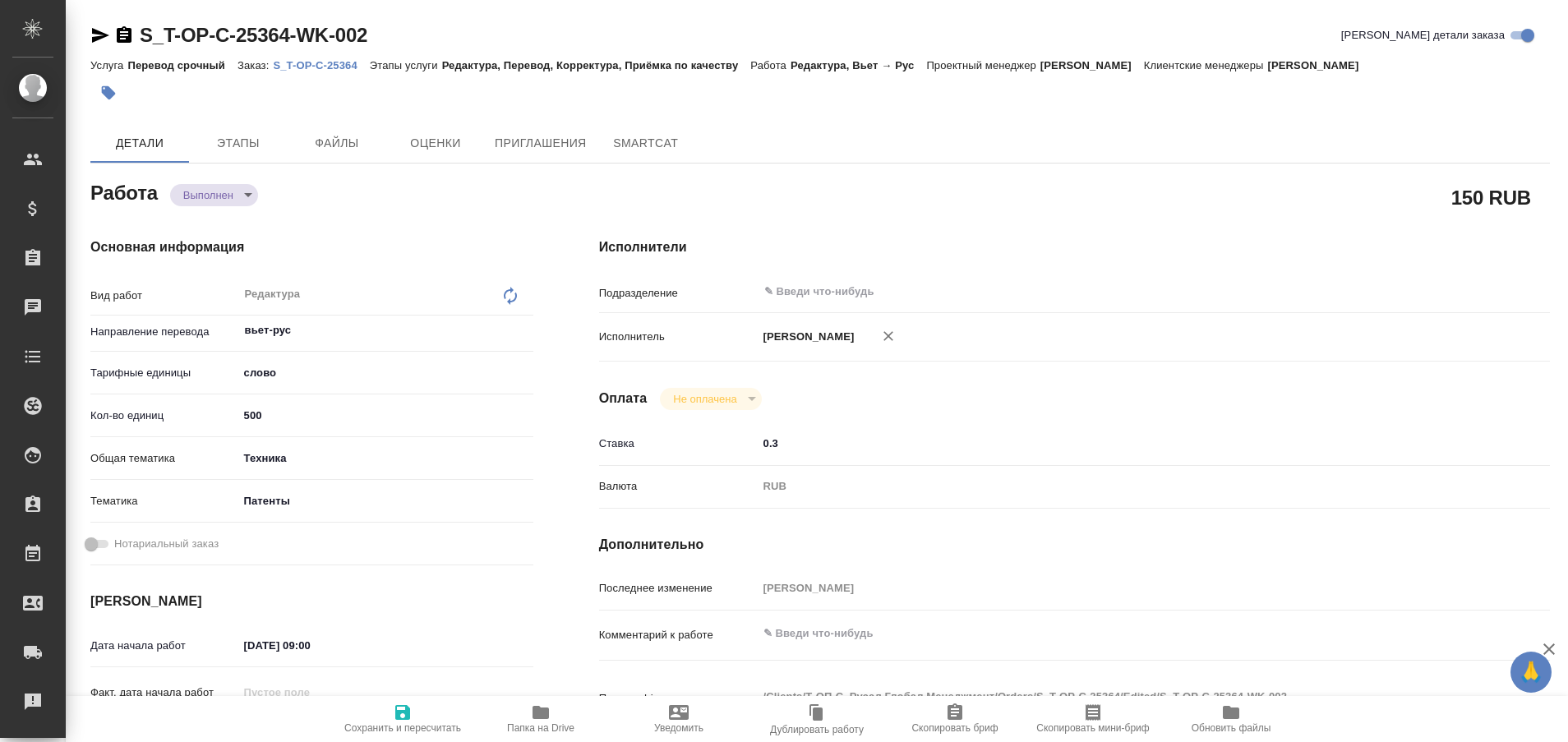
type textarea "x"
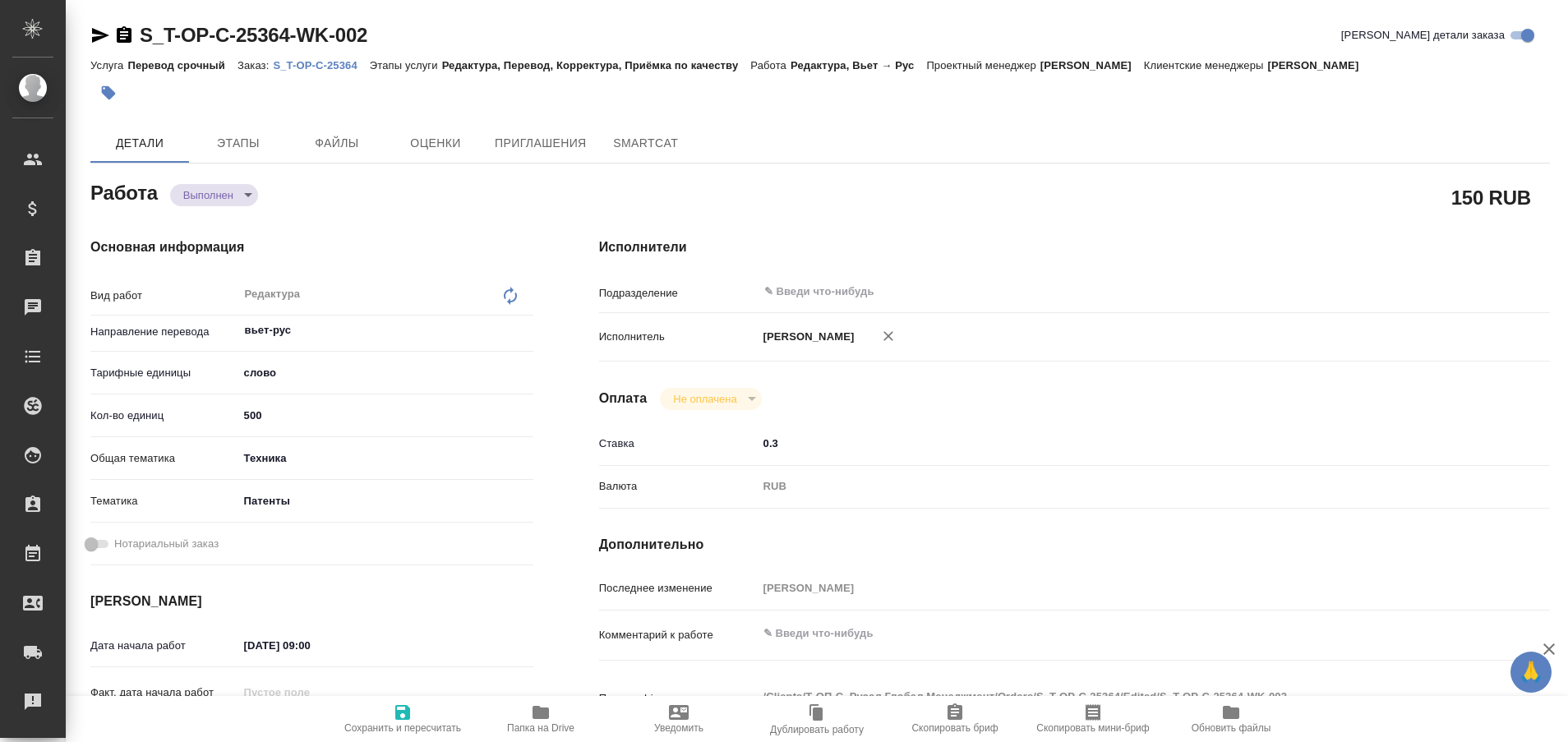
type textarea "x"
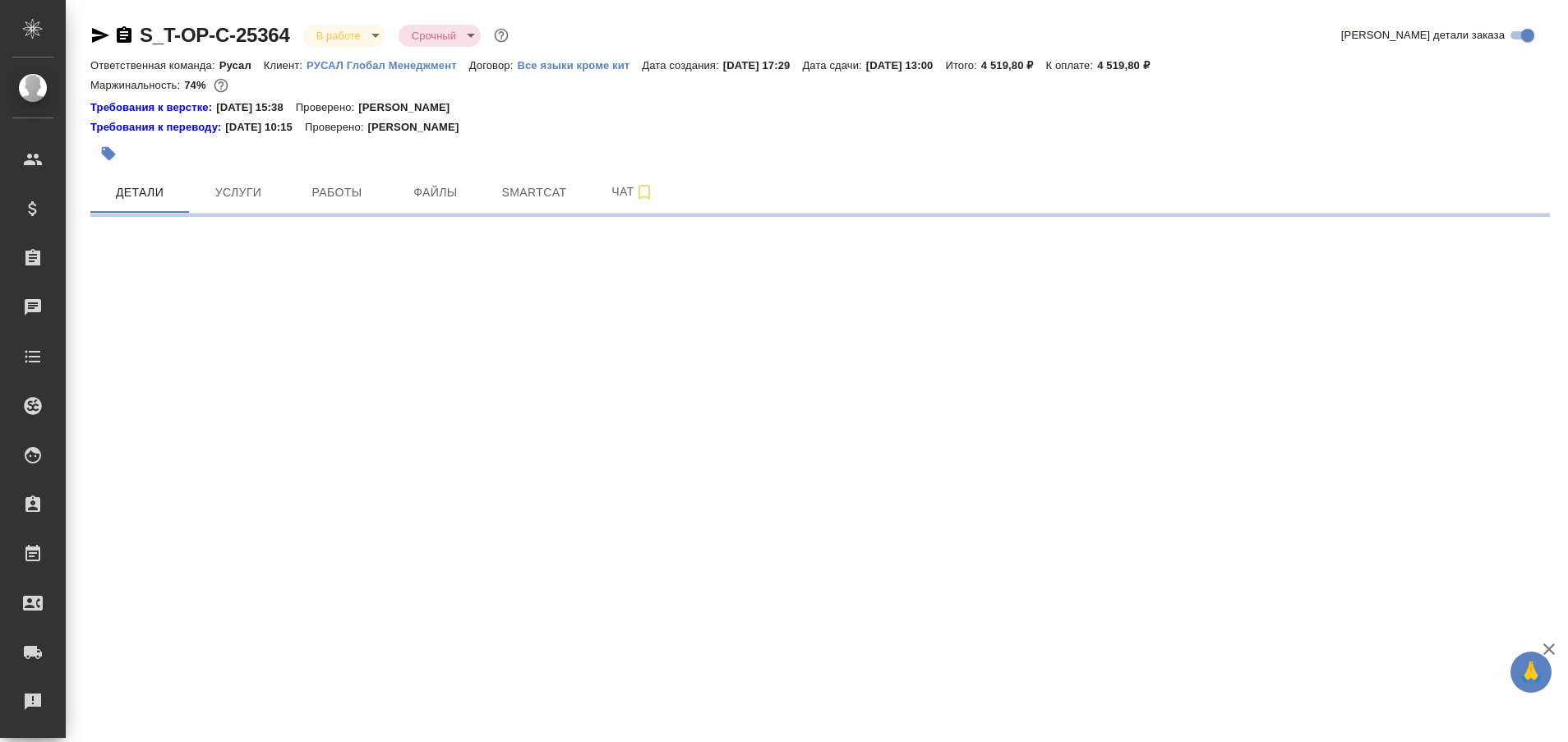
select select "RU"
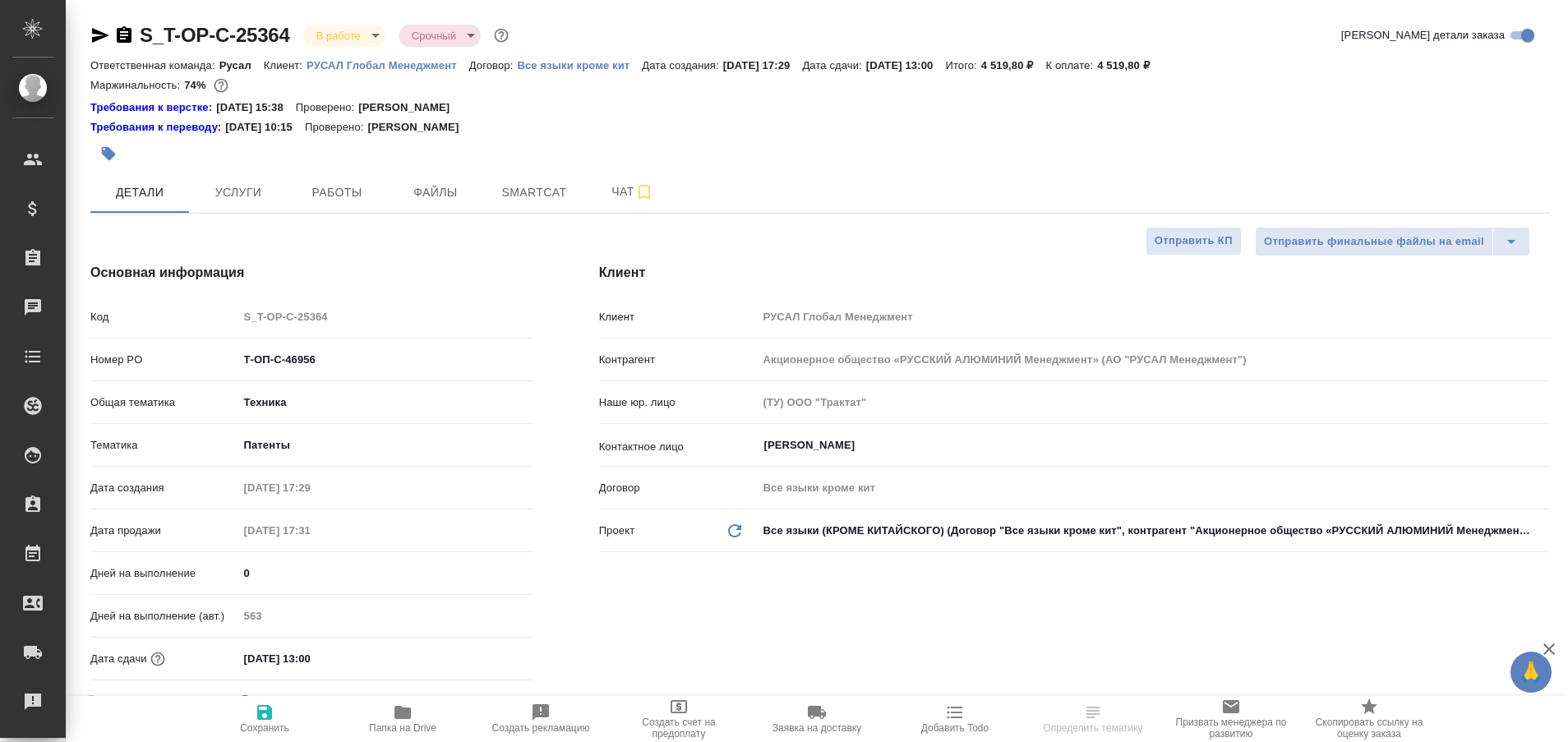
type textarea "x"
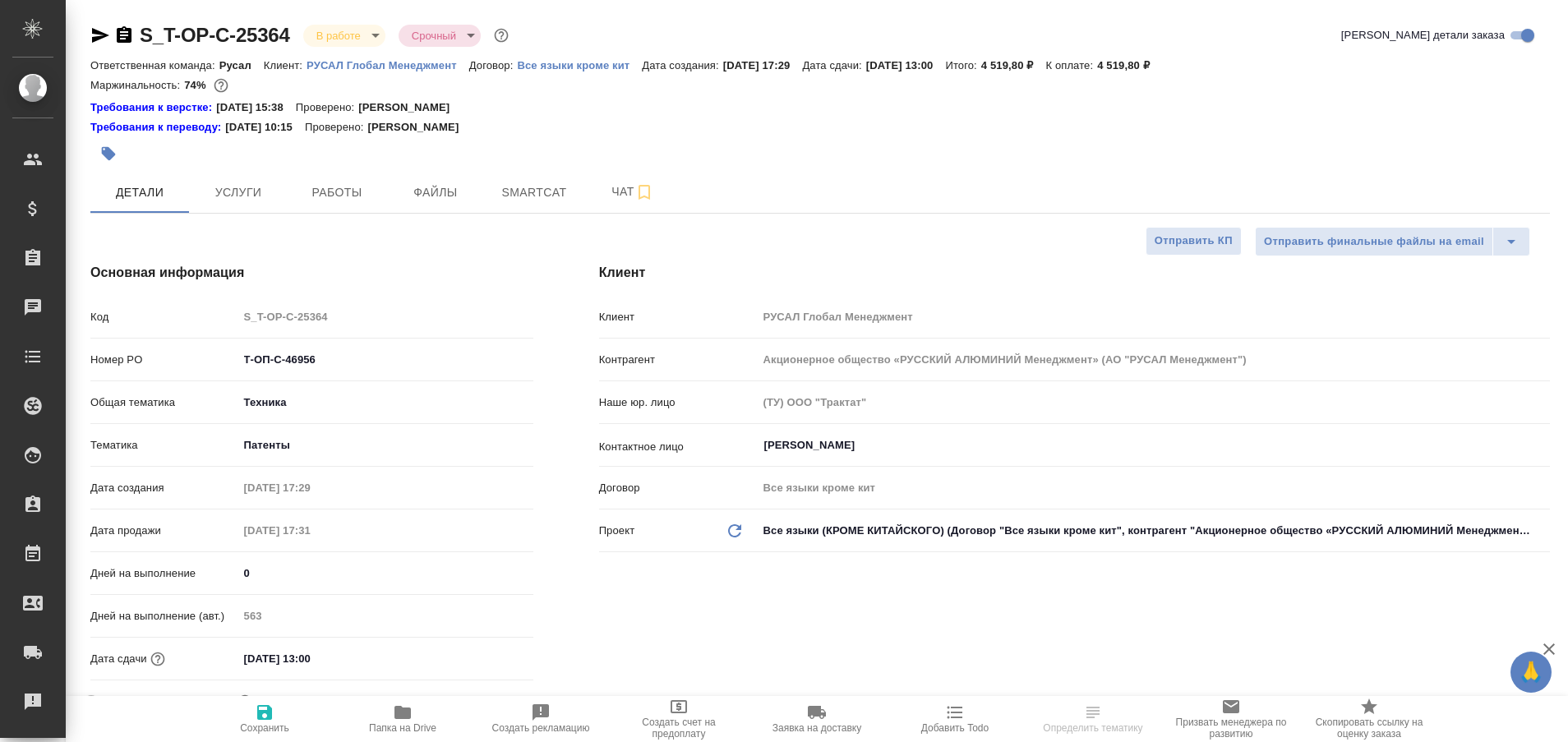
type textarea "x"
select select "RU"
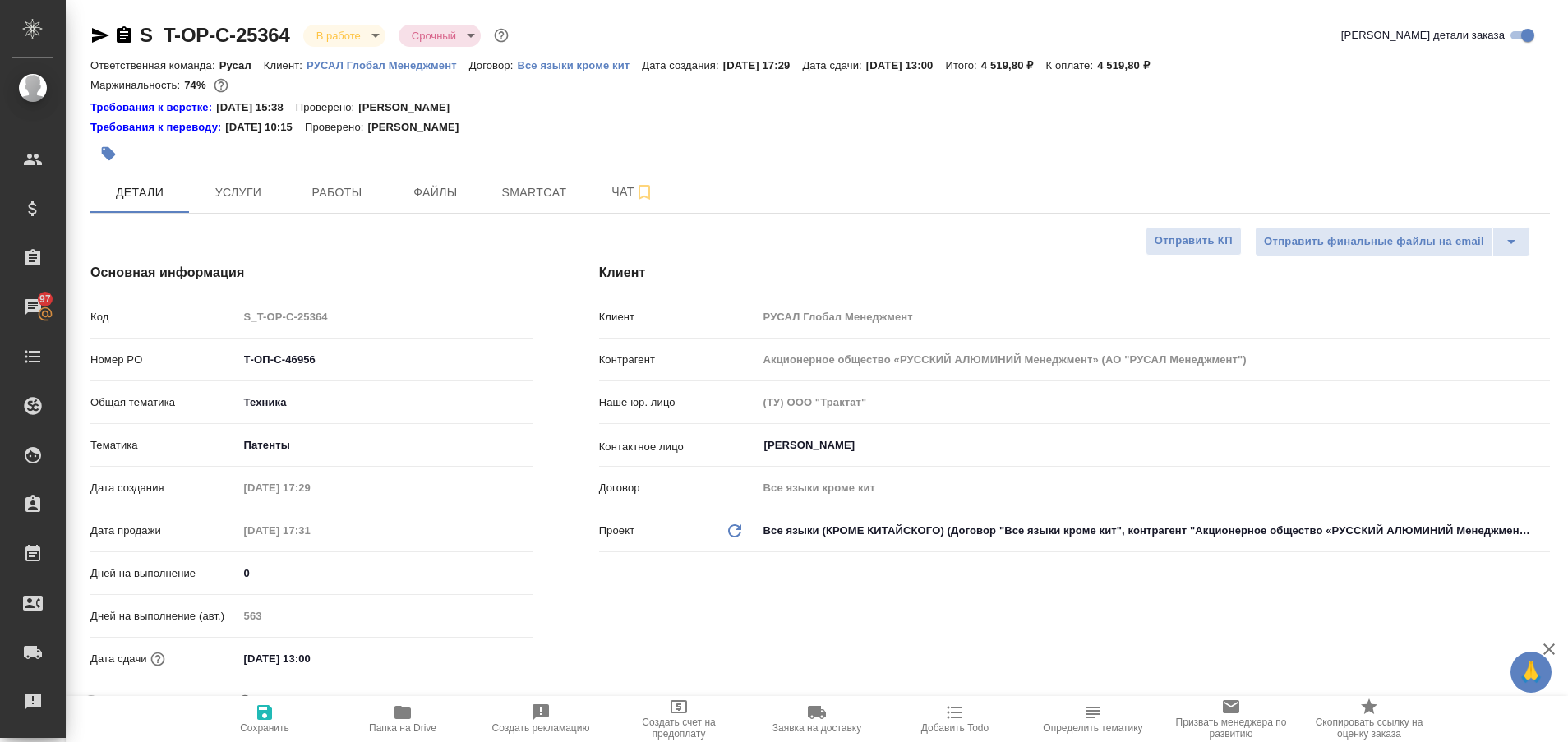
type textarea "x"
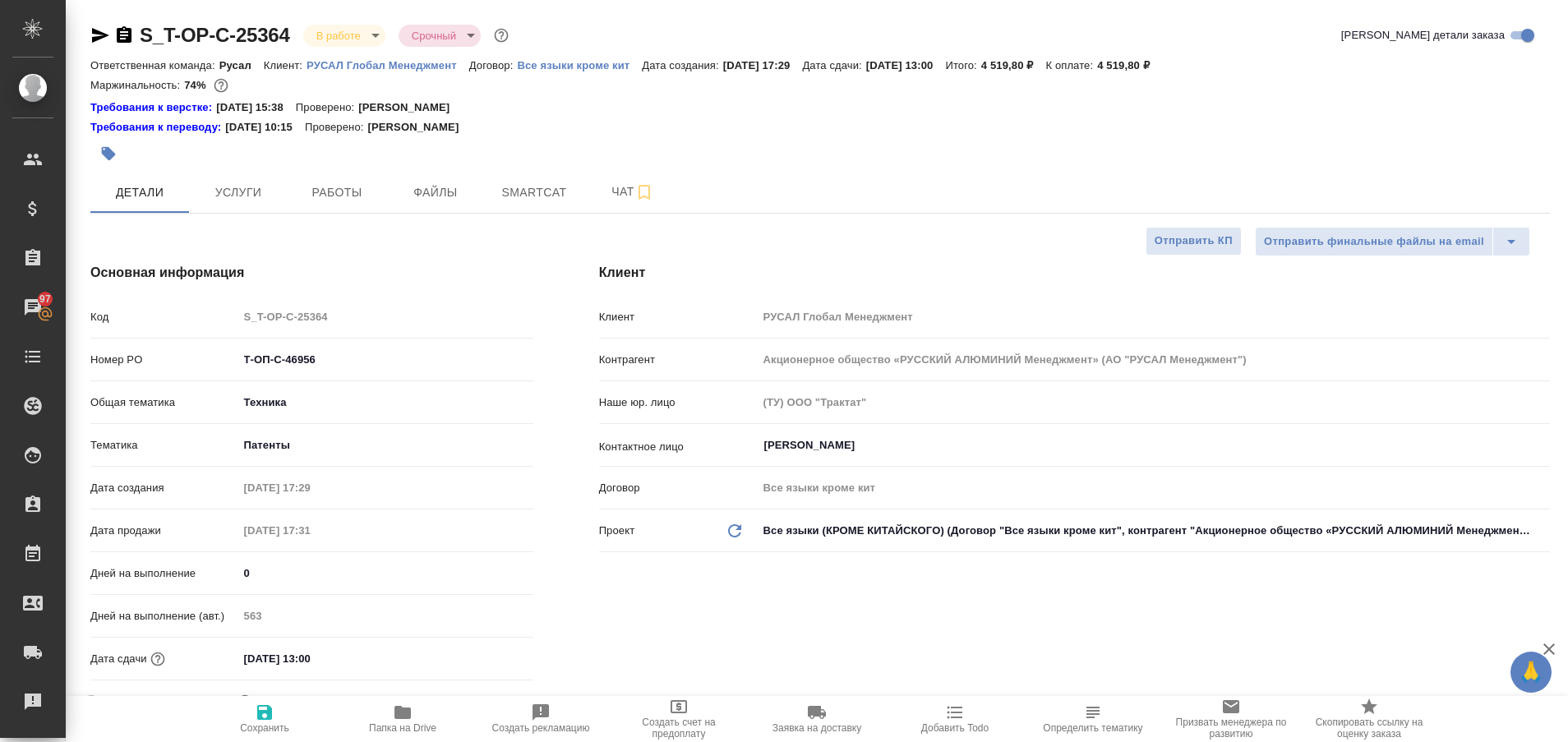
type textarea "x"
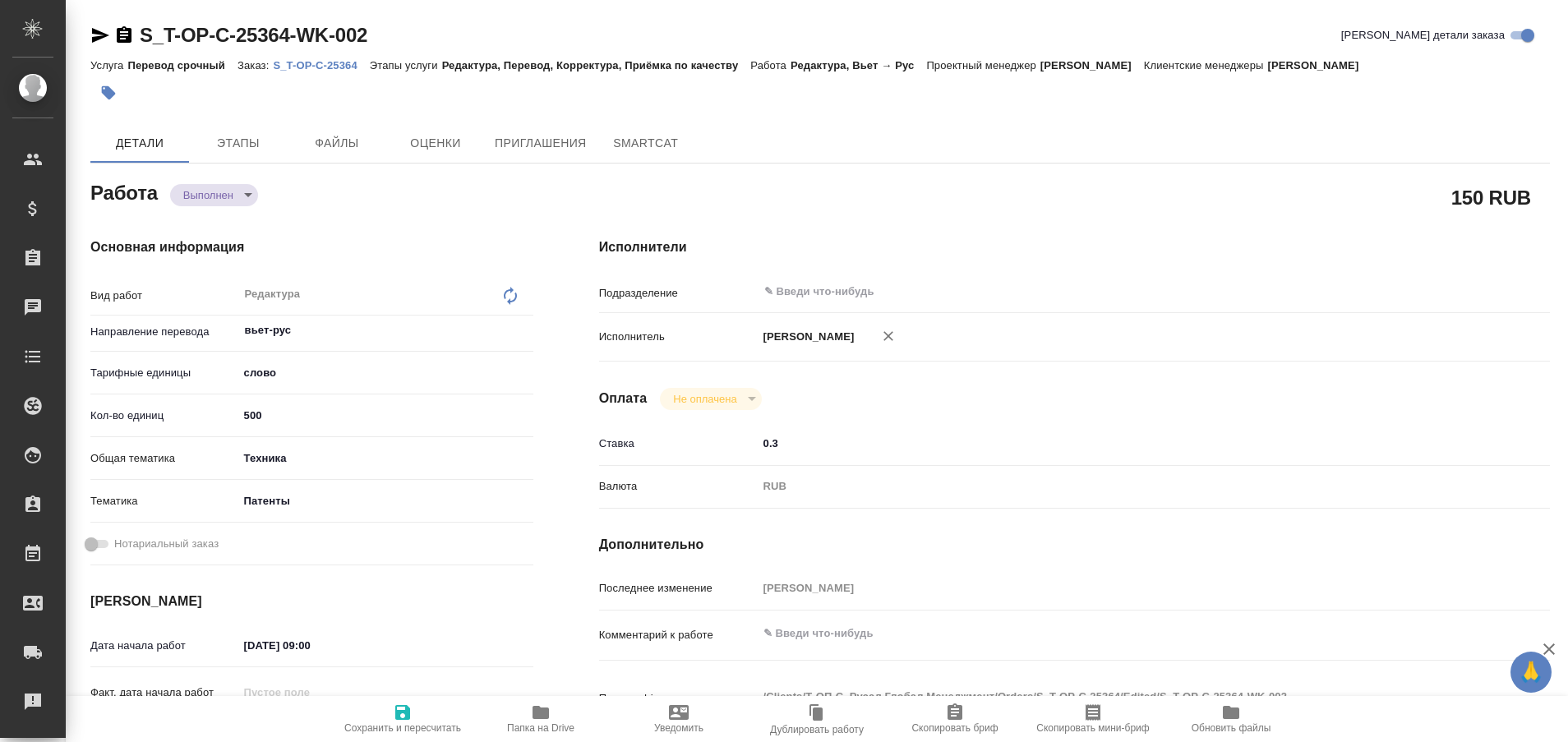
type textarea "x"
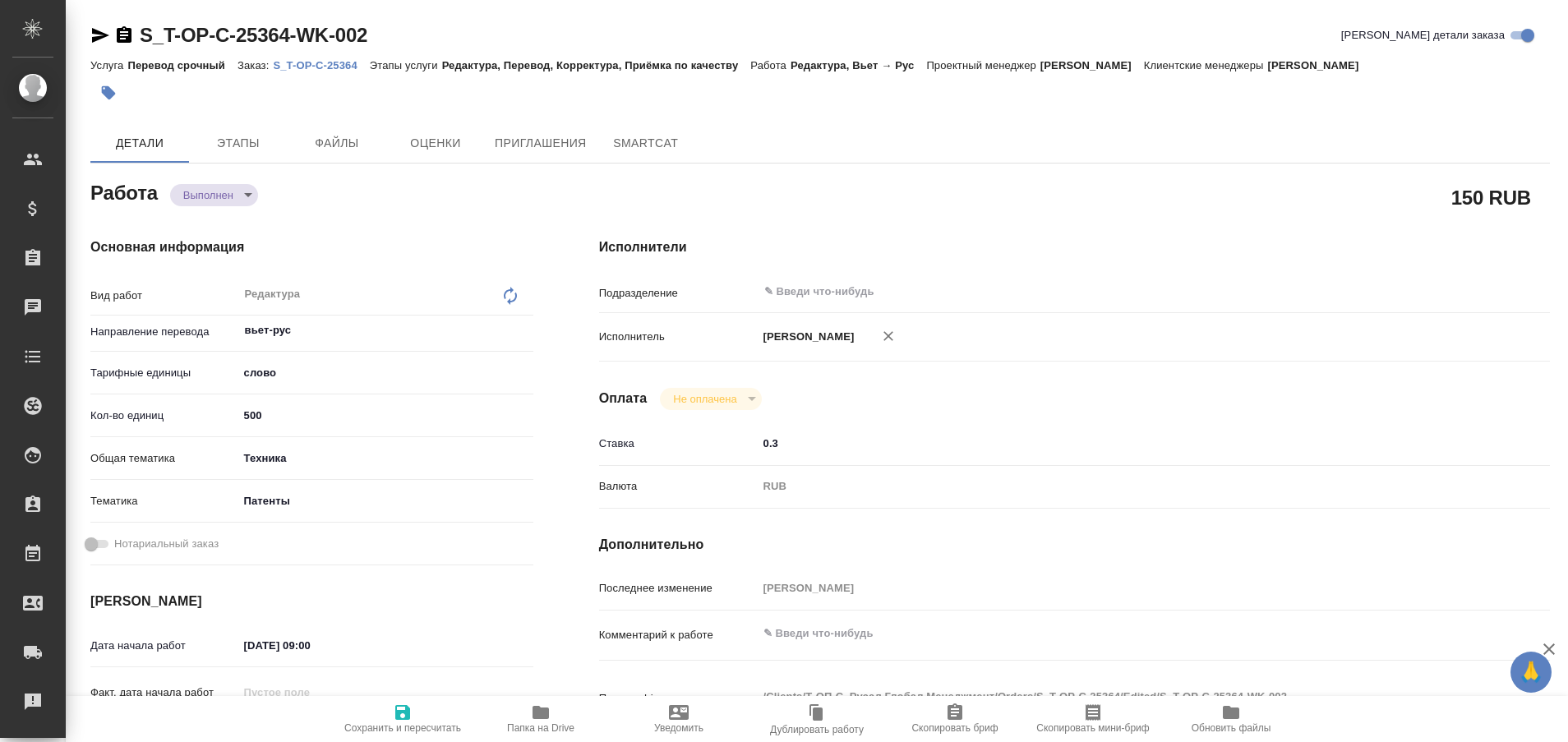
type textarea "x"
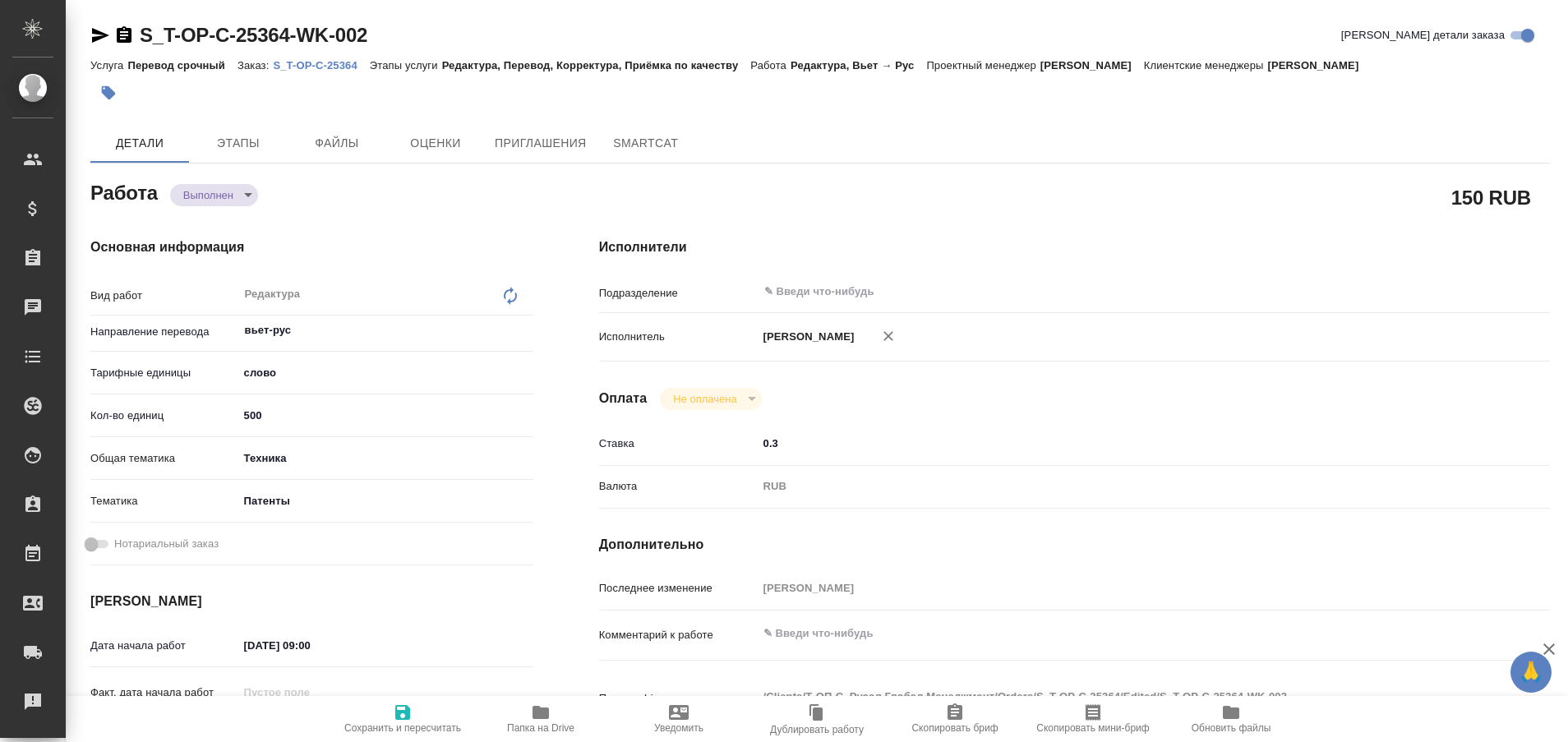
type textarea "x"
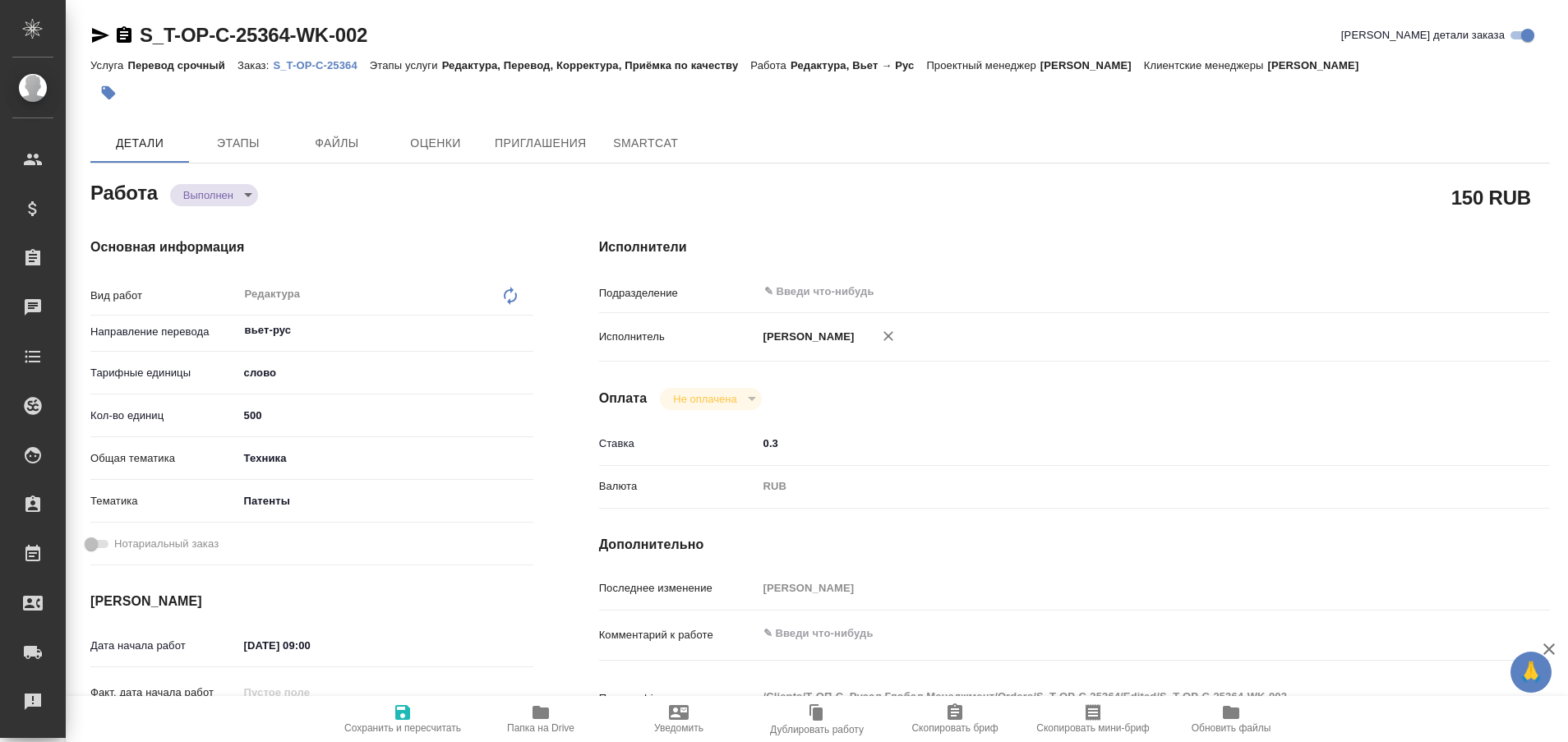
type textarea "x"
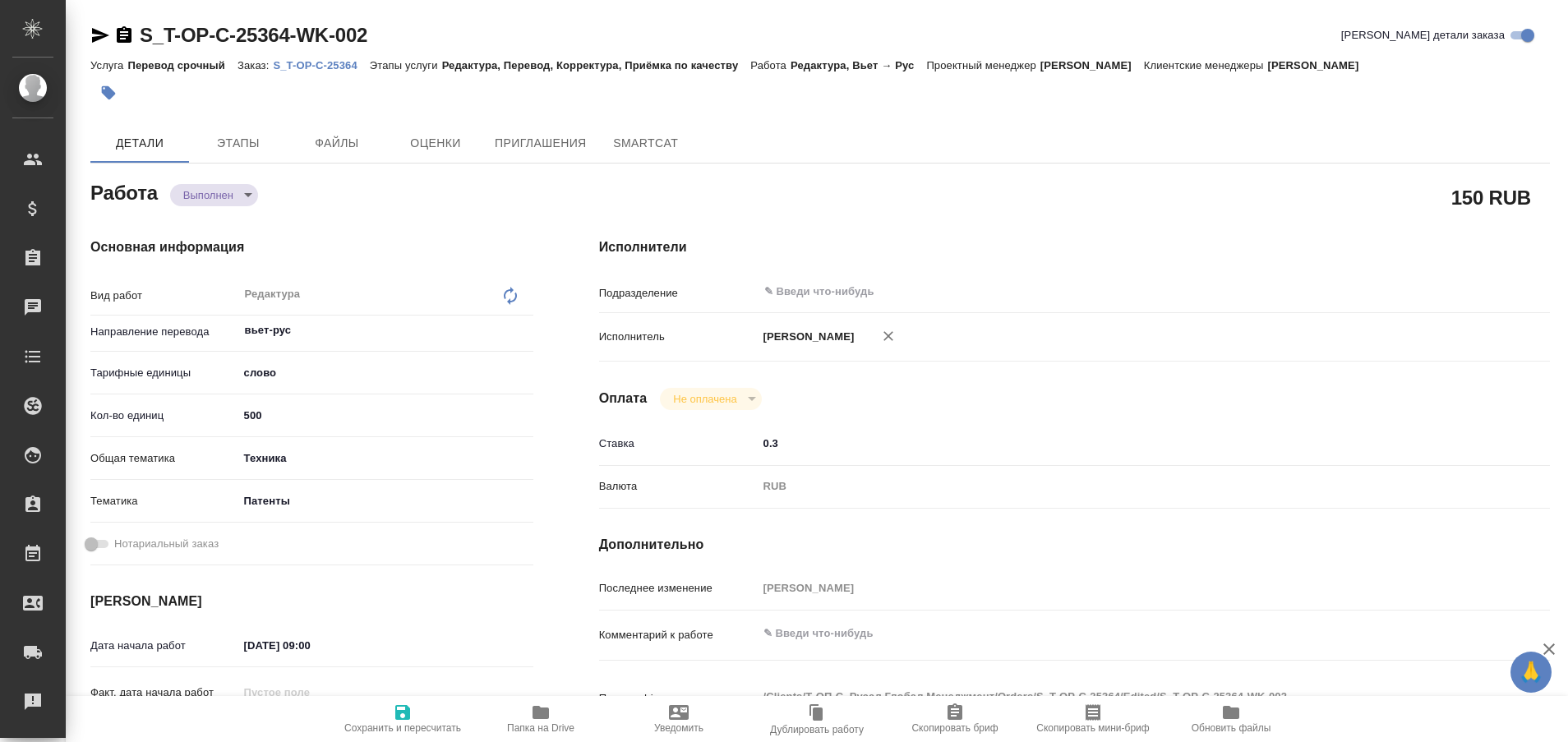
type textarea "x"
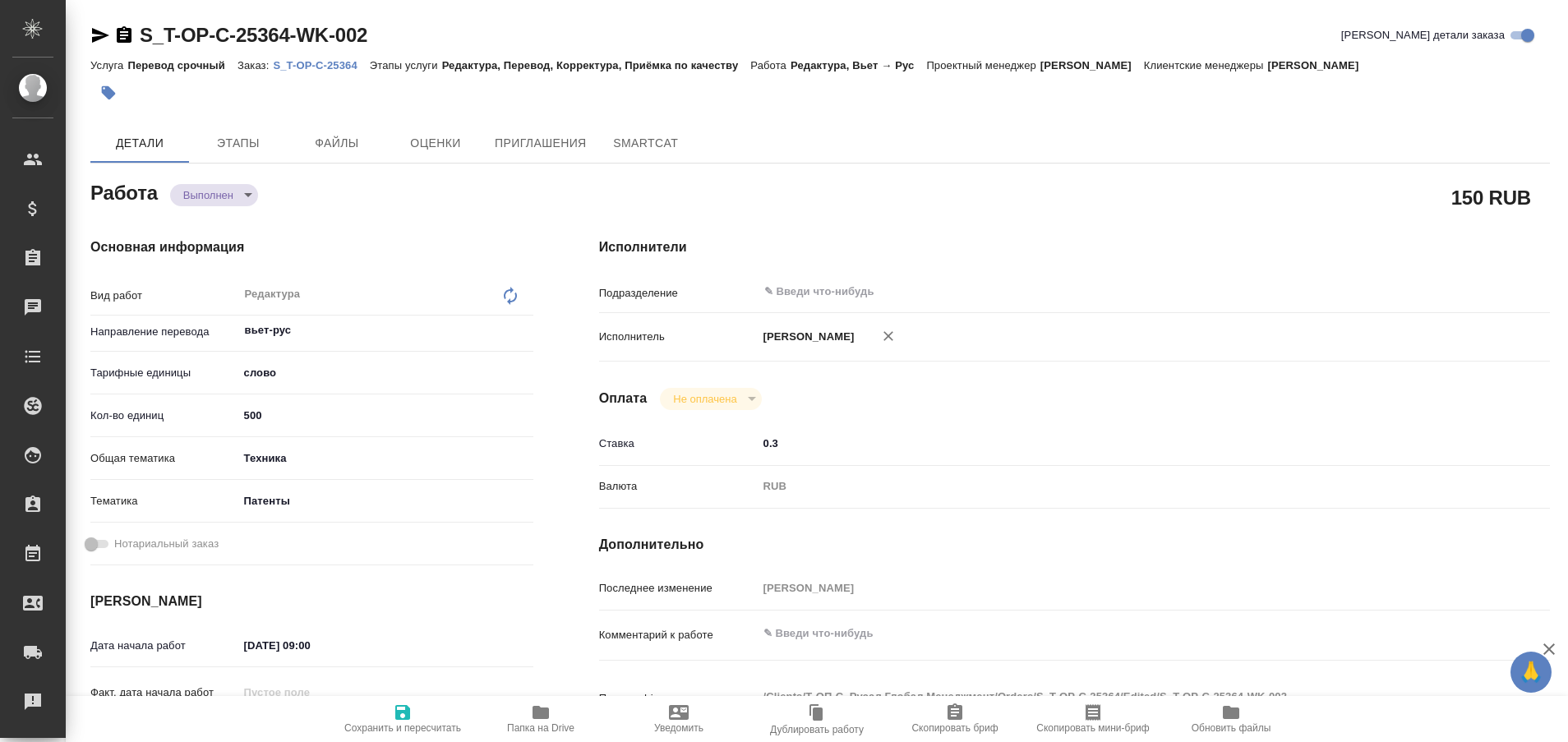
type textarea "x"
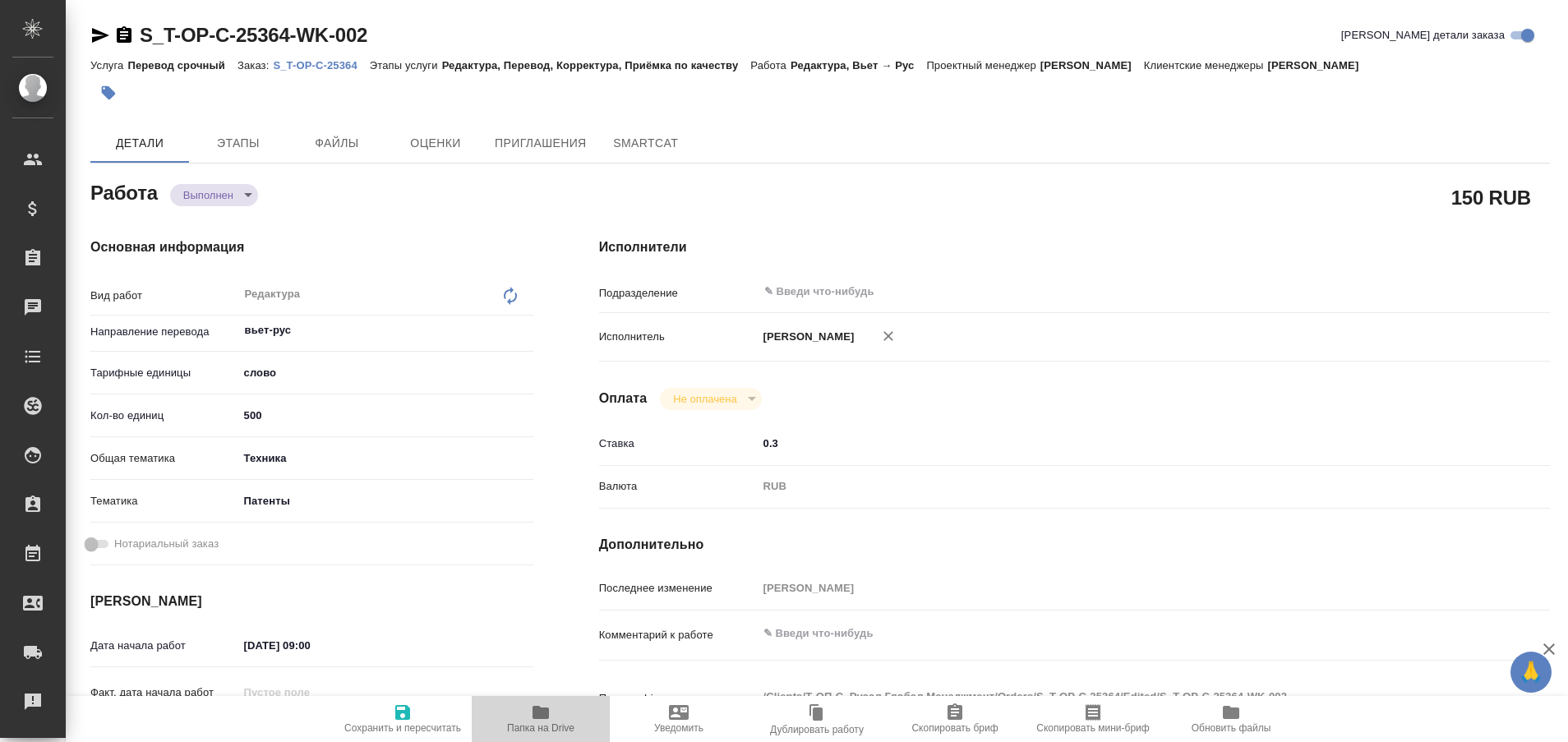
type textarea "x"
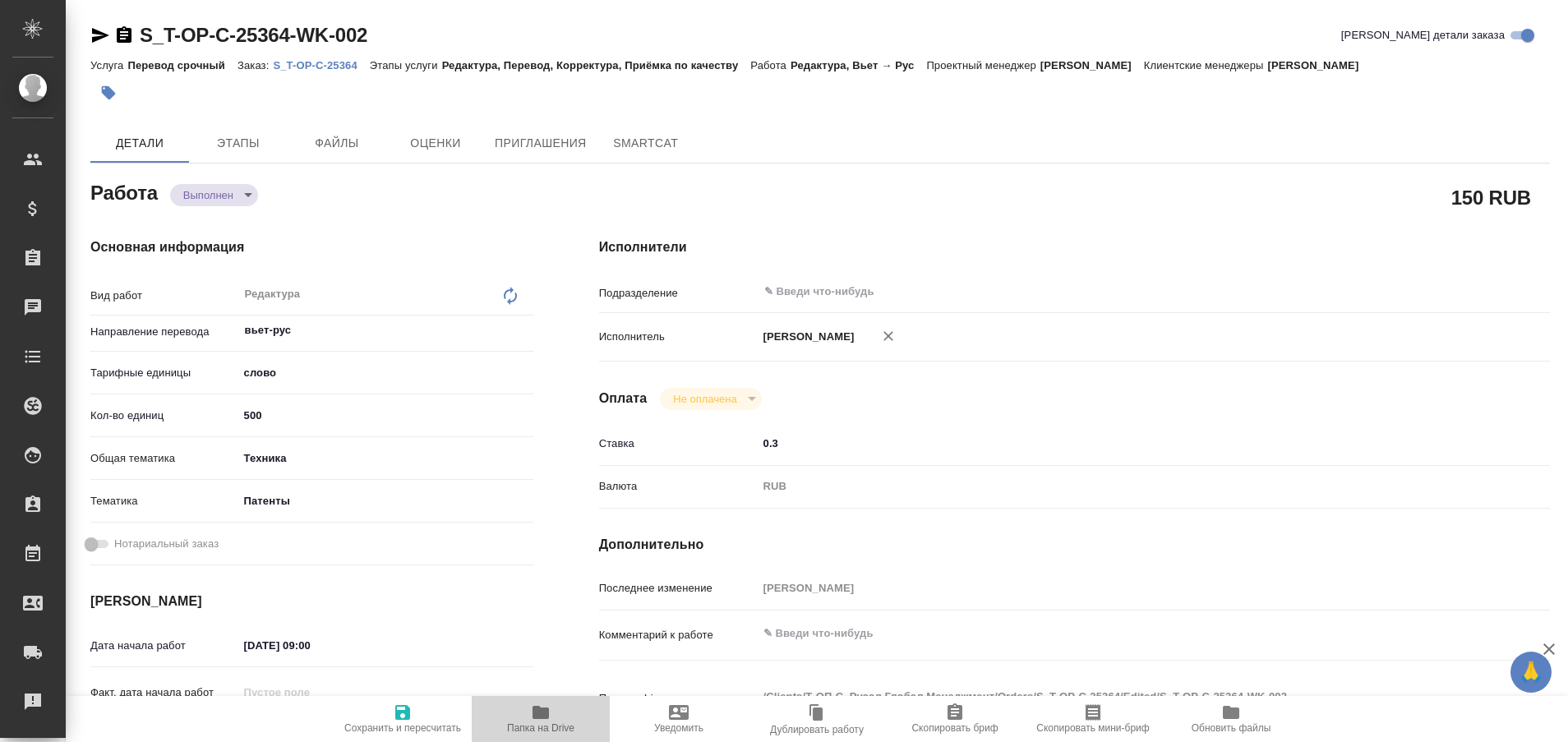
click at [550, 722] on span "Папка на Drive" at bounding box center [541, 728] width 68 height 12
type textarea "x"
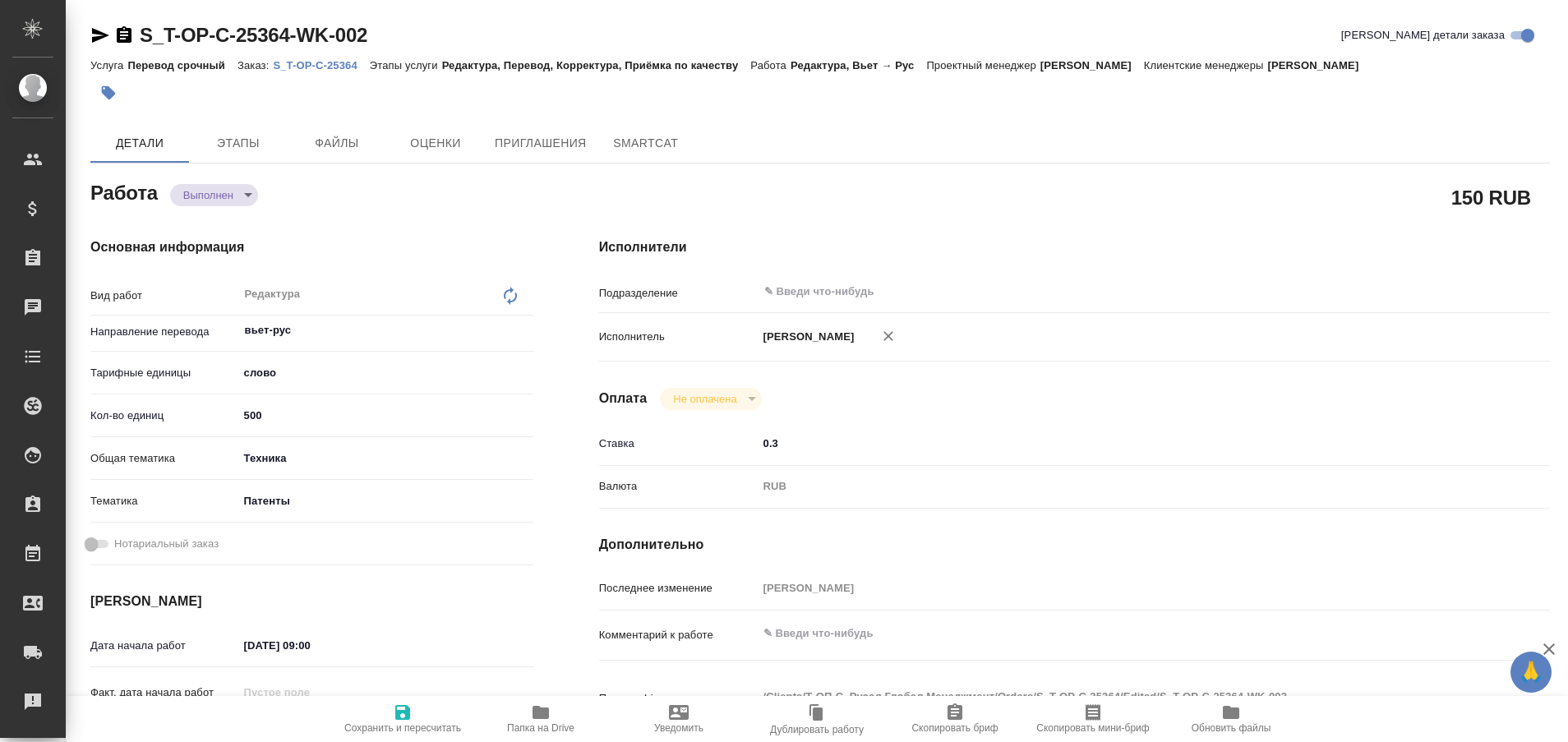
type textarea "x"
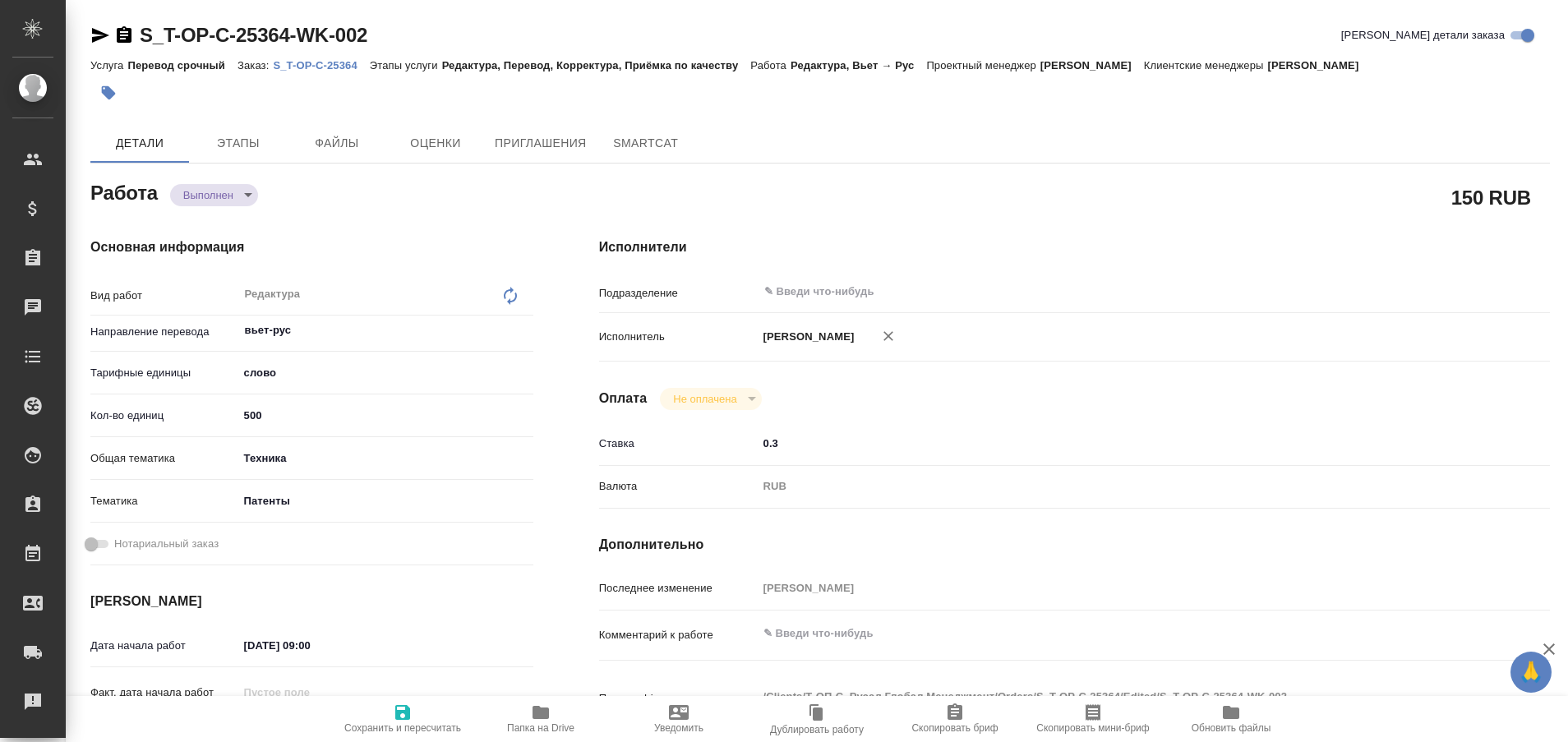
type textarea "x"
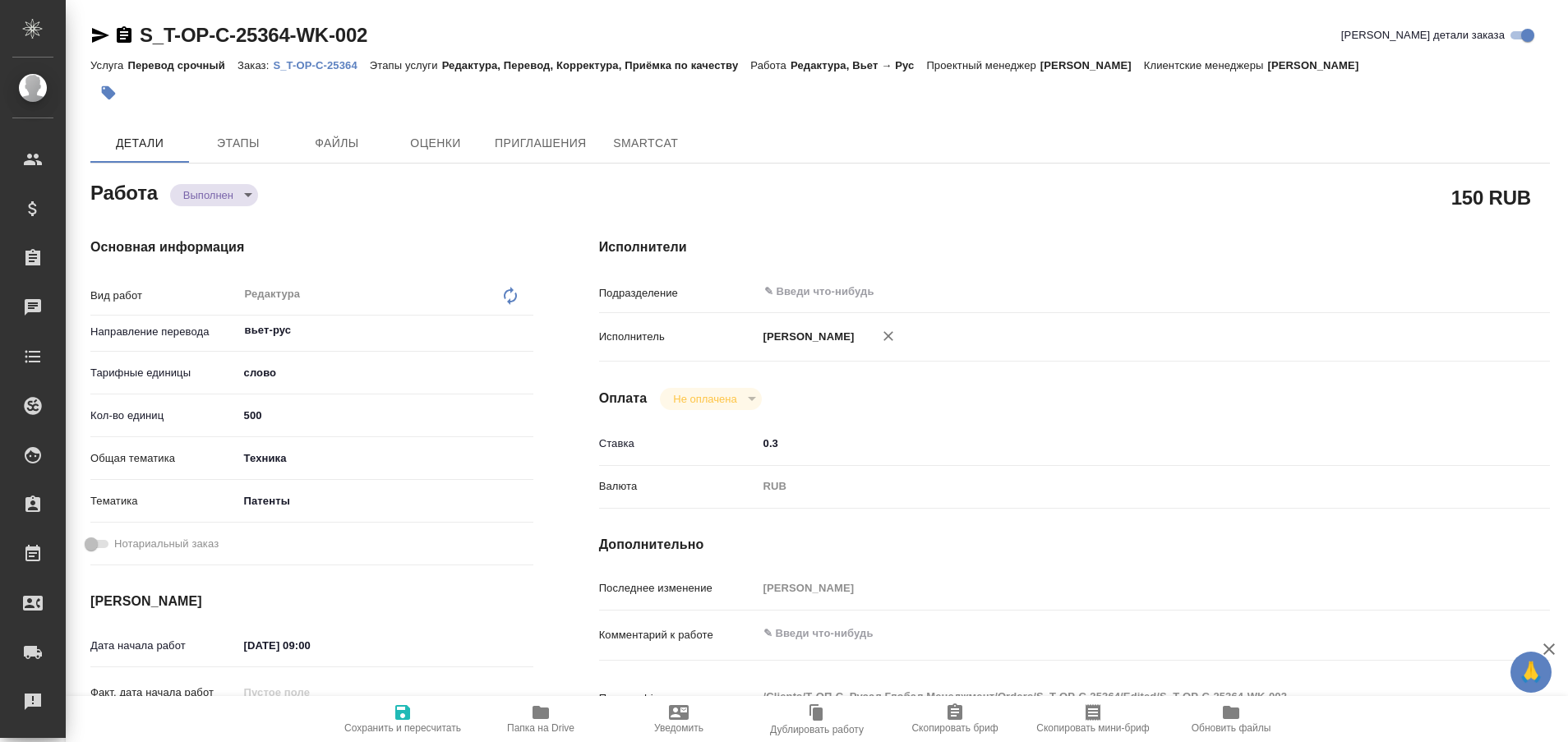
type textarea "x"
click at [288, 60] on p "S_T-OP-C-25364" at bounding box center [321, 66] width 96 height 12
type textarea "x"
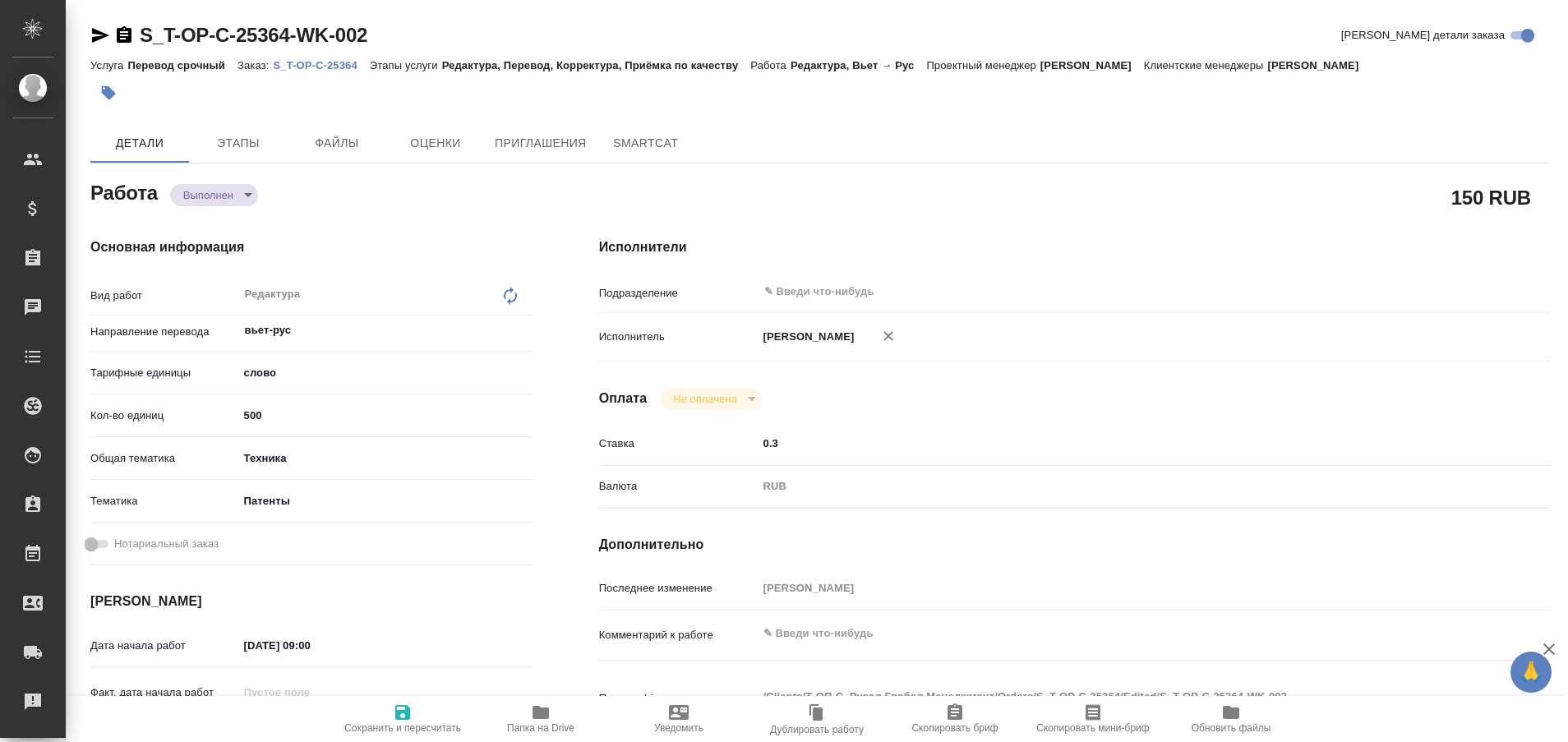
type textarea "x"
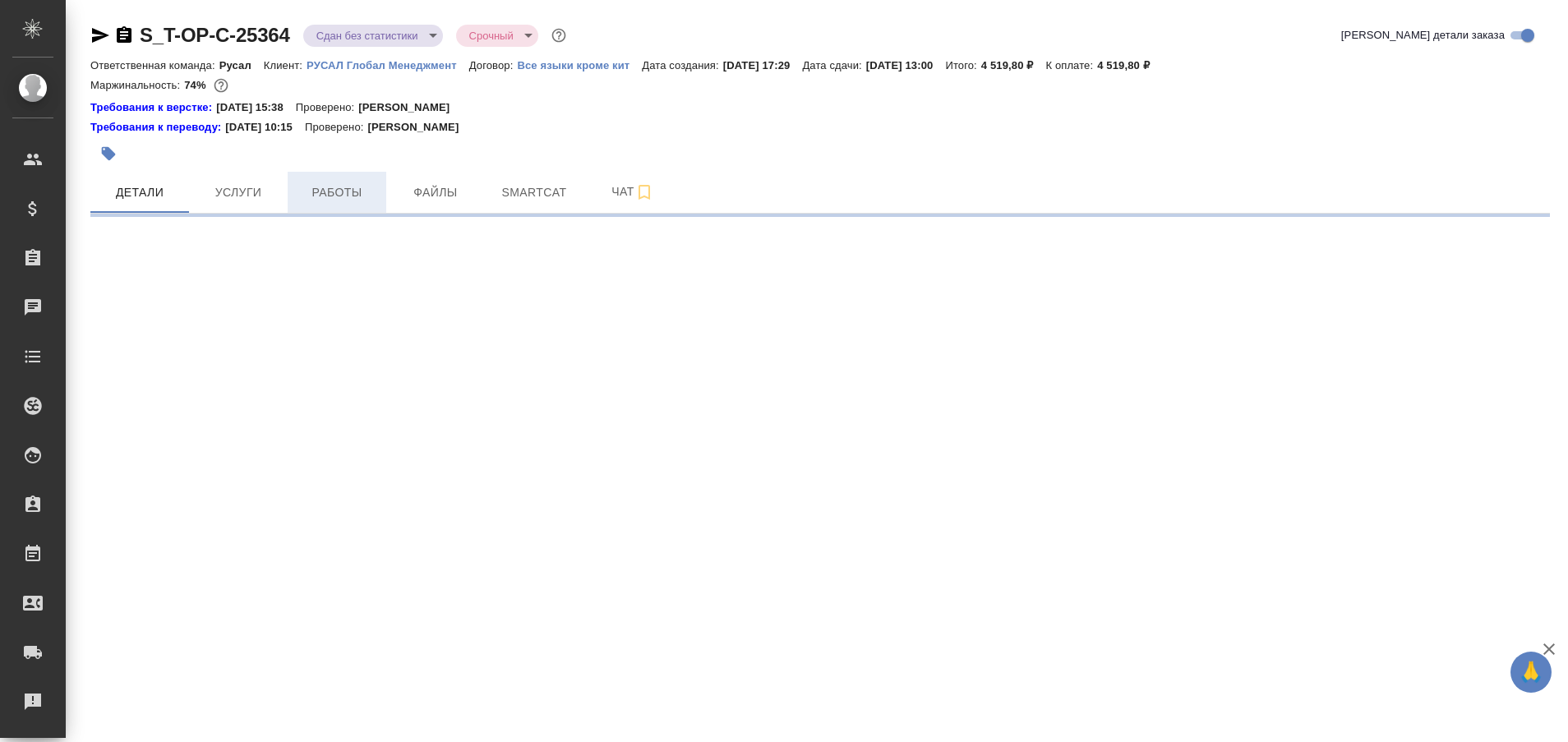
select select "RU"
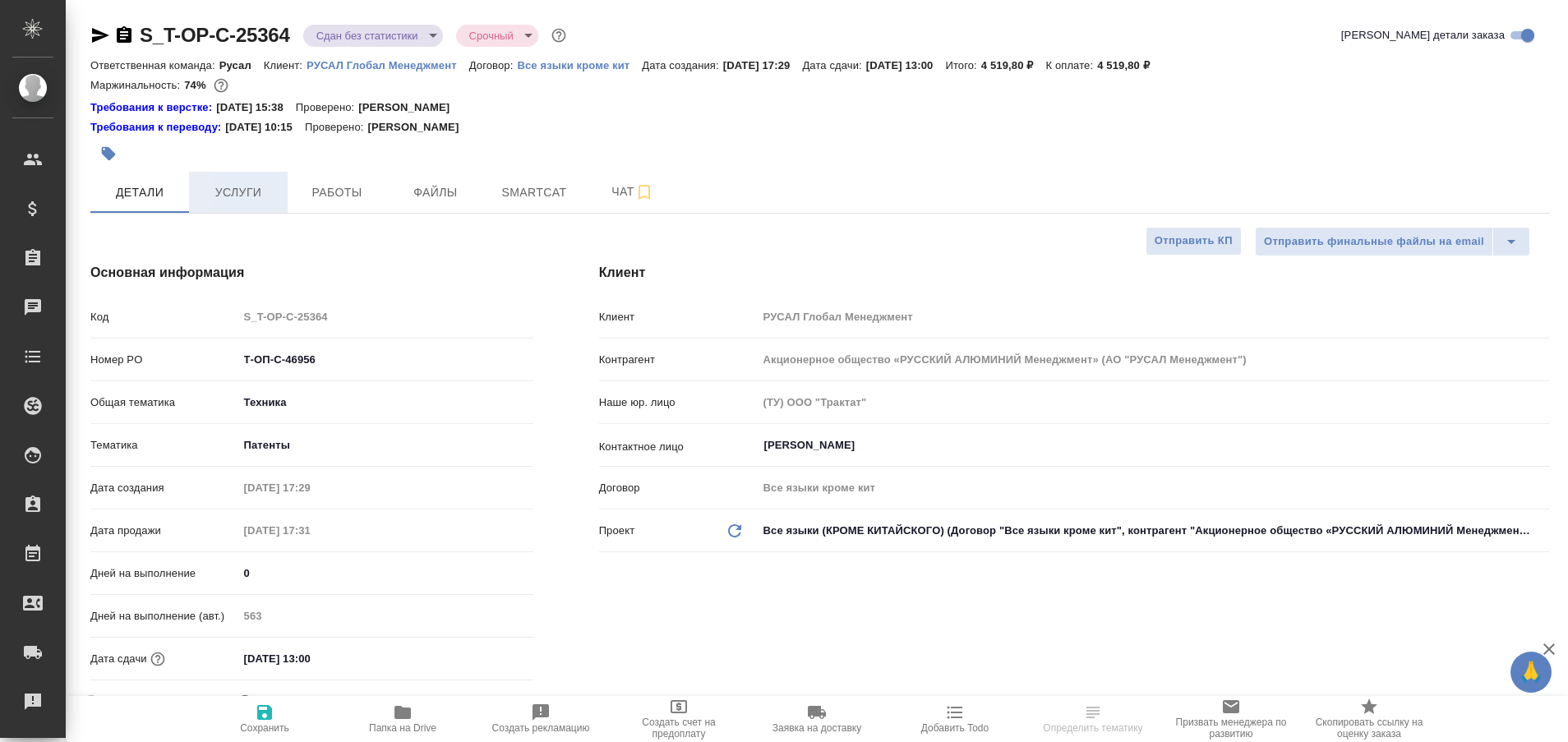
type textarea "x"
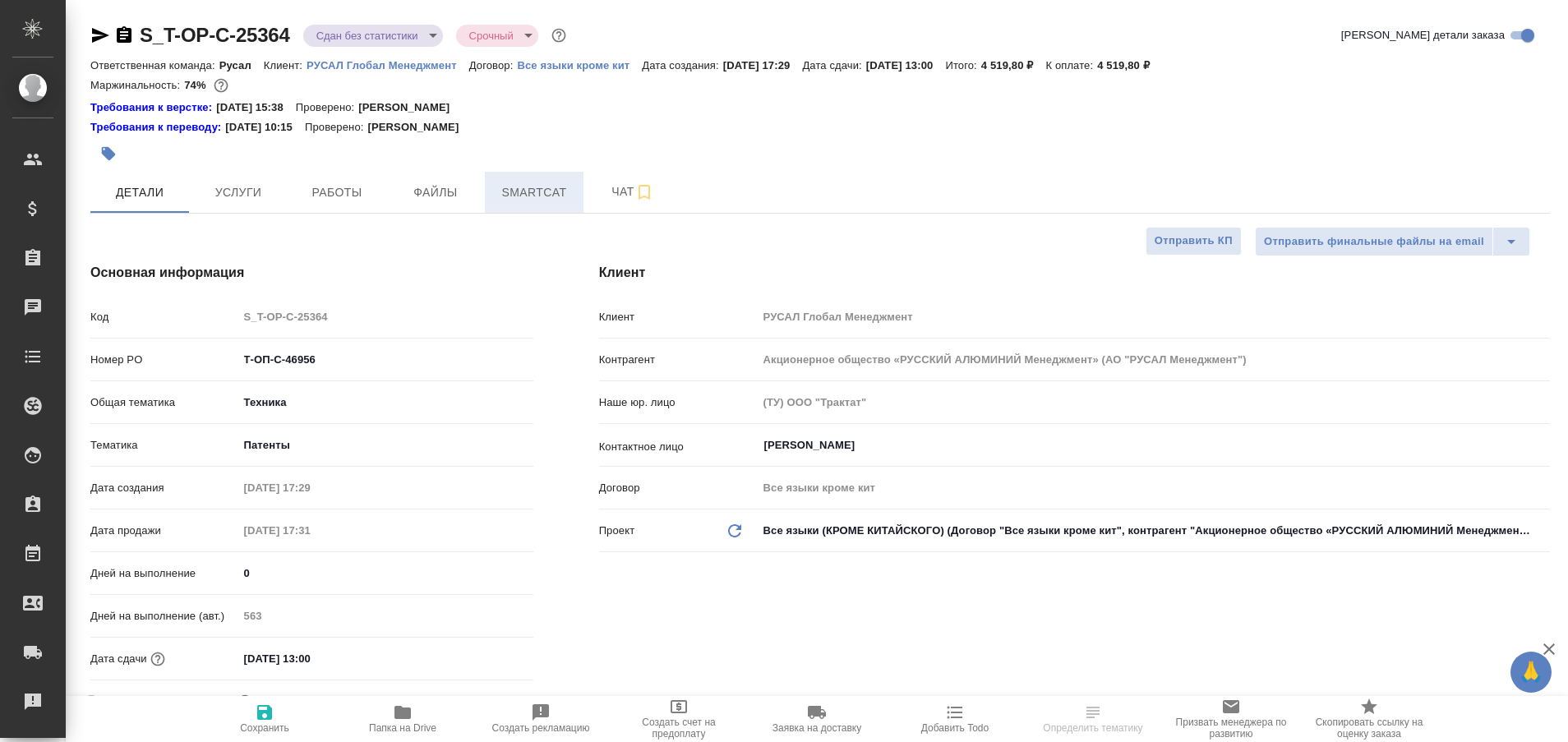
type textarea "x"
click at [607, 195] on span "Чат" at bounding box center [633, 191] width 79 height 20
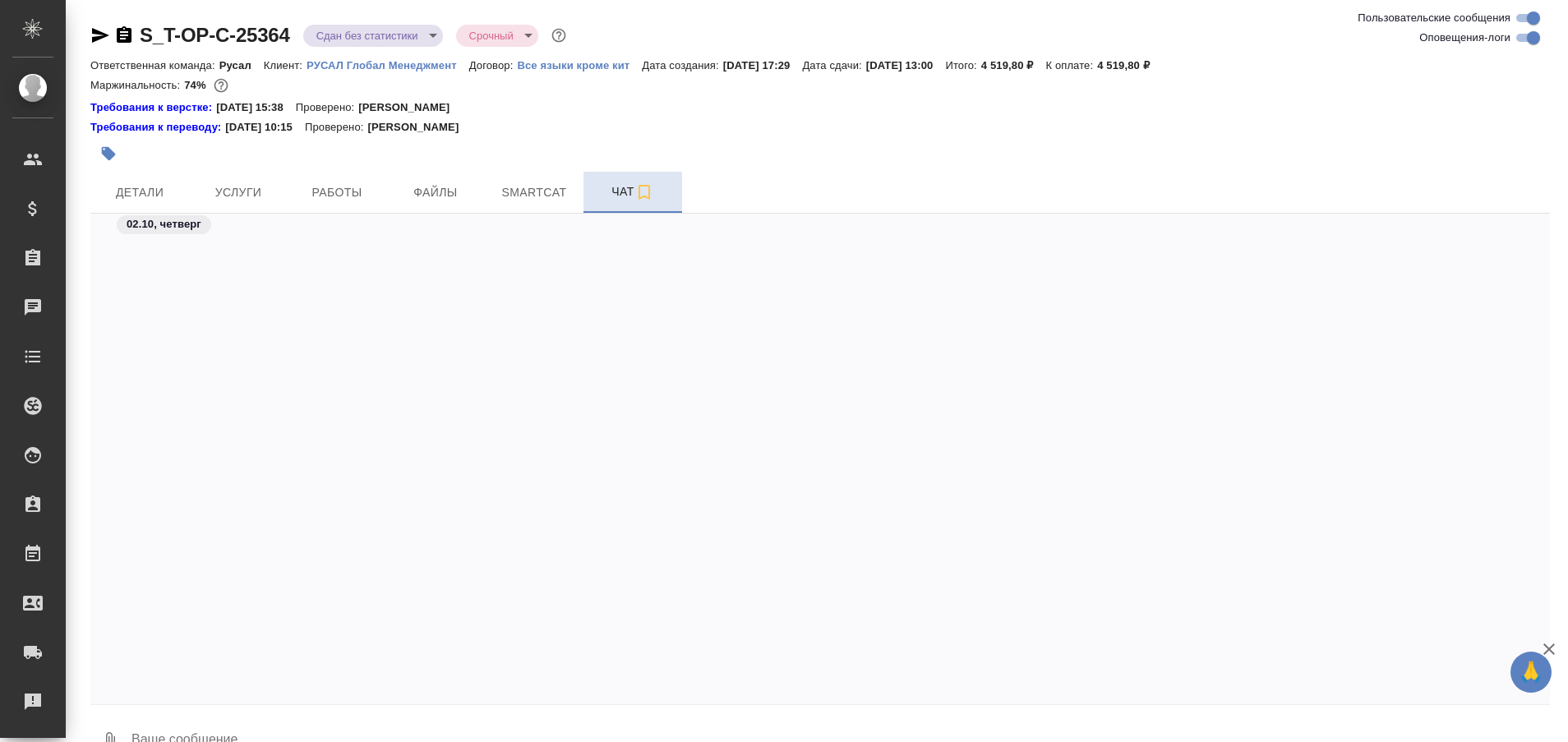
scroll to position [9735, 0]
